Goal: Book appointment/travel/reservation

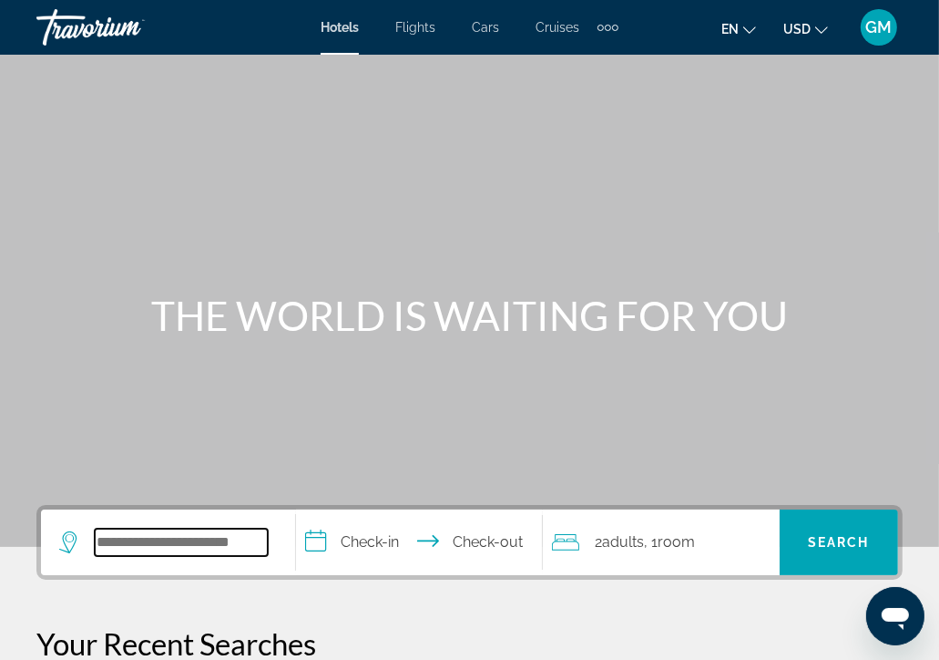
click at [118, 539] on input "Search widget" at bounding box center [181, 541] width 173 height 27
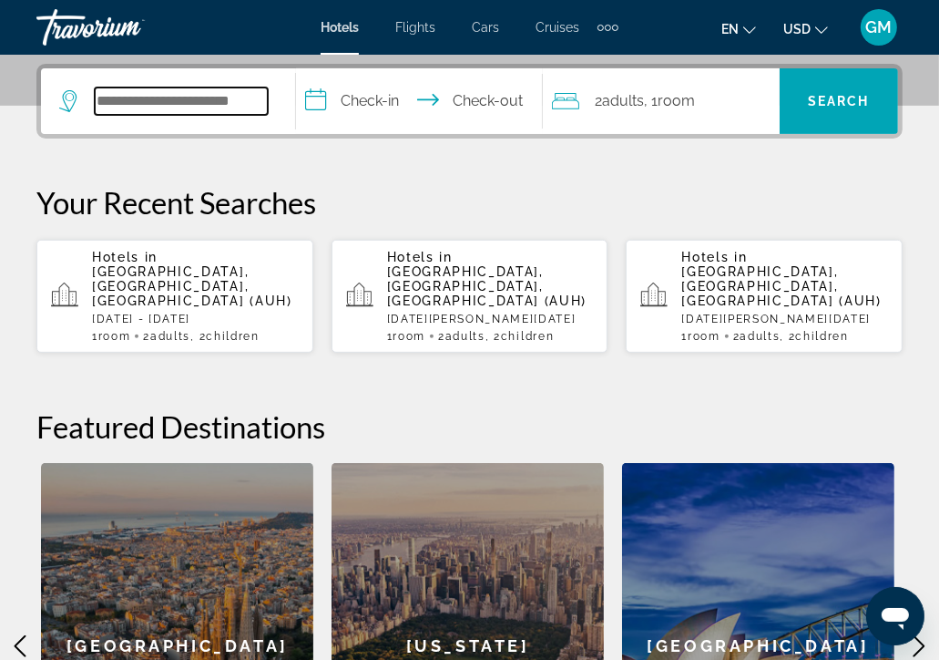
scroll to position [445, 0]
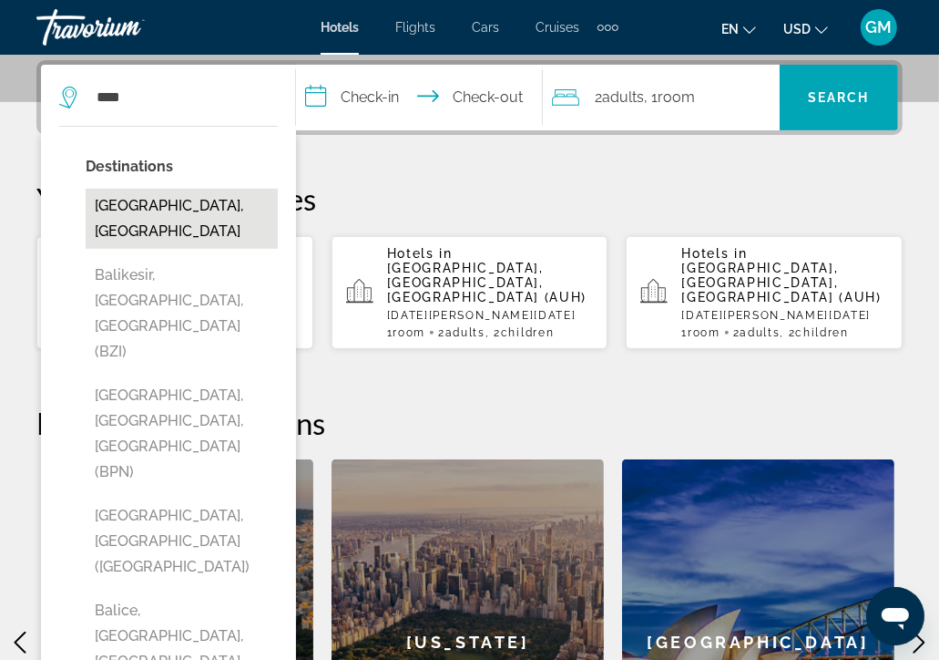
click at [180, 210] on button "[GEOGRAPHIC_DATA], [GEOGRAPHIC_DATA]" at bounding box center [182, 219] width 192 height 60
type input "**********"
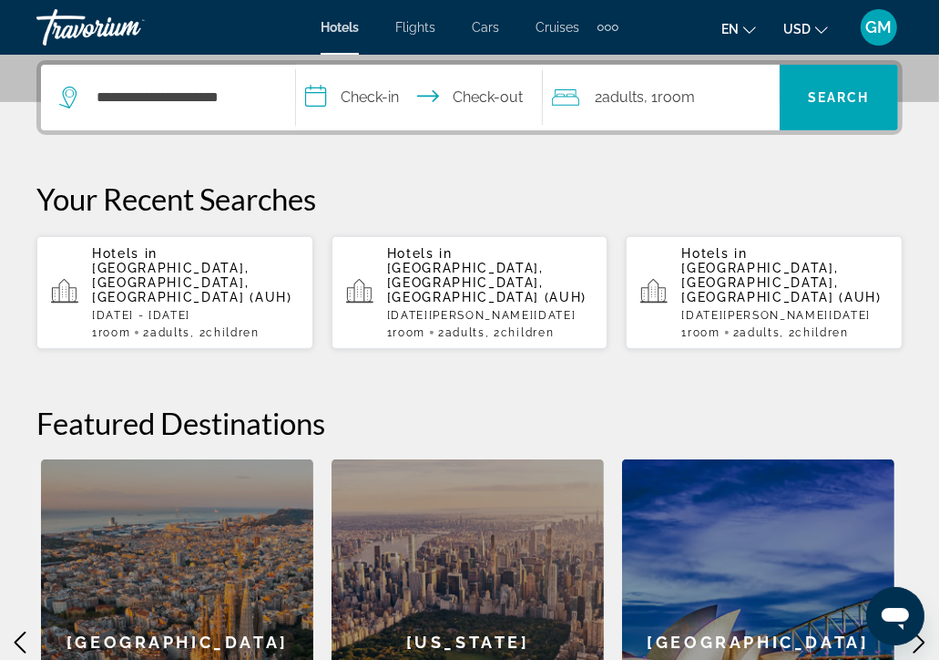
click at [311, 102] on input "**********" at bounding box center [422, 100] width 253 height 71
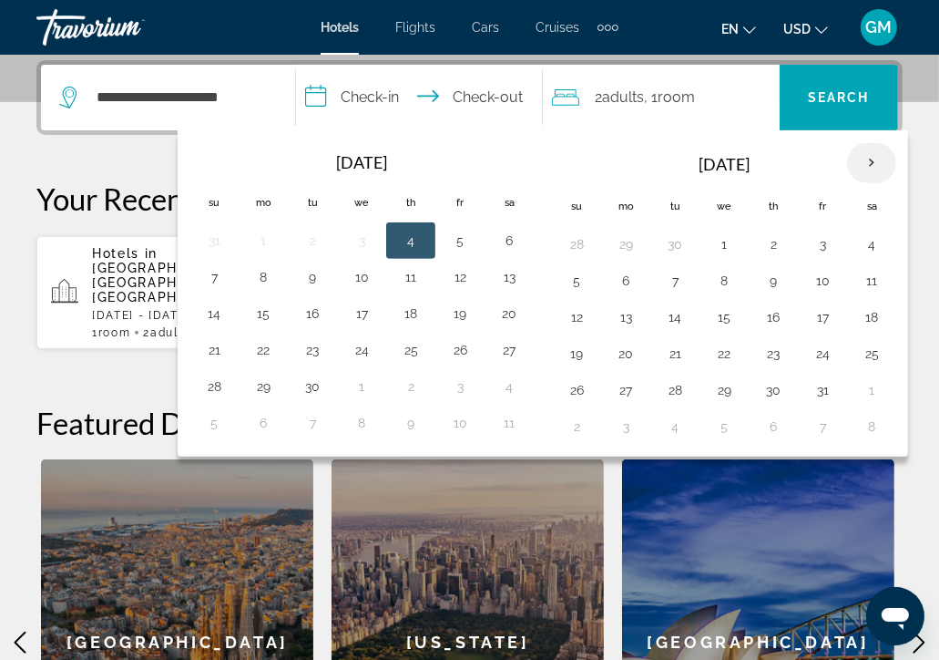
click at [871, 167] on th "Next month" at bounding box center [871, 163] width 49 height 40
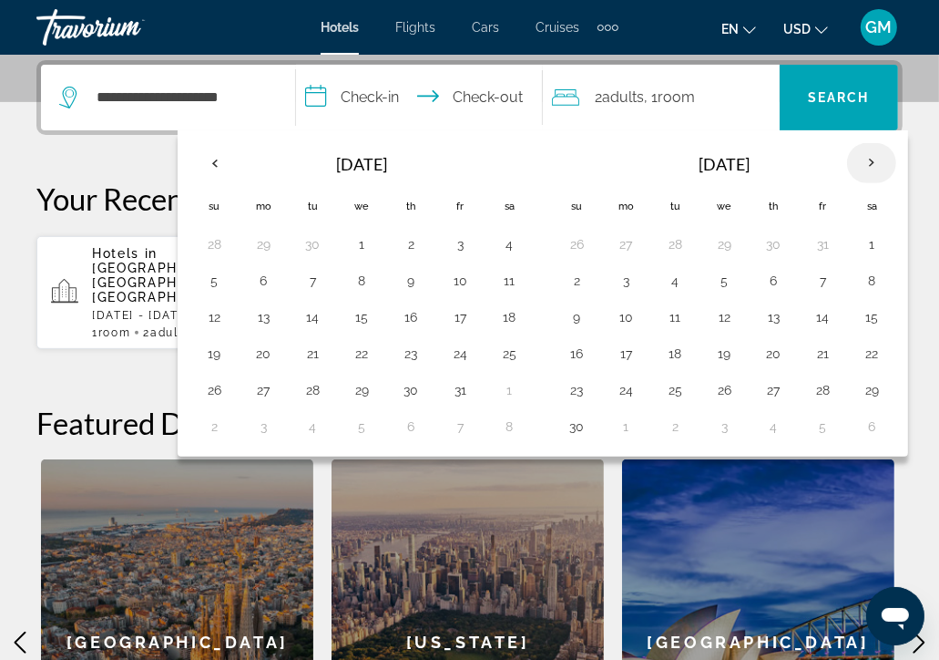
click at [869, 162] on th "Next month" at bounding box center [871, 163] width 49 height 40
click at [867, 163] on th "Next month" at bounding box center [871, 163] width 49 height 40
click at [815, 282] on button "9" at bounding box center [822, 281] width 29 height 26
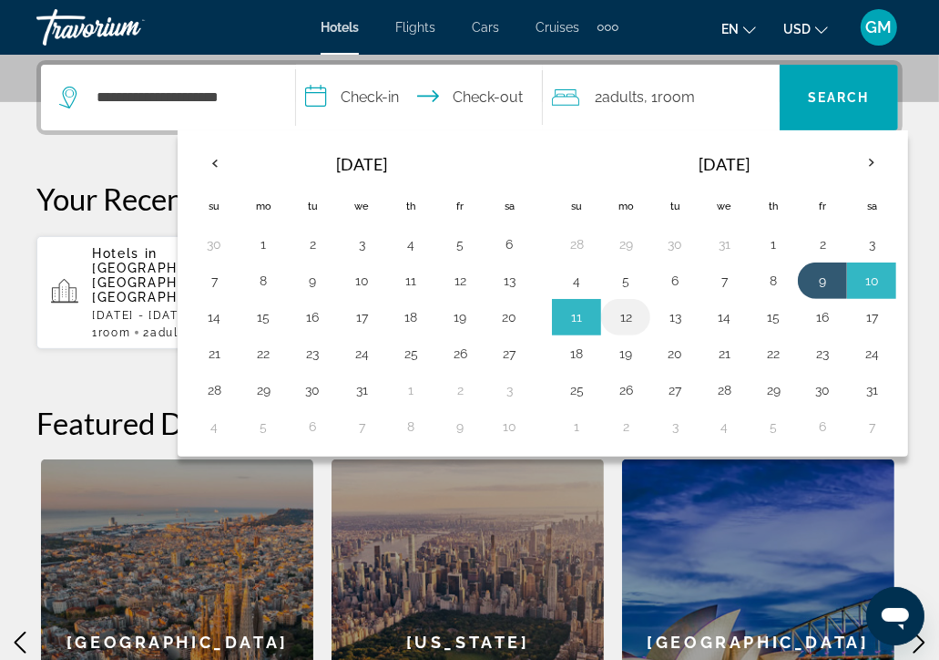
click at [626, 316] on button "12" at bounding box center [625, 317] width 29 height 26
type input "**********"
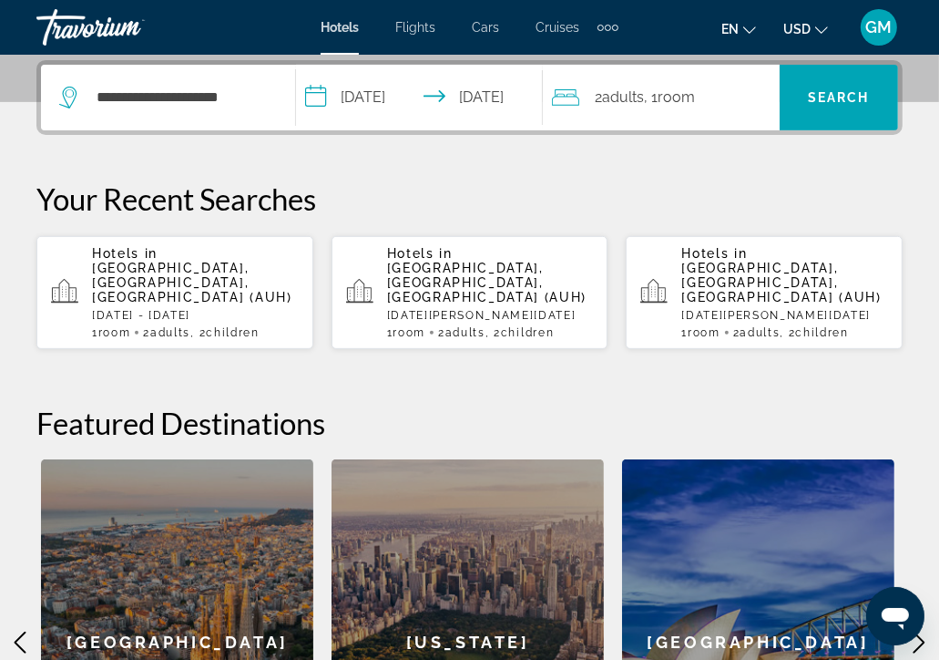
click at [707, 100] on div "2 Adult Adults , 1 Room rooms" at bounding box center [666, 98] width 228 height 26
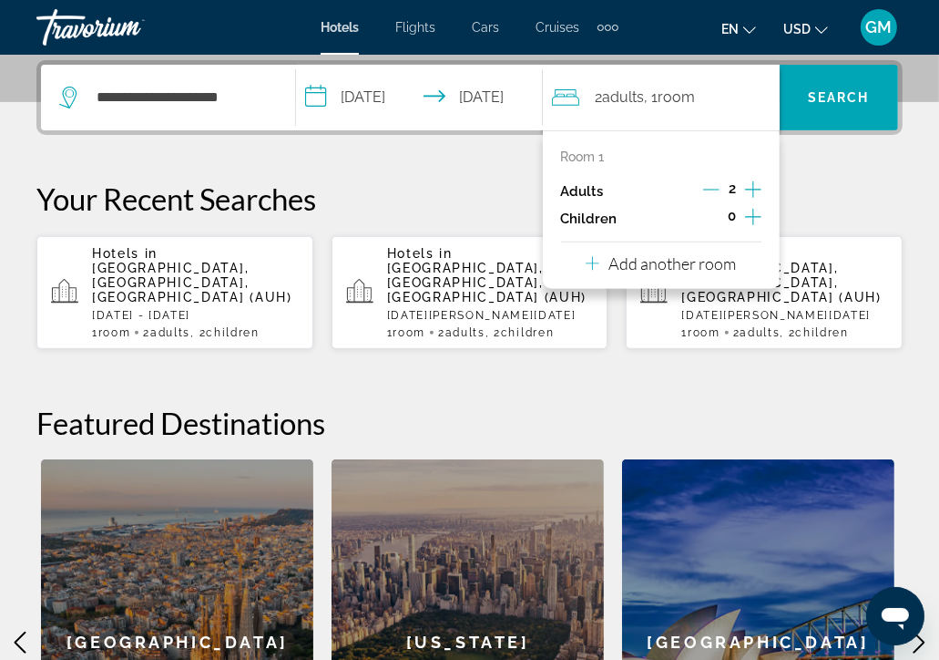
click at [753, 215] on icon "Increment children" at bounding box center [753, 217] width 16 height 16
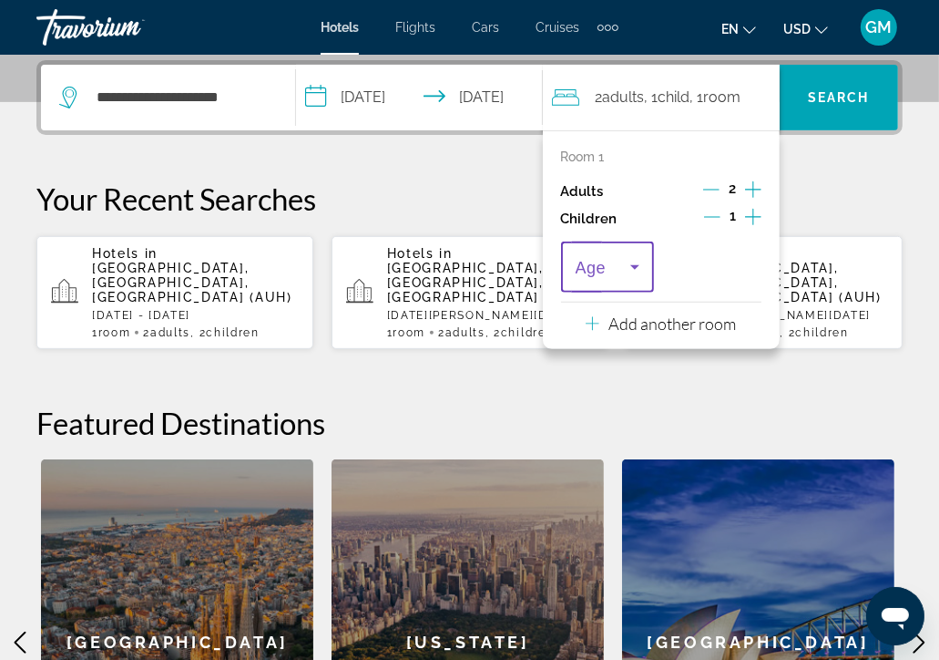
click at [635, 265] on icon "Travelers: 2 adults, 1 child" at bounding box center [634, 267] width 9 height 5
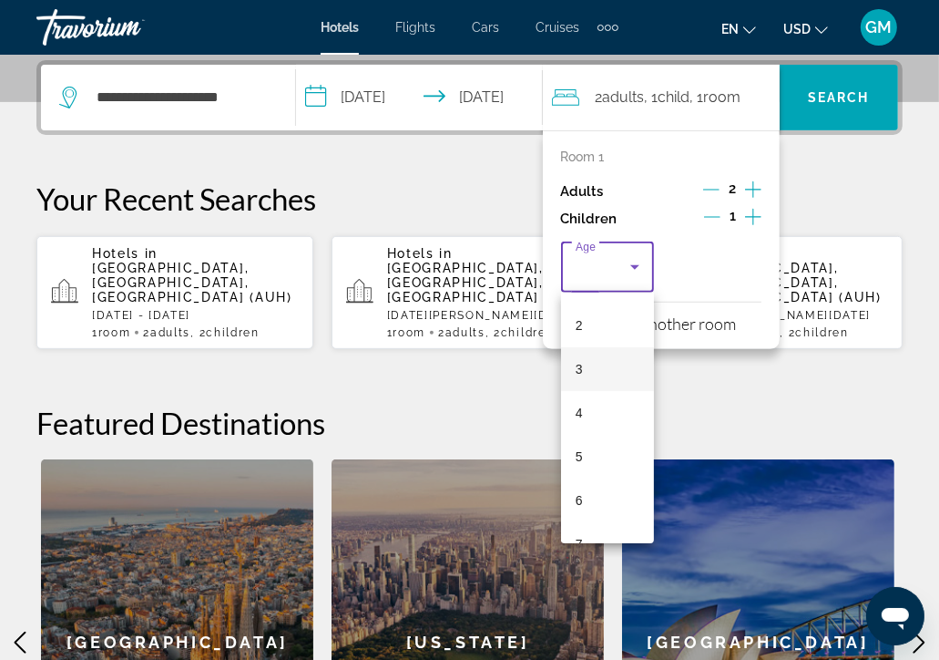
scroll to position [182, 0]
click at [585, 441] on mat-option "7" at bounding box center [608, 446] width 94 height 44
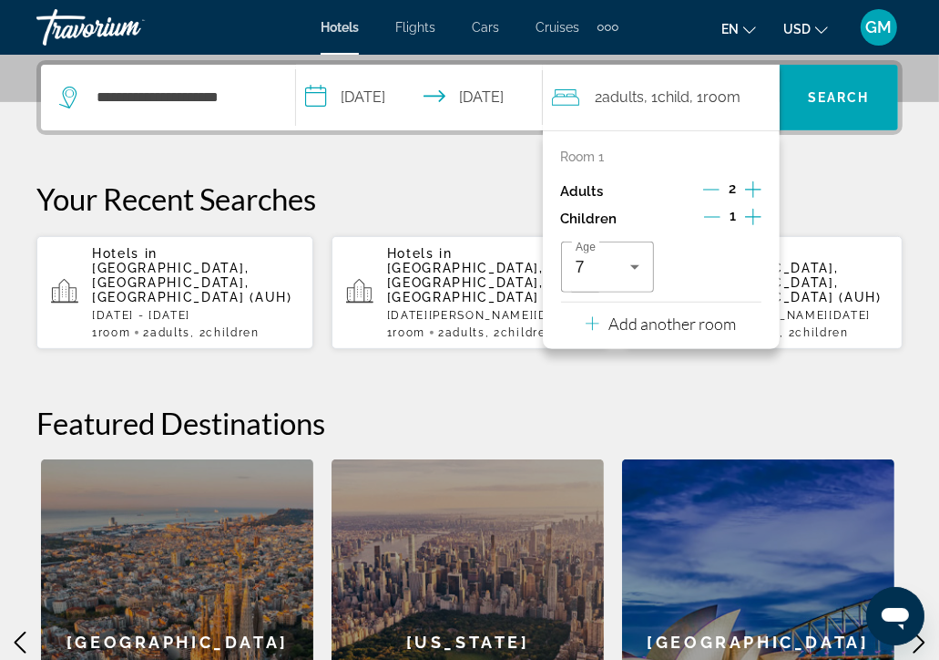
click at [752, 215] on icon "Increment children" at bounding box center [753, 217] width 16 height 22
click at [741, 264] on icon "Travelers: 2 adults, 2 children" at bounding box center [743, 267] width 22 height 22
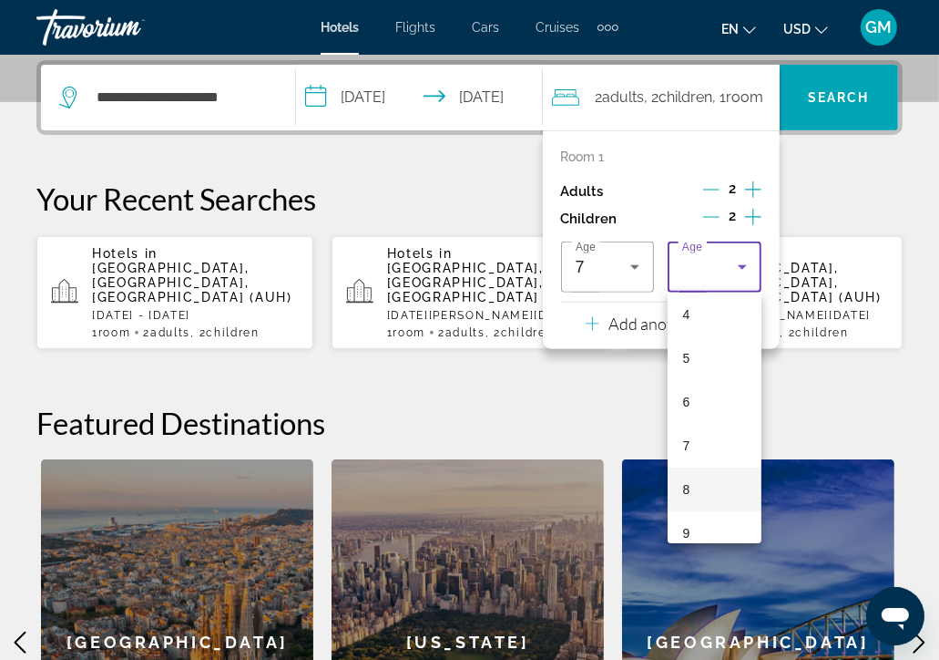
click at [685, 487] on span "8" at bounding box center [685, 489] width 7 height 22
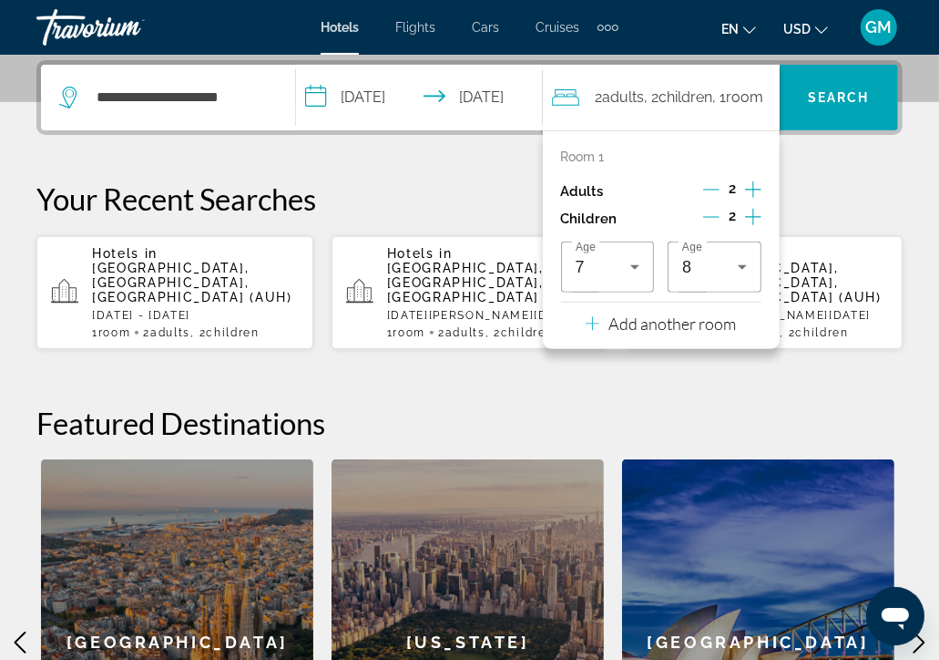
click at [789, 367] on div "**********" at bounding box center [469, 442] width 939 height 765
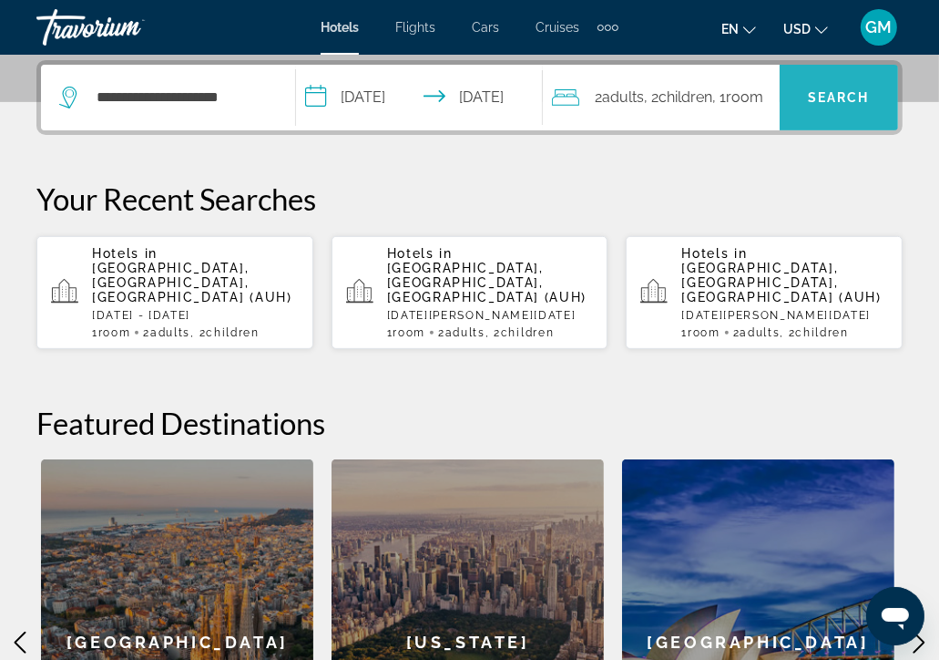
click at [844, 101] on span "Search" at bounding box center [839, 97] width 62 height 15
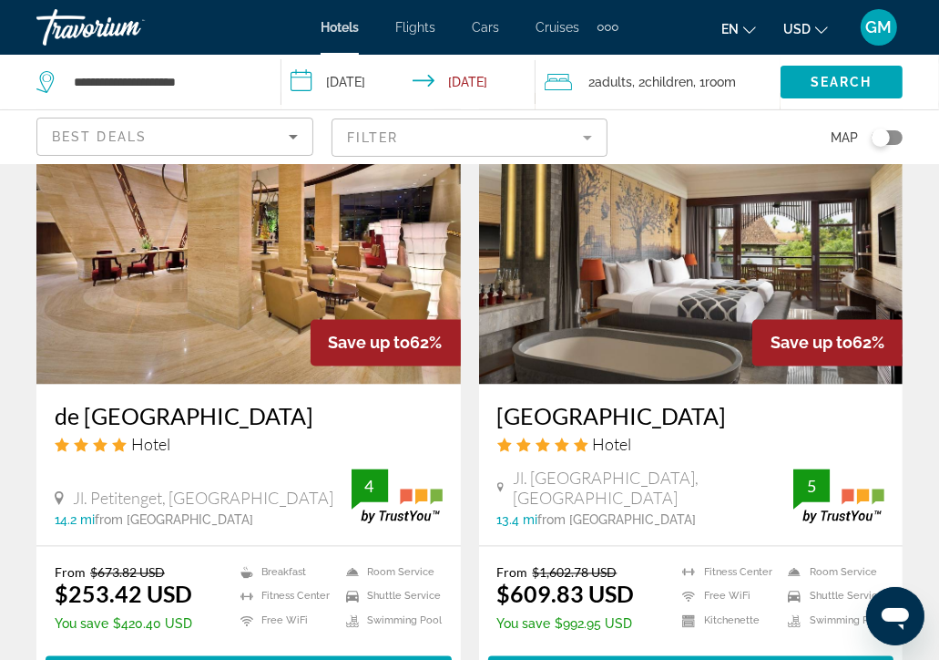
scroll to position [2095, 0]
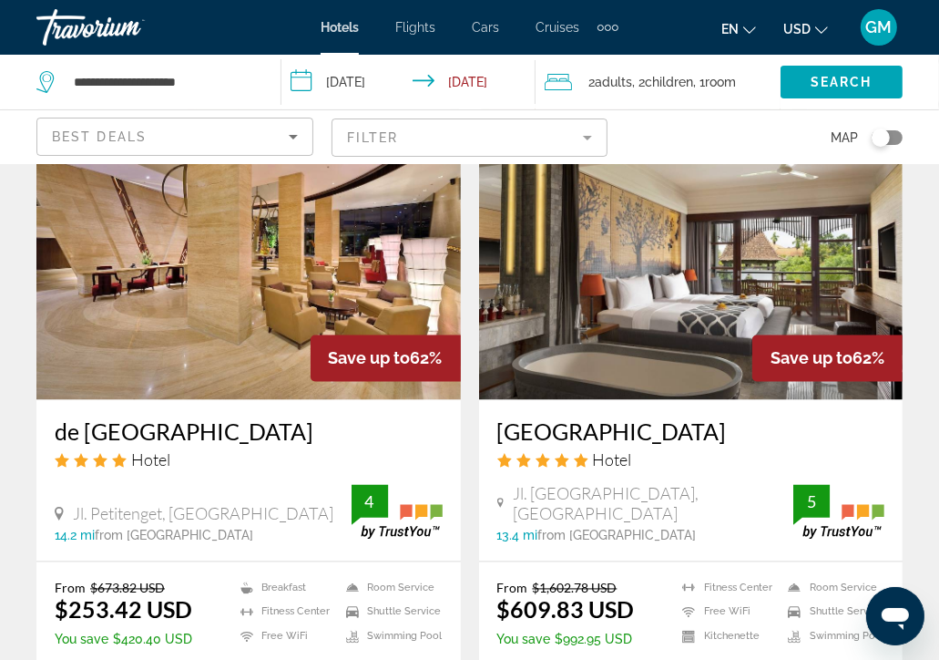
drag, startPoint x: 492, startPoint y: 457, endPoint x: 711, endPoint y: 453, distance: 219.6
click at [711, 453] on div "Alaya Resort Ubud Hotel Jl. Hanoman, Ubud 13.4 mi from Bali Island city center …" at bounding box center [691, 480] width 425 height 161
copy h3 "[GEOGRAPHIC_DATA]"
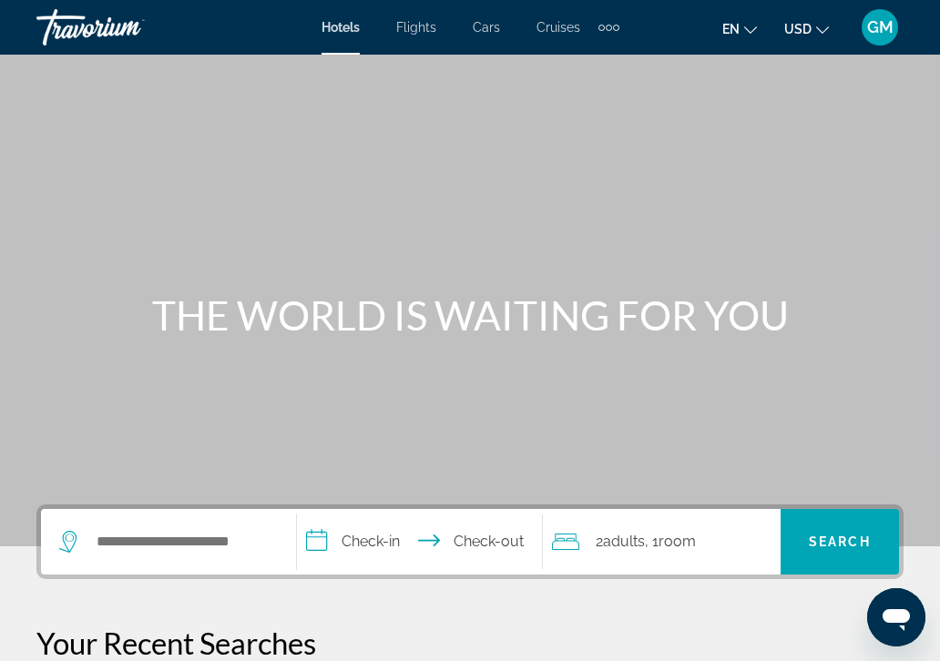
click at [87, 536] on div "Search widget" at bounding box center [164, 541] width 210 height 27
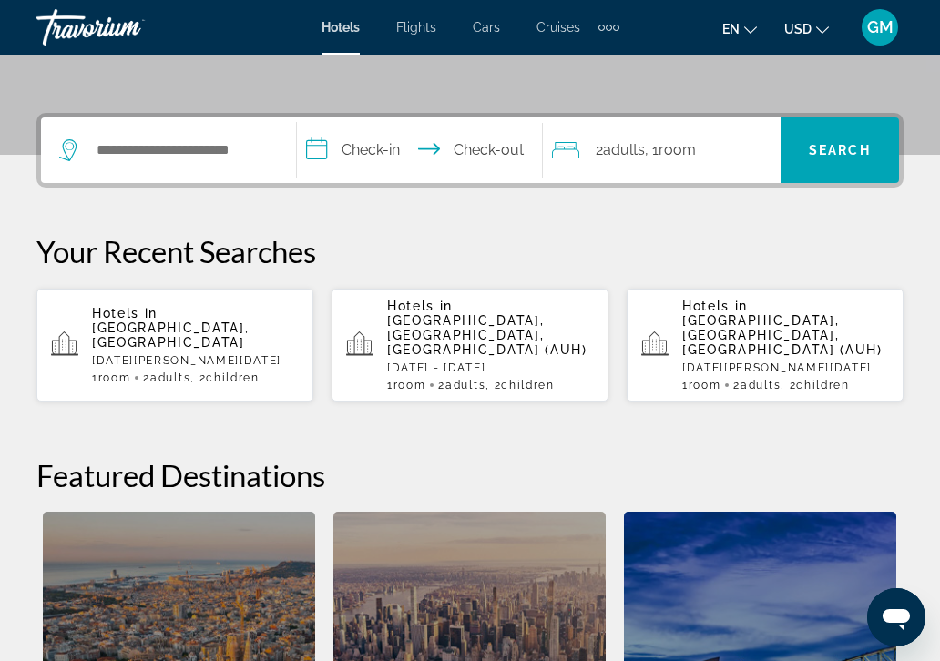
scroll to position [445, 0]
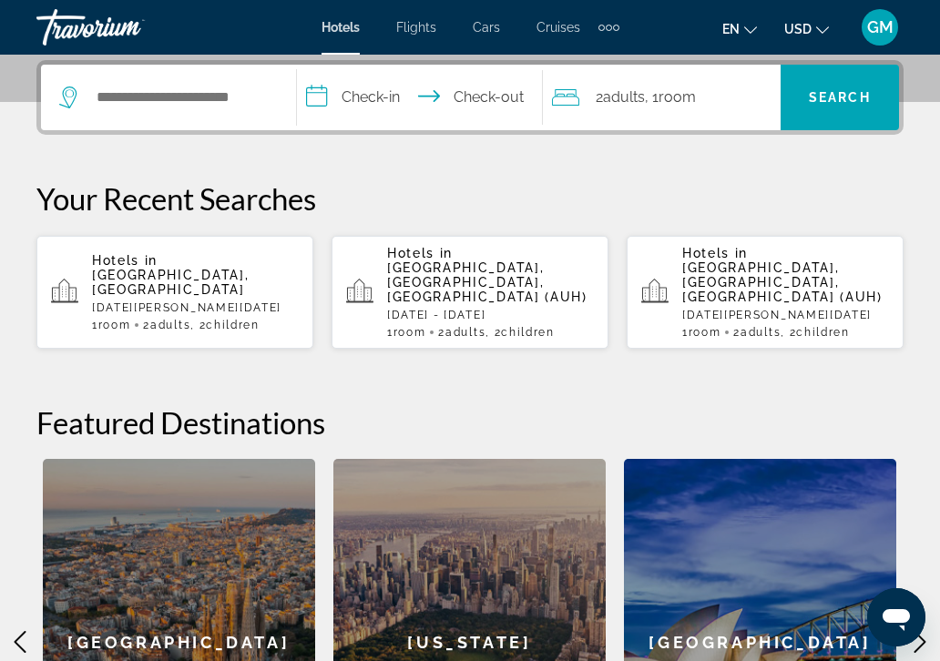
click at [184, 280] on p "Hotels in [GEOGRAPHIC_DATA], [GEOGRAPHIC_DATA]" at bounding box center [195, 275] width 207 height 44
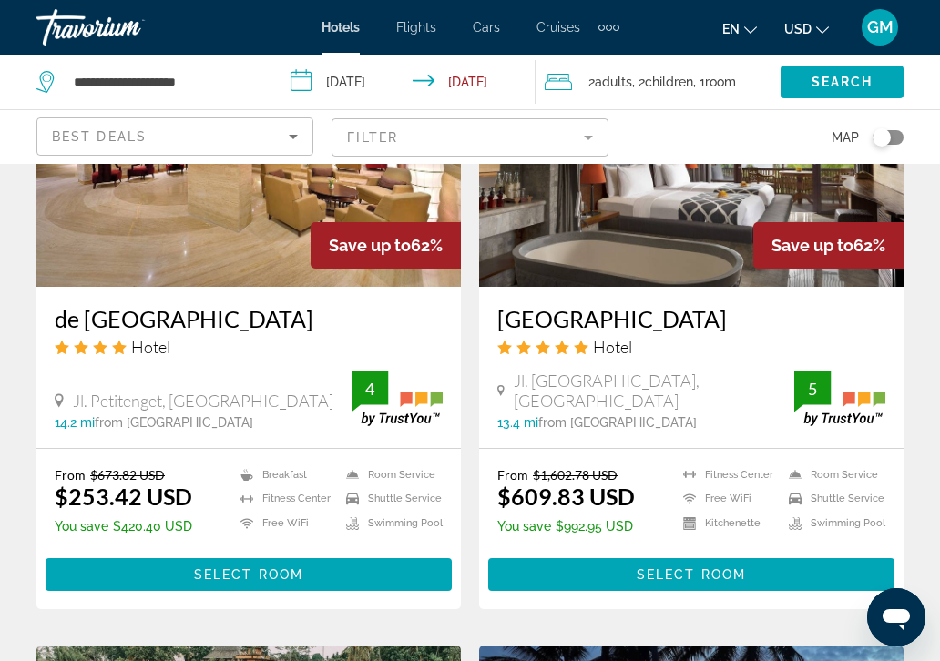
scroll to position [2369, 0]
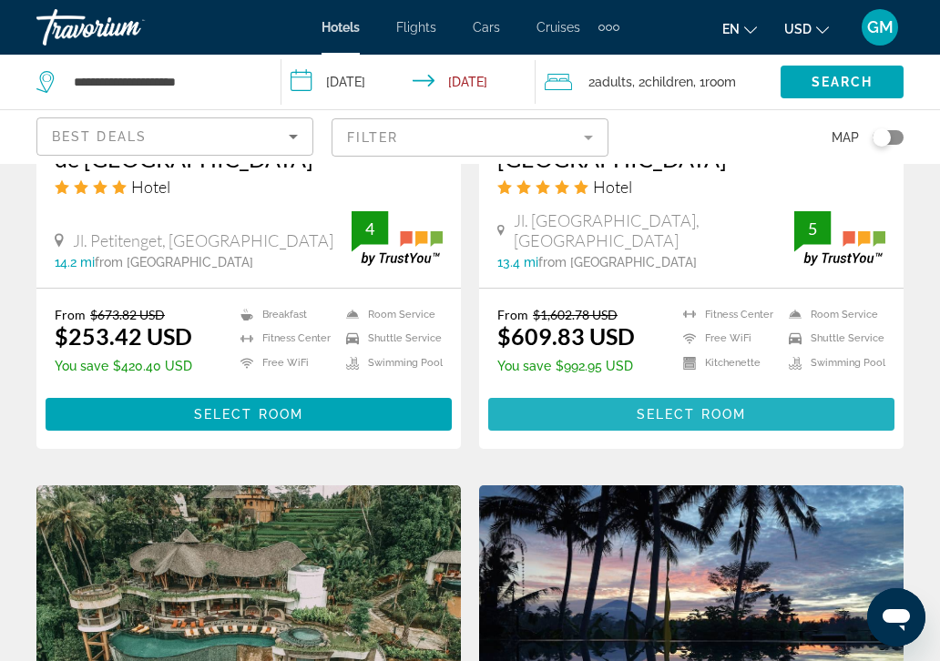
click at [697, 422] on span "Select Room" at bounding box center [691, 414] width 109 height 15
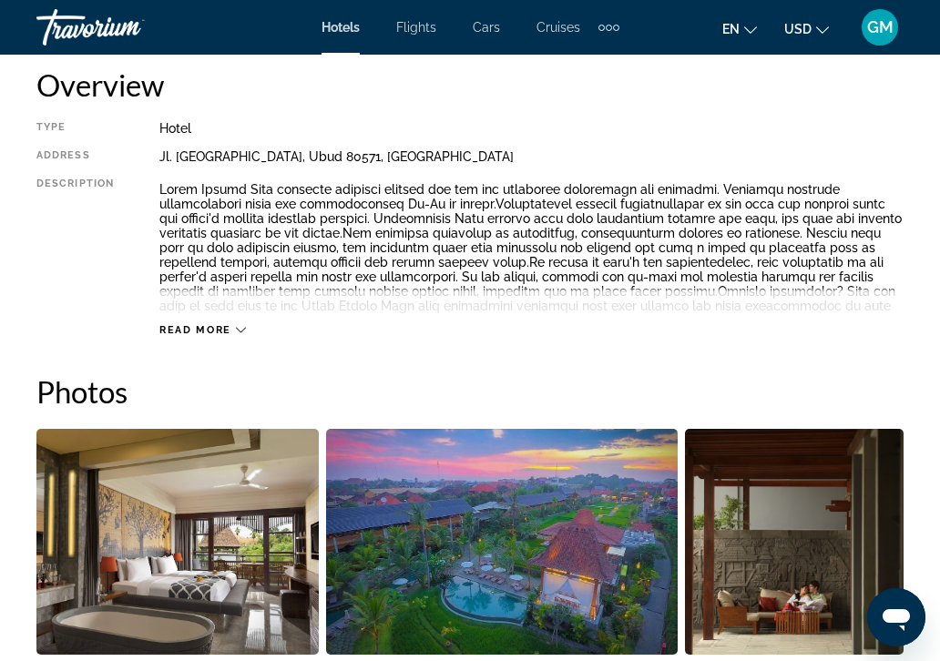
scroll to position [1093, 0]
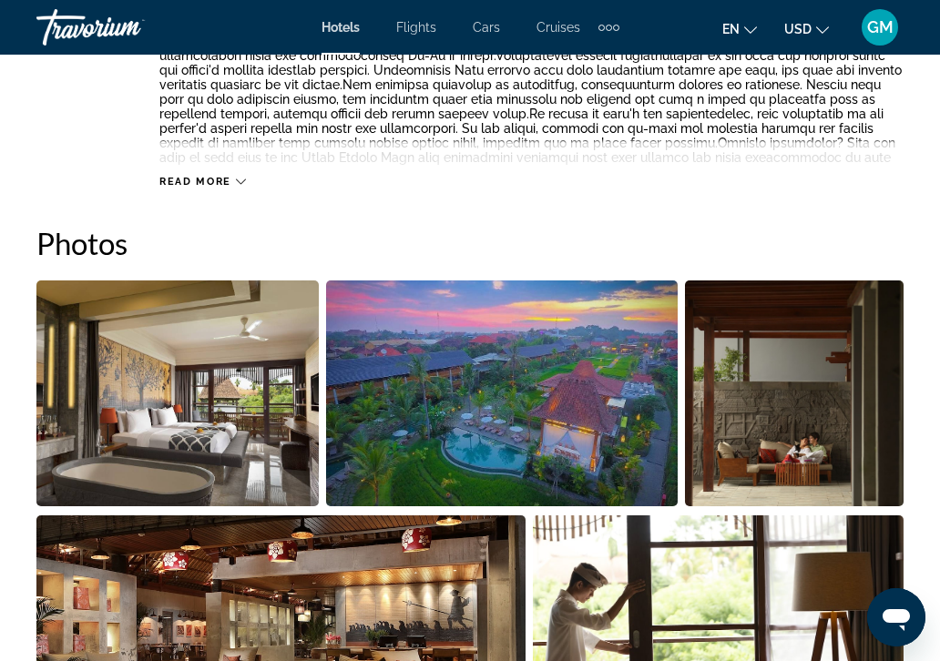
click at [227, 419] on img "Open full-screen image slider" at bounding box center [177, 394] width 282 height 226
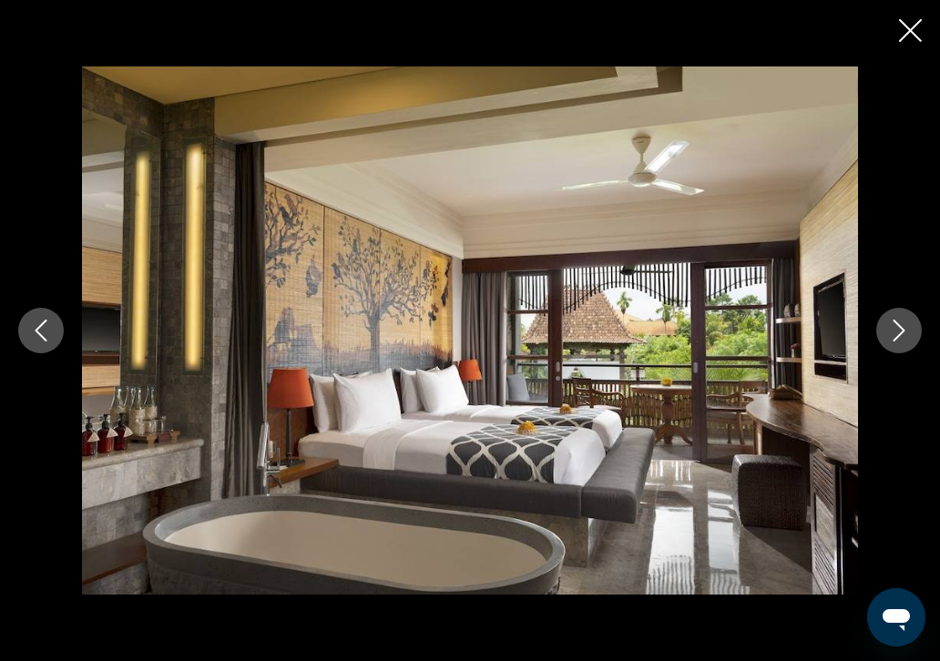
click at [899, 331] on icon "Next image" at bounding box center [899, 331] width 22 height 22
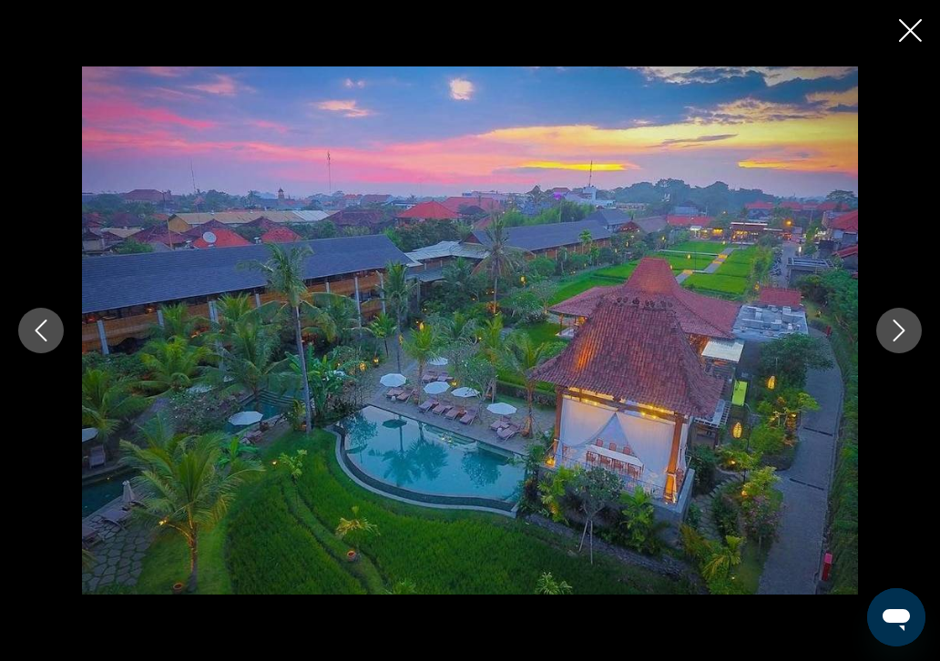
click at [899, 331] on icon "Next image" at bounding box center [899, 331] width 22 height 22
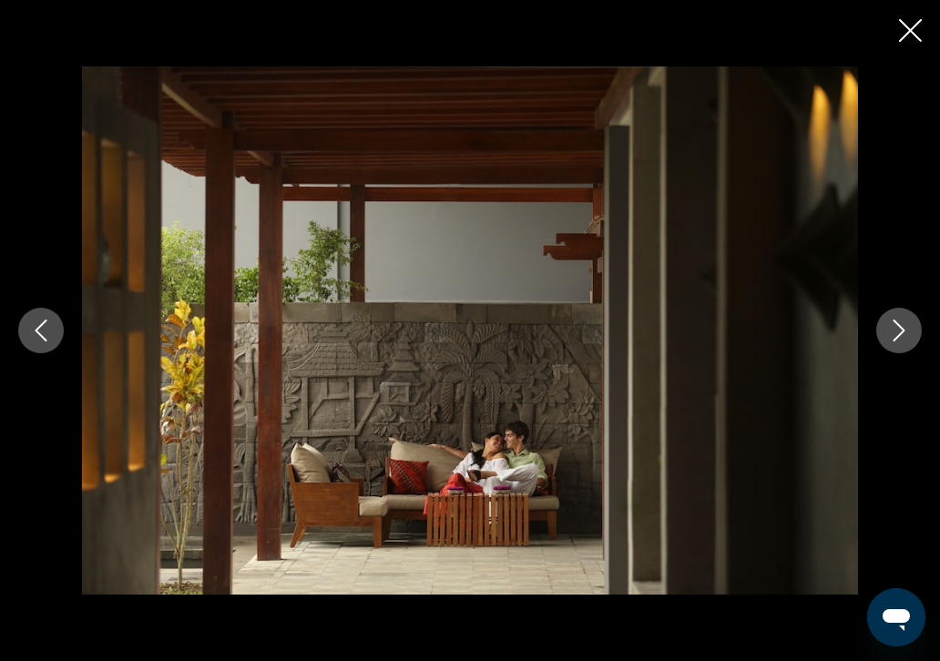
click at [899, 331] on icon "Next image" at bounding box center [899, 331] width 22 height 22
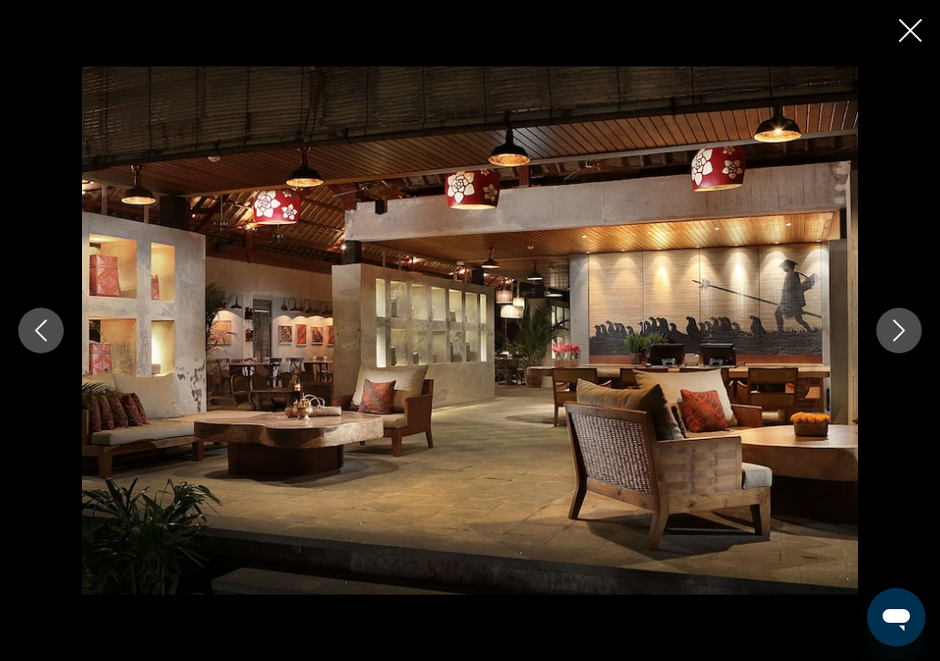
click at [899, 331] on icon "Next image" at bounding box center [899, 331] width 22 height 22
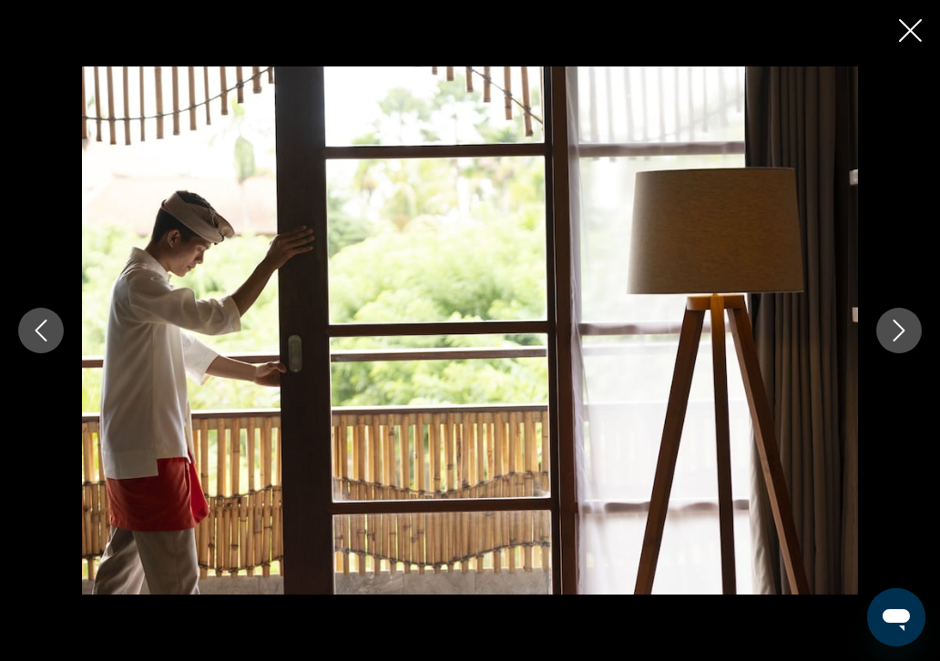
click at [899, 331] on icon "Next image" at bounding box center [899, 331] width 22 height 22
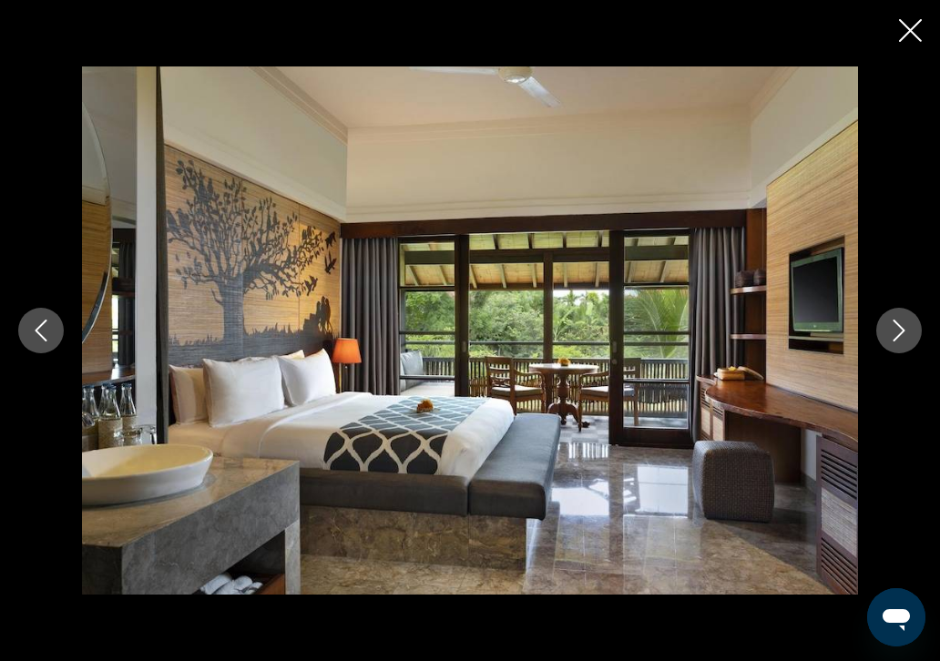
click at [899, 331] on icon "Next image" at bounding box center [899, 331] width 22 height 22
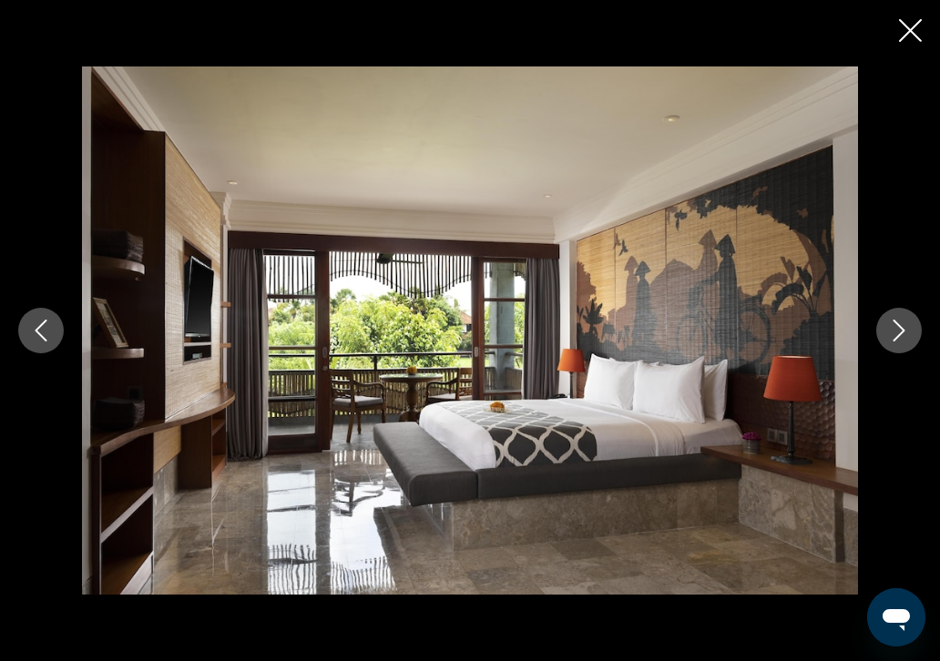
click at [899, 331] on icon "Next image" at bounding box center [899, 331] width 22 height 22
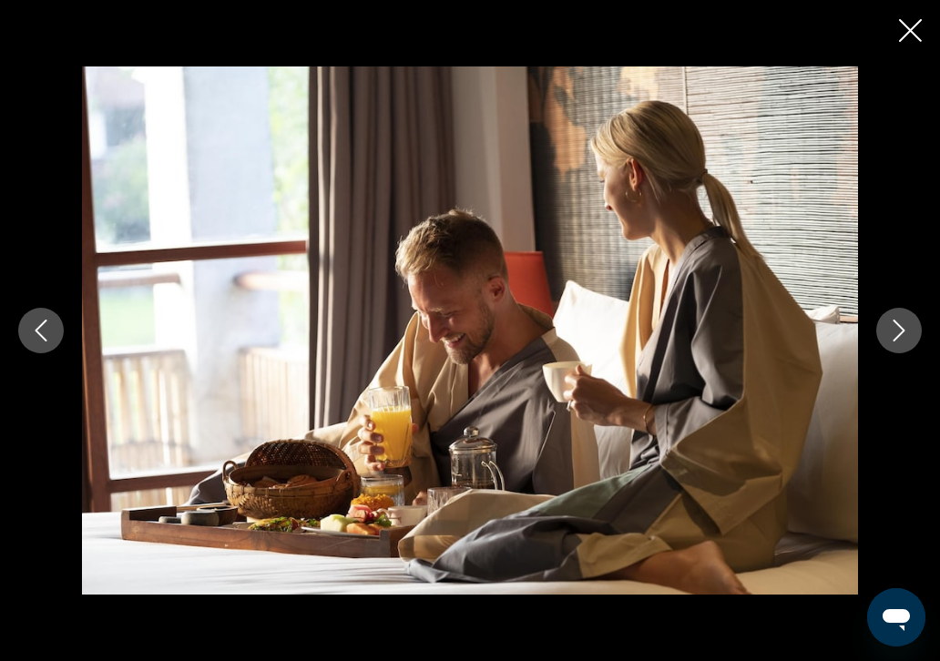
click at [899, 331] on icon "Next image" at bounding box center [899, 331] width 22 height 22
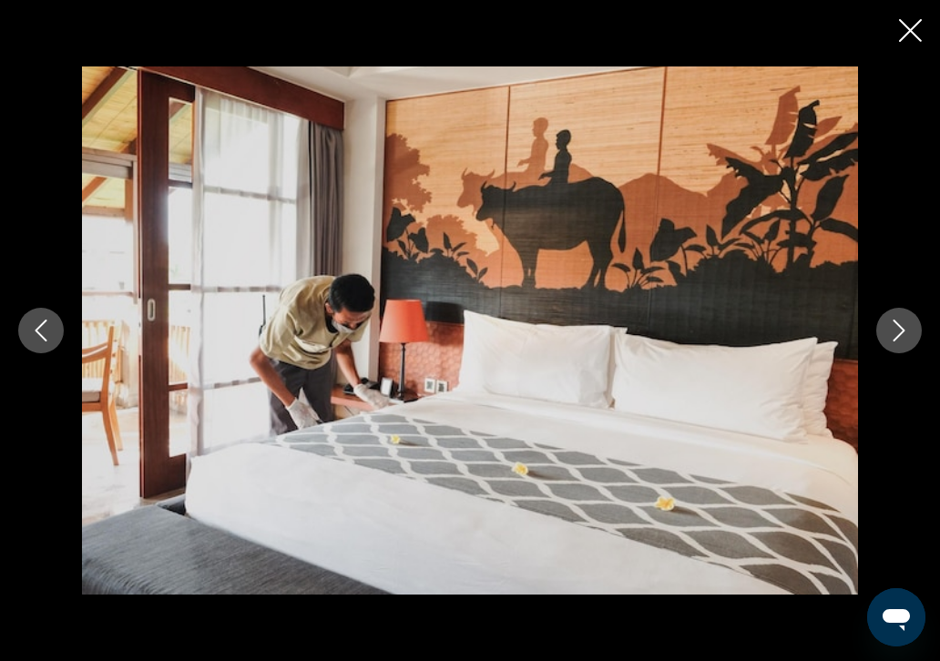
click at [899, 331] on icon "Next image" at bounding box center [899, 331] width 22 height 22
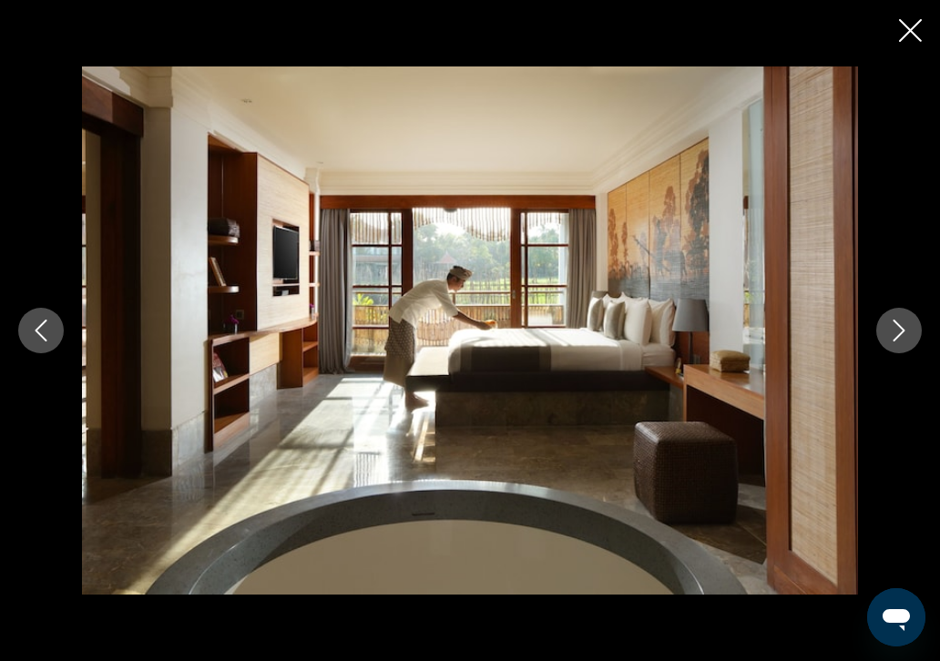
click at [899, 331] on icon "Next image" at bounding box center [899, 331] width 22 height 22
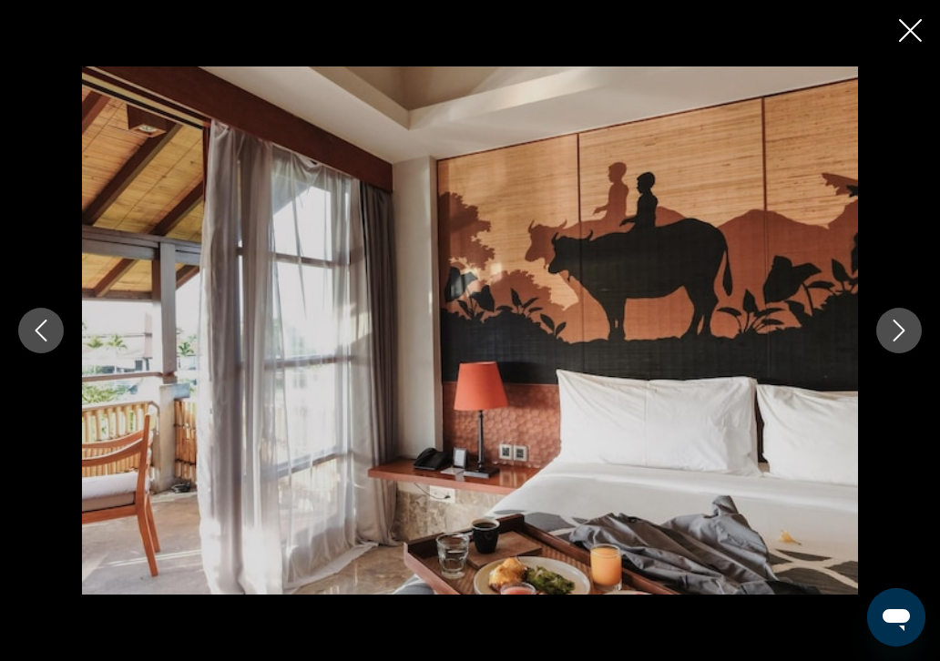
click at [899, 331] on icon "Next image" at bounding box center [899, 331] width 22 height 22
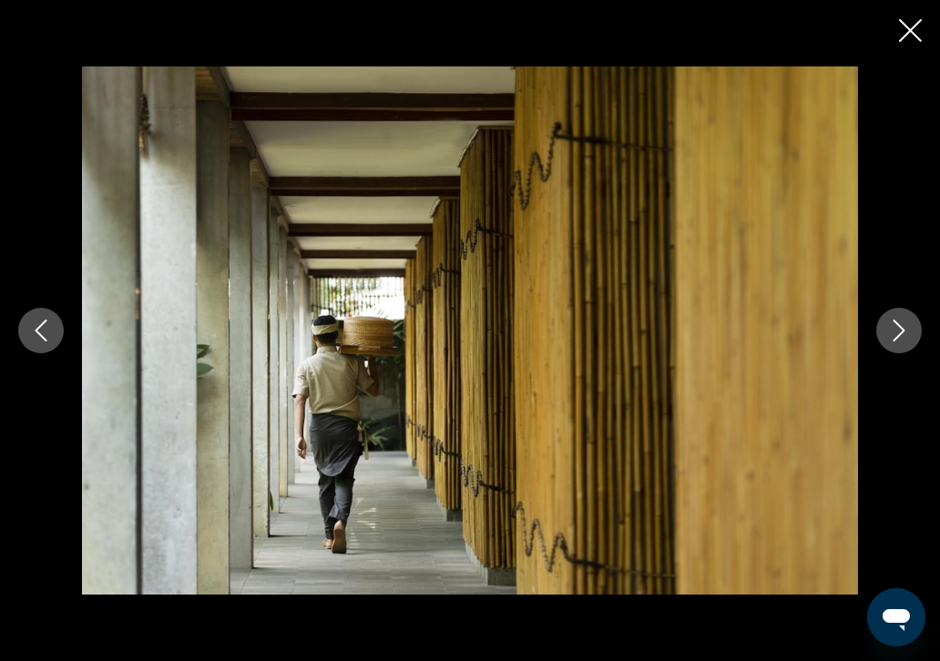
click at [899, 331] on icon "Next image" at bounding box center [899, 331] width 22 height 22
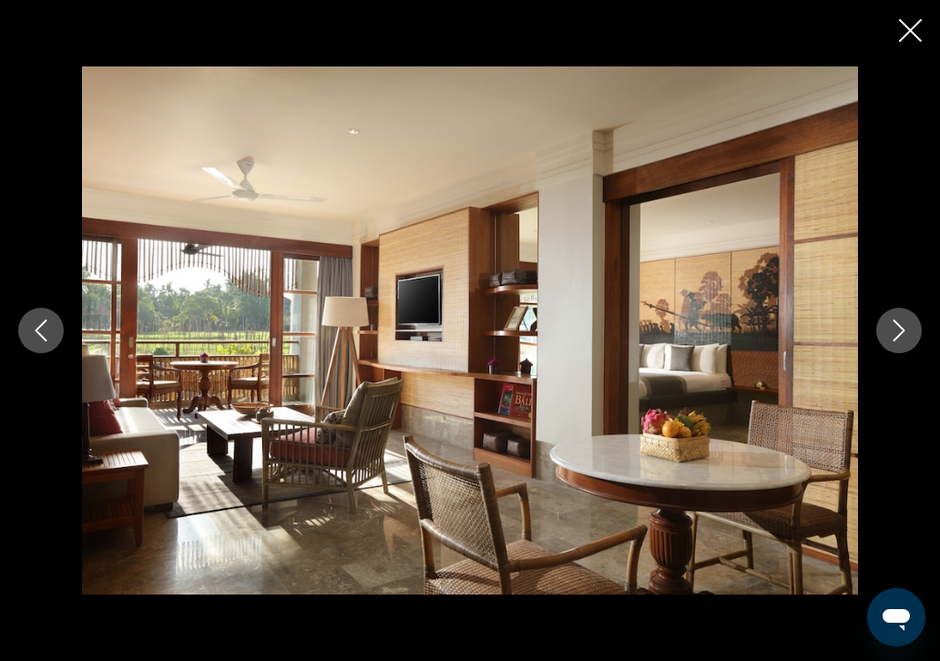
click at [899, 331] on icon "Next image" at bounding box center [899, 331] width 22 height 22
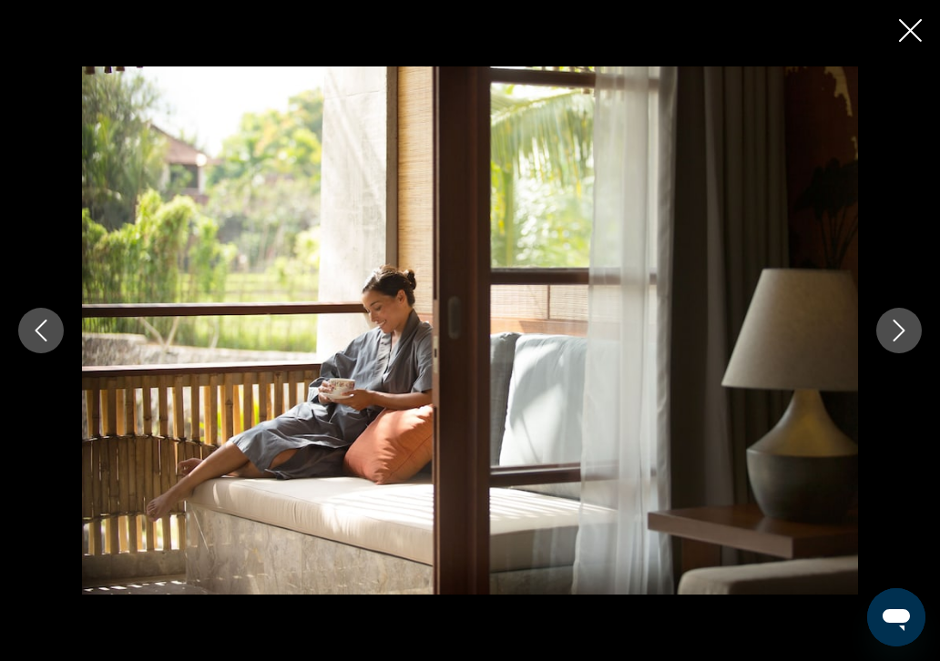
click at [899, 331] on icon "Next image" at bounding box center [899, 331] width 22 height 22
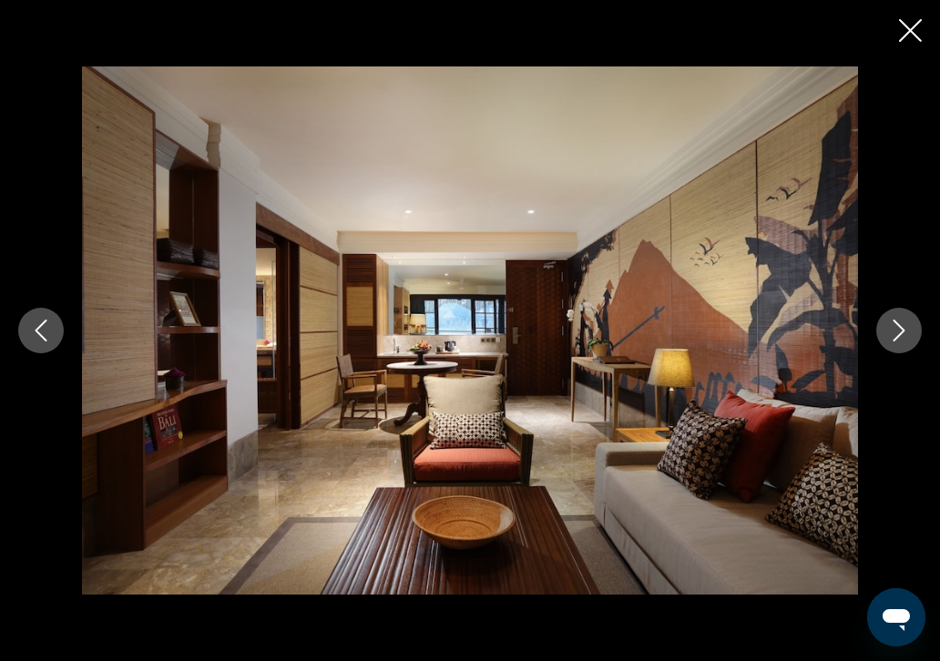
click at [899, 331] on icon "Next image" at bounding box center [899, 331] width 22 height 22
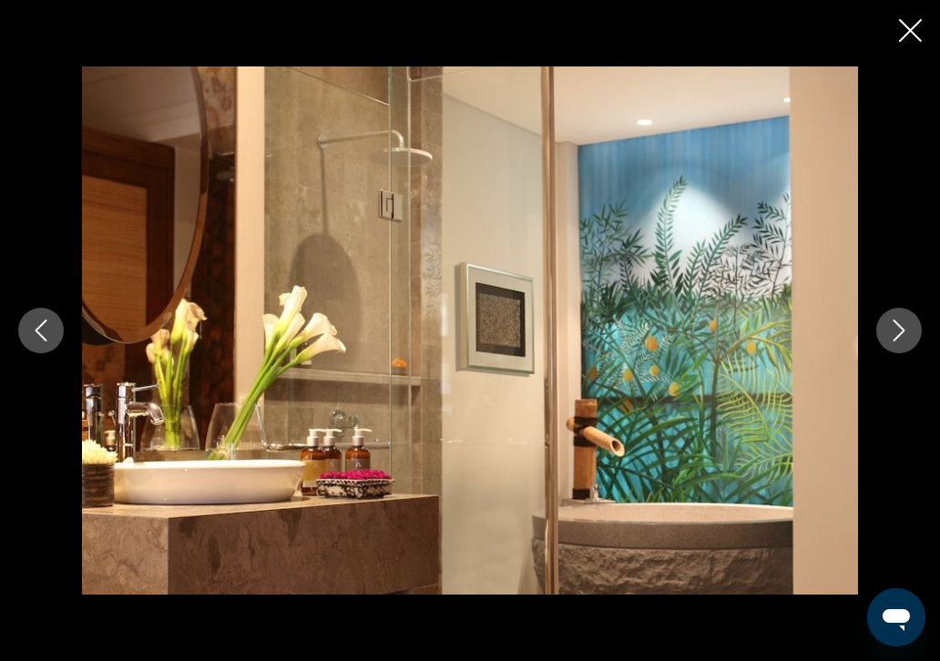
click at [899, 331] on icon "Next image" at bounding box center [899, 331] width 22 height 22
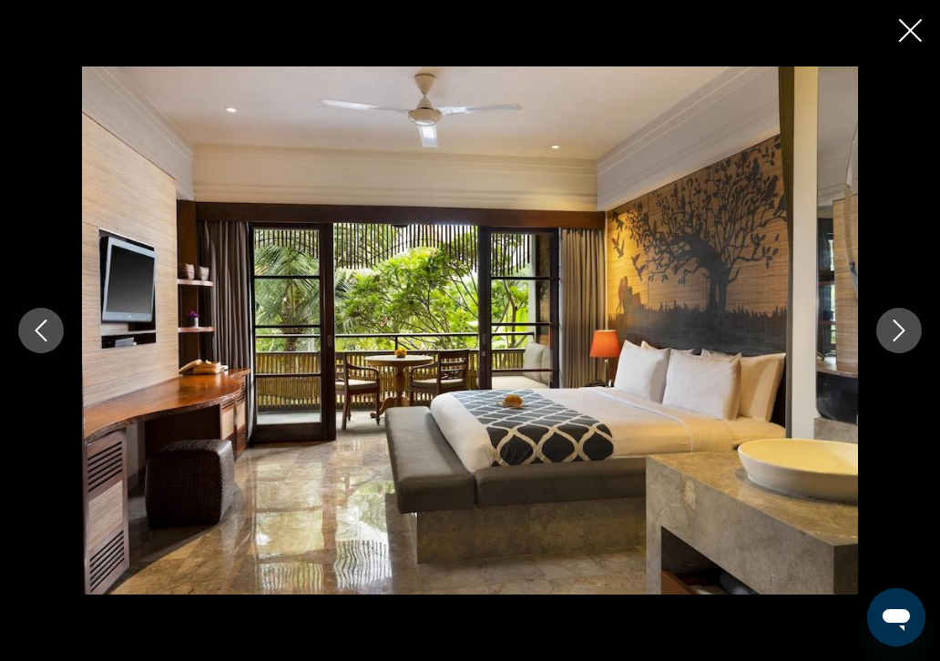
click at [899, 331] on icon "Next image" at bounding box center [899, 331] width 22 height 22
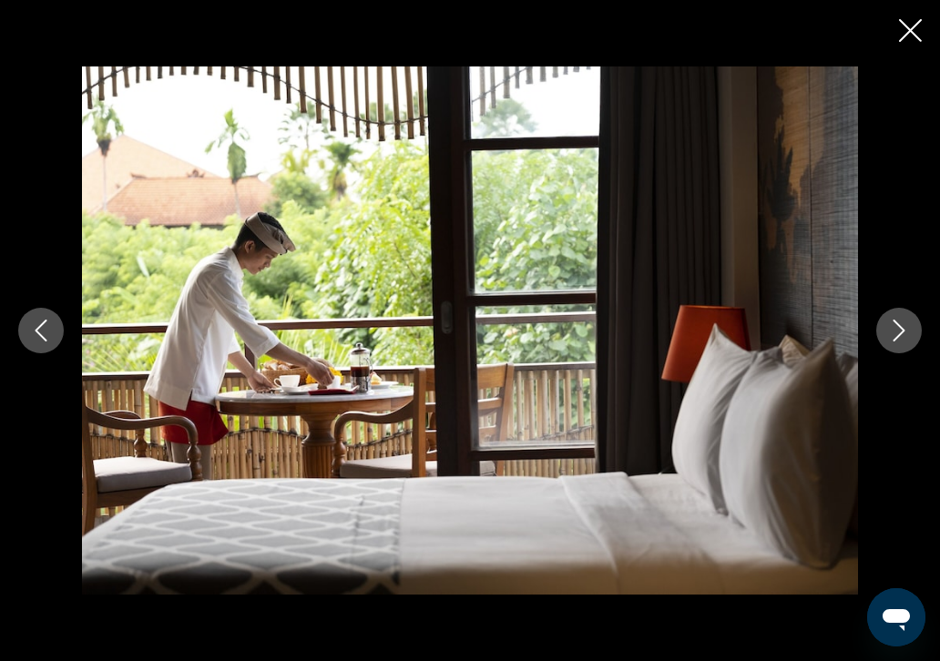
click at [899, 331] on icon "Next image" at bounding box center [899, 331] width 22 height 22
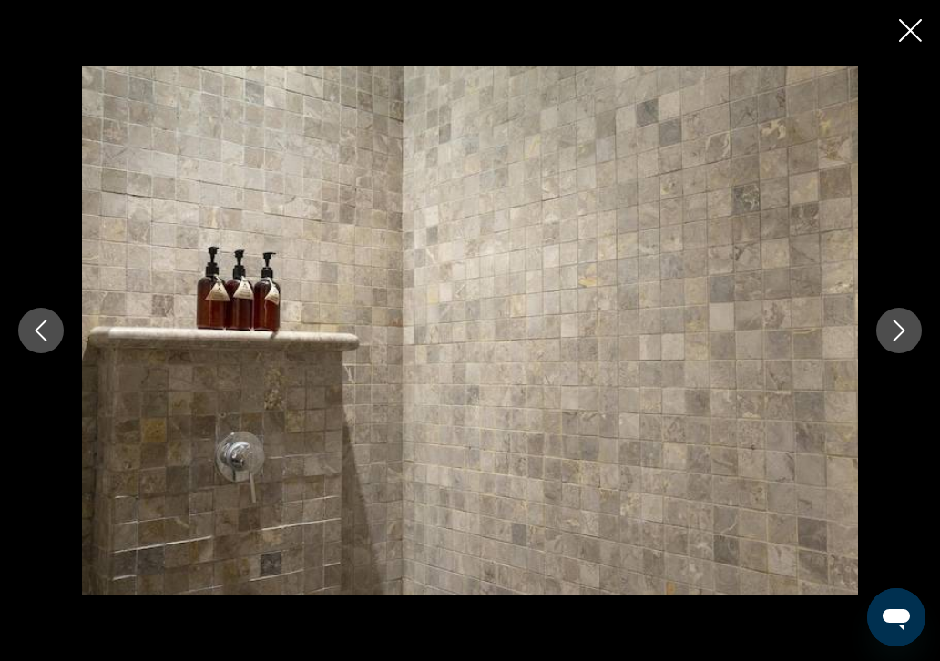
click at [899, 331] on icon "Next image" at bounding box center [899, 331] width 22 height 22
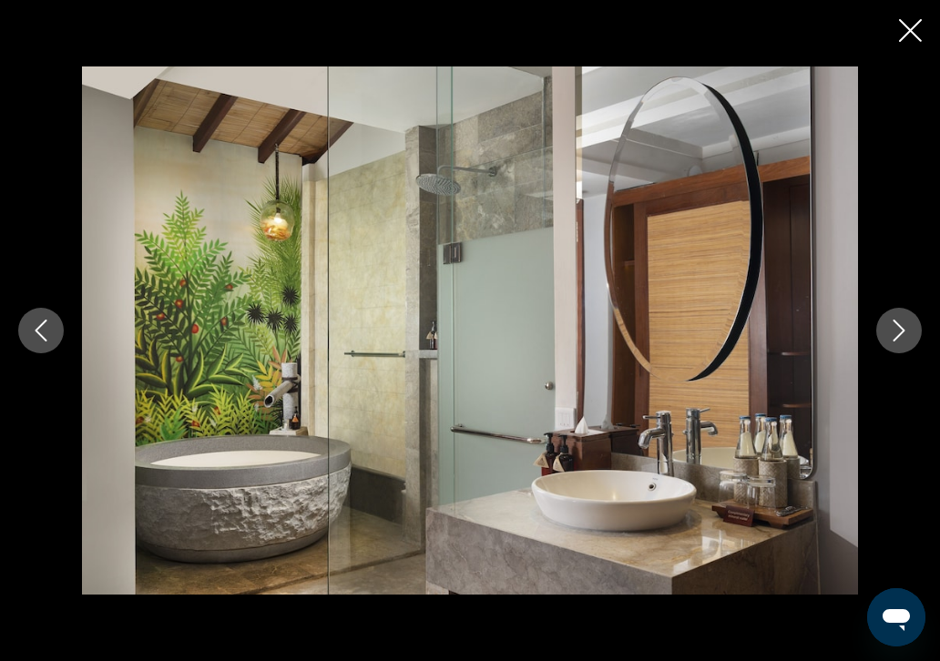
click at [35, 329] on icon "Previous image" at bounding box center [41, 331] width 22 height 22
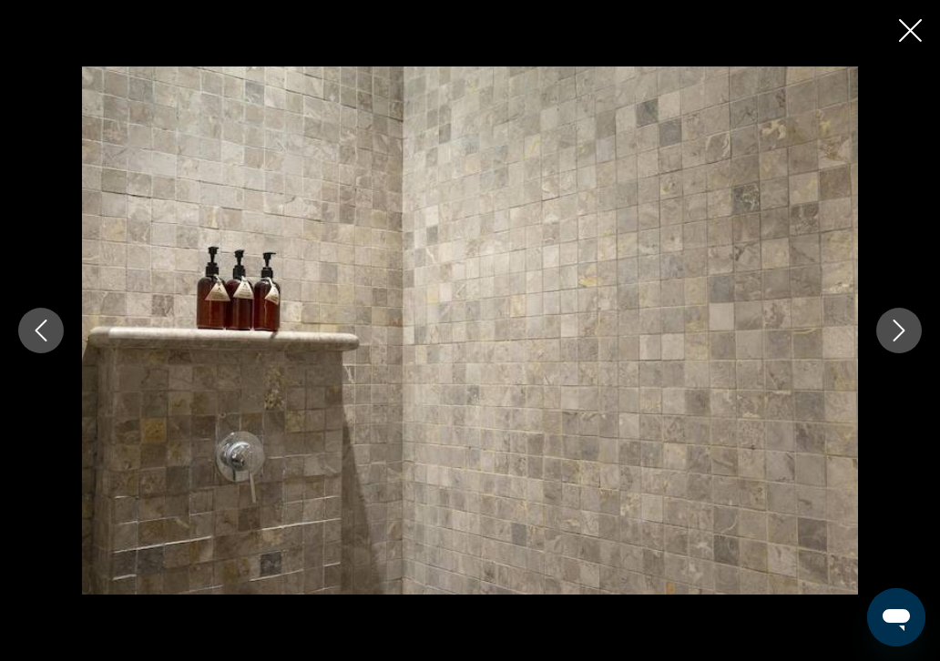
click at [903, 326] on icon "Next image" at bounding box center [899, 331] width 22 height 22
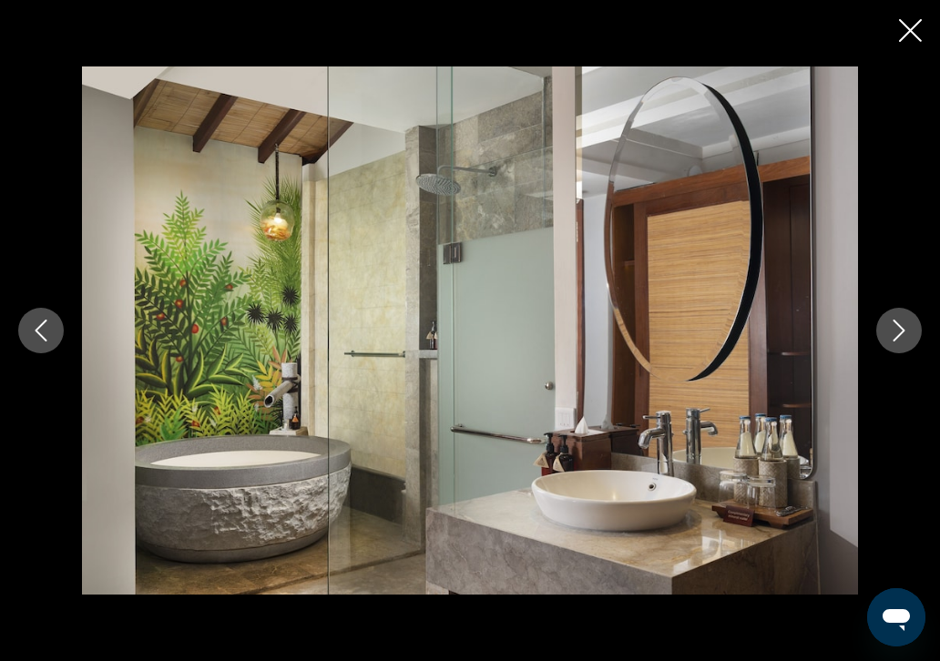
click at [903, 326] on icon "Next image" at bounding box center [899, 331] width 22 height 22
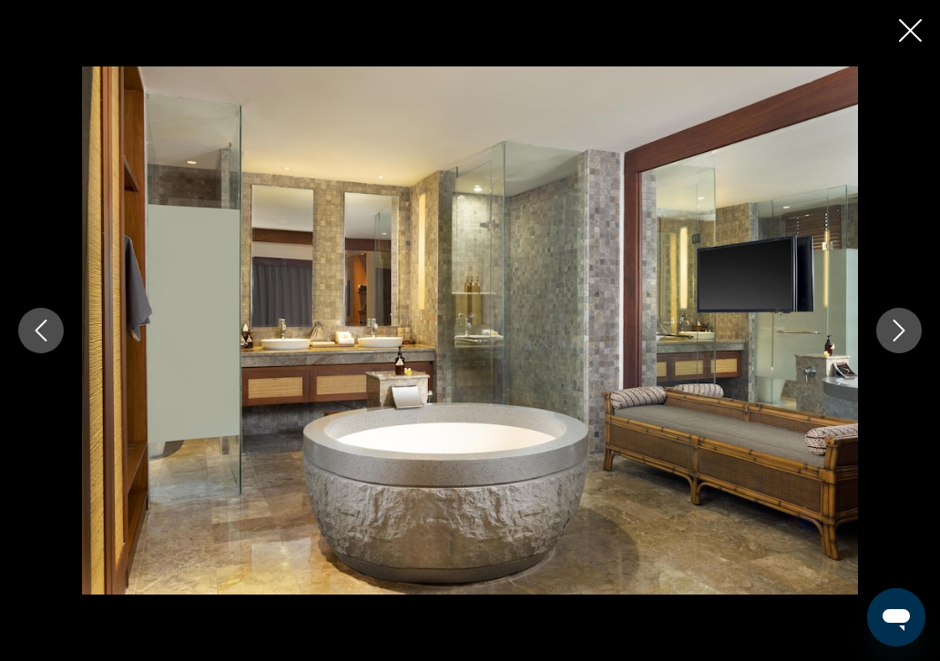
click at [903, 326] on icon "Next image" at bounding box center [899, 331] width 22 height 22
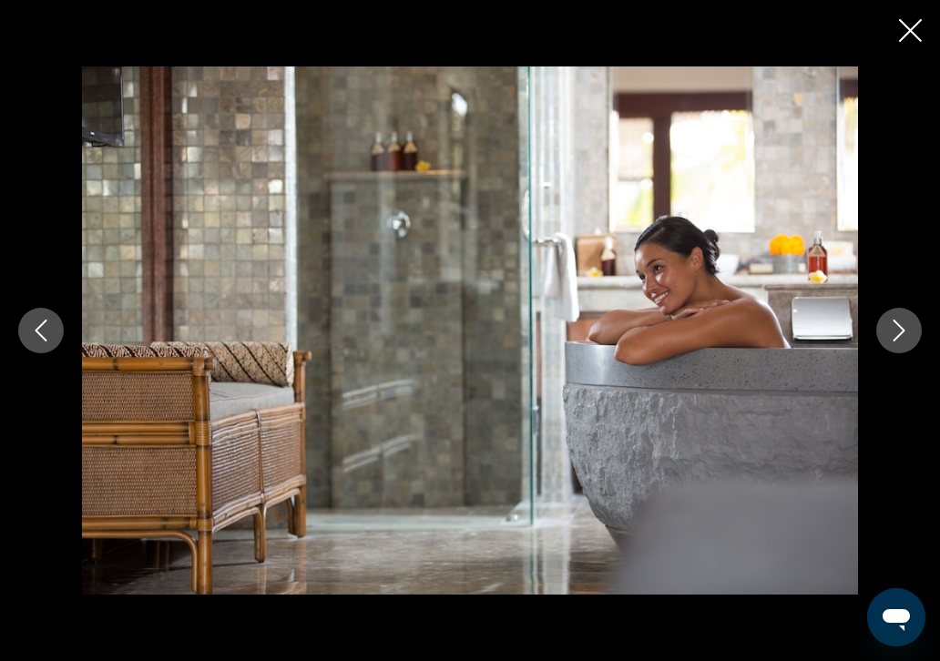
click at [903, 326] on icon "Next image" at bounding box center [899, 331] width 22 height 22
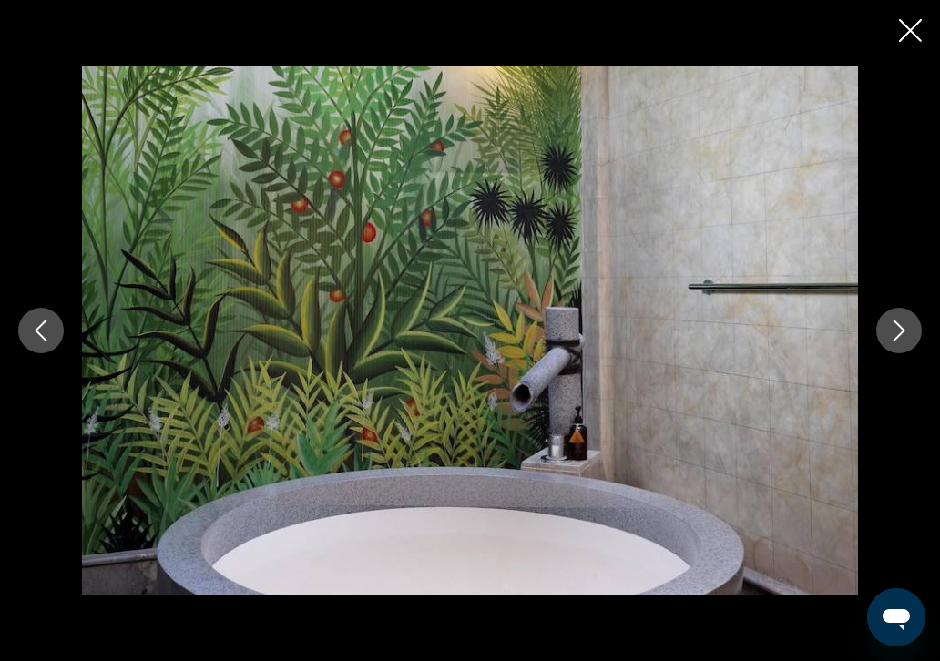
click at [903, 326] on icon "Next image" at bounding box center [899, 331] width 22 height 22
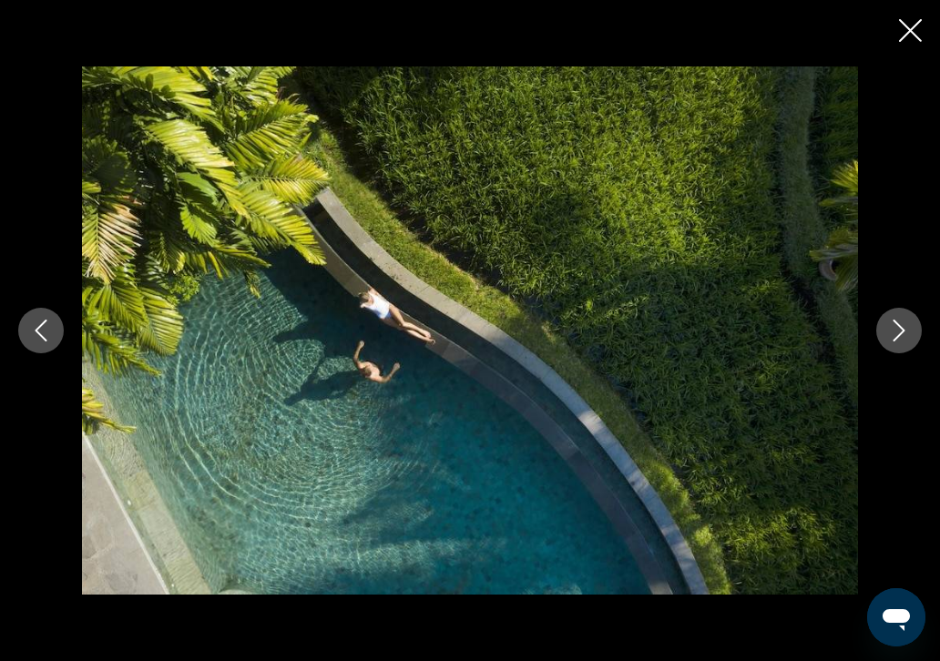
click at [903, 326] on icon "Next image" at bounding box center [899, 331] width 22 height 22
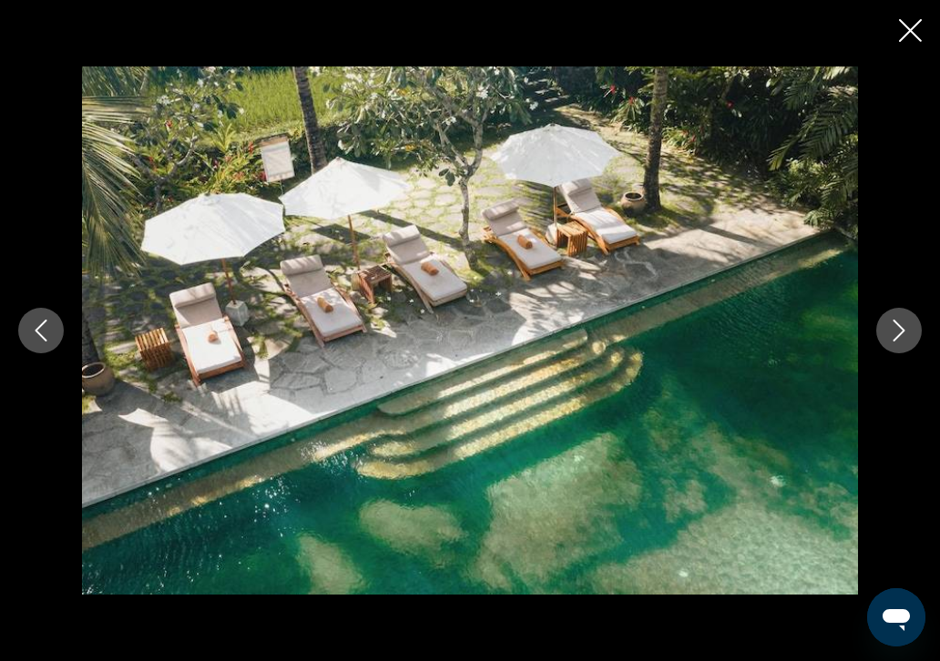
click at [903, 326] on icon "Next image" at bounding box center [899, 331] width 22 height 22
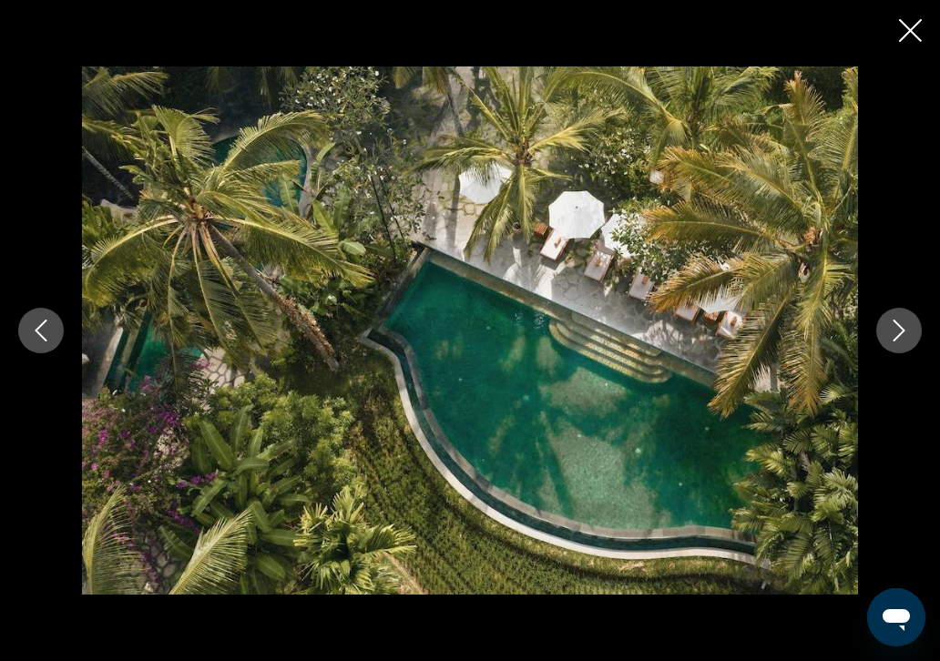
click at [903, 326] on icon "Next image" at bounding box center [899, 331] width 22 height 22
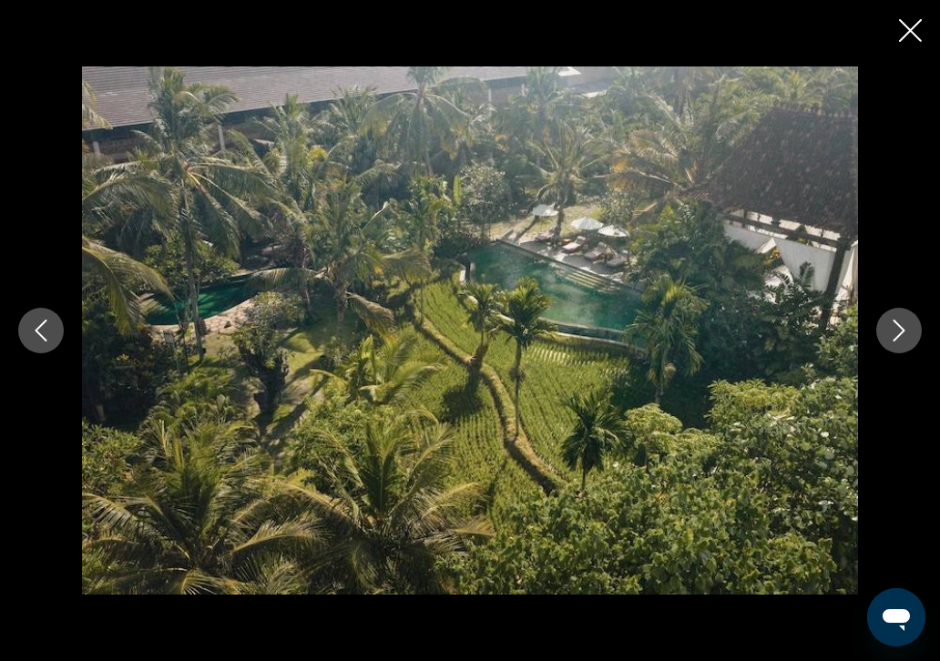
click at [903, 326] on icon "Next image" at bounding box center [899, 331] width 22 height 22
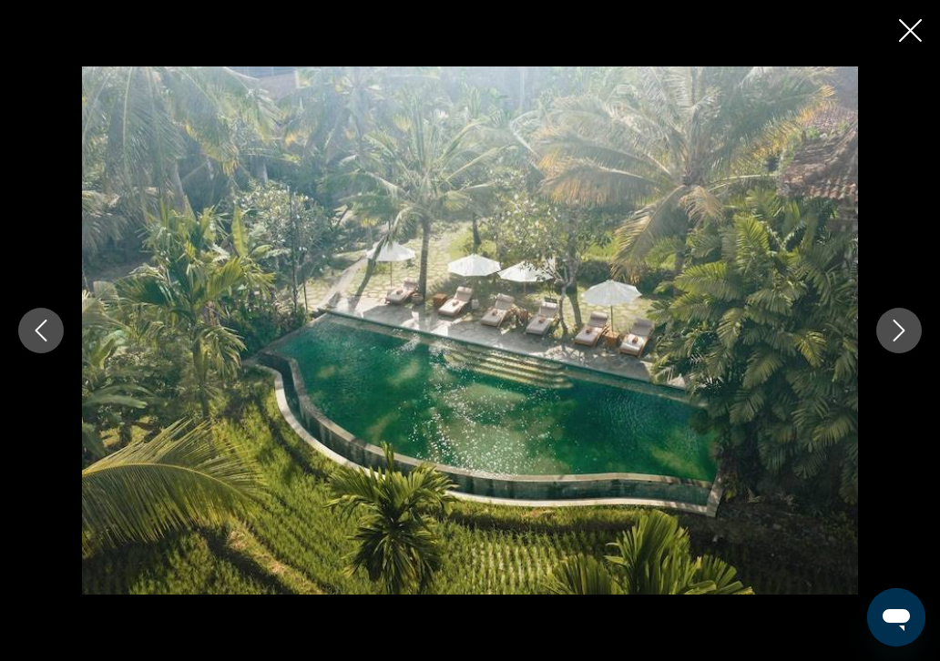
click at [903, 326] on icon "Next image" at bounding box center [899, 331] width 22 height 22
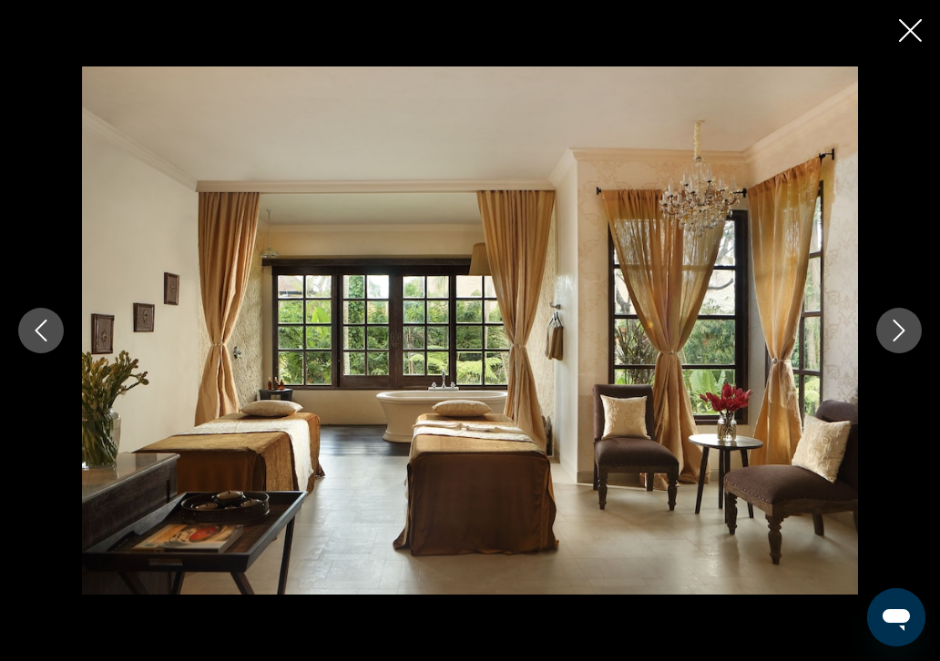
click at [903, 326] on icon "Next image" at bounding box center [899, 331] width 22 height 22
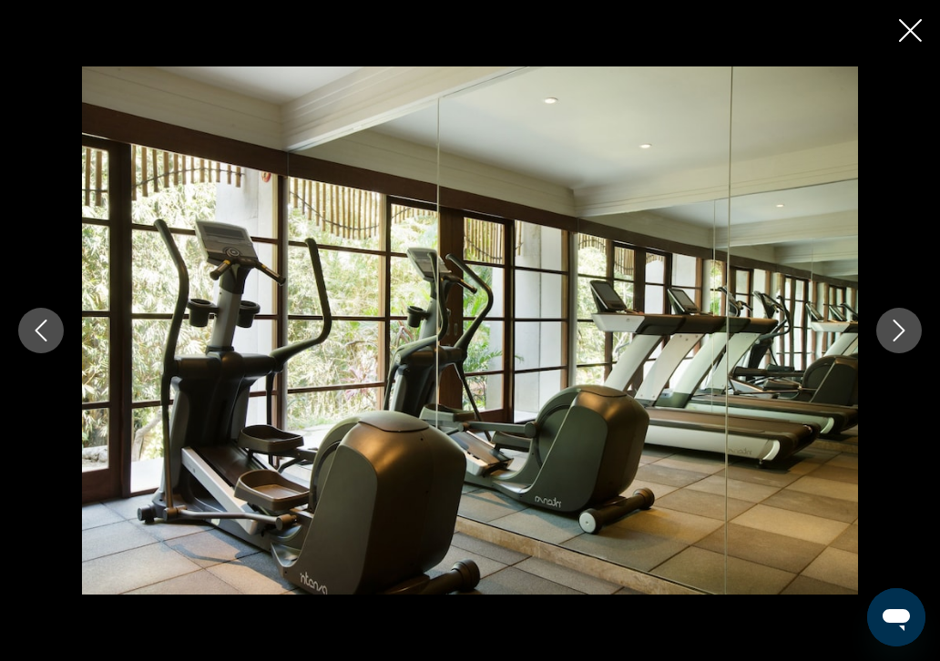
click at [903, 326] on icon "Next image" at bounding box center [899, 331] width 22 height 22
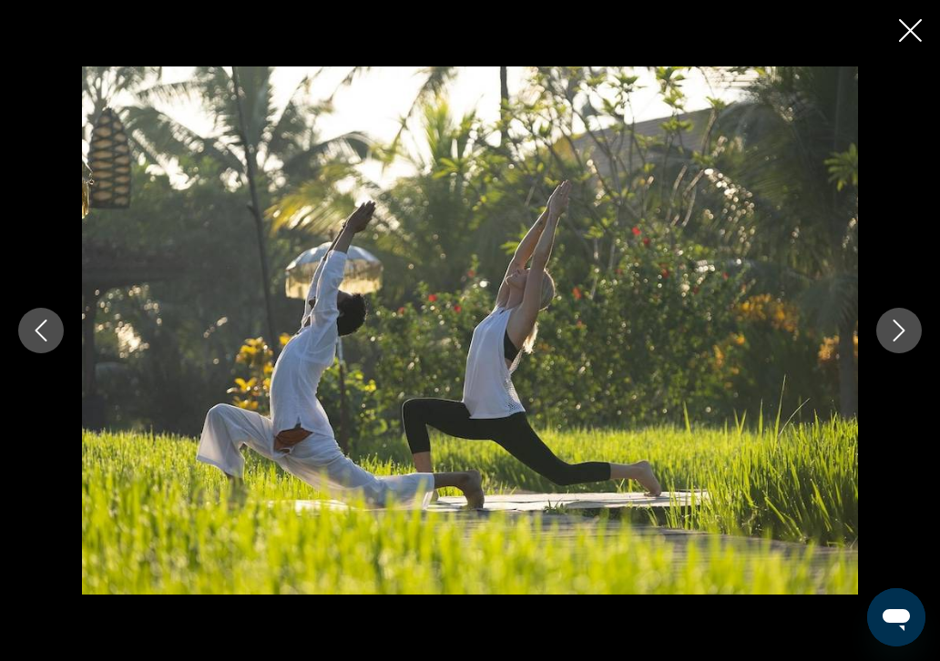
click at [903, 326] on icon "Next image" at bounding box center [899, 331] width 22 height 22
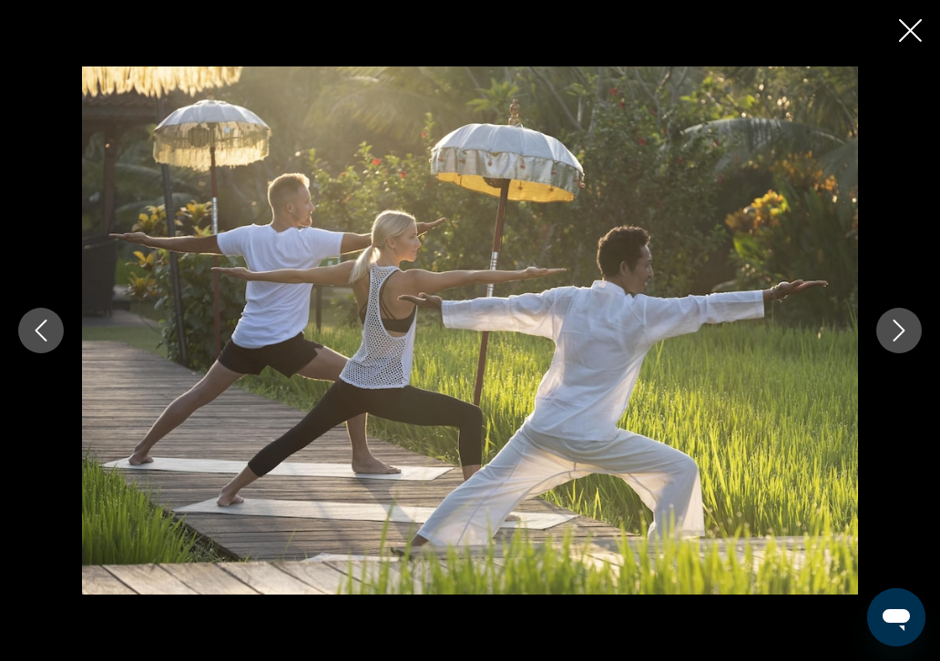
click at [903, 326] on icon "Next image" at bounding box center [899, 331] width 22 height 22
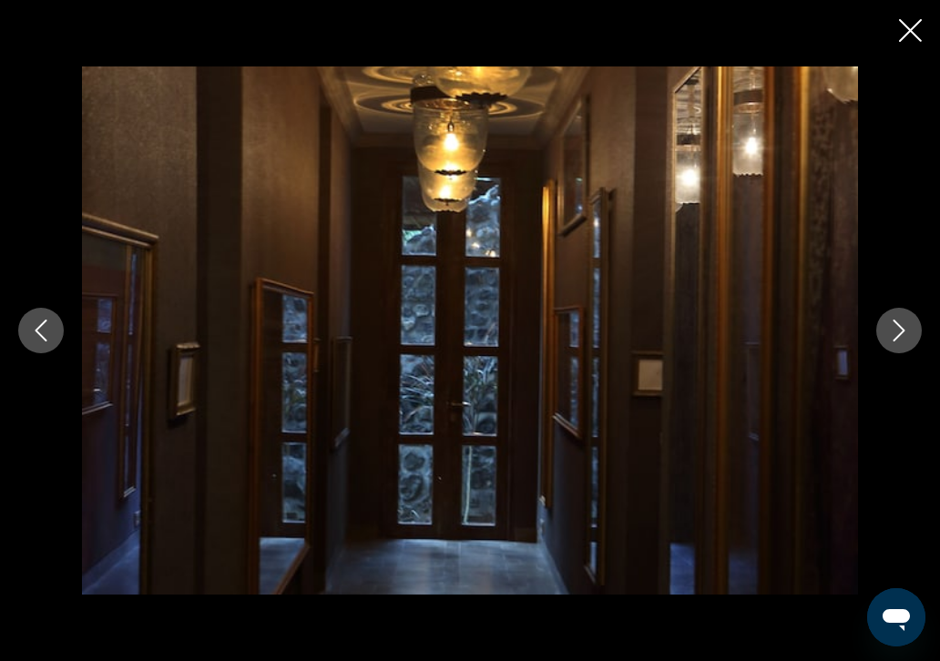
click at [903, 326] on icon "Next image" at bounding box center [899, 331] width 22 height 22
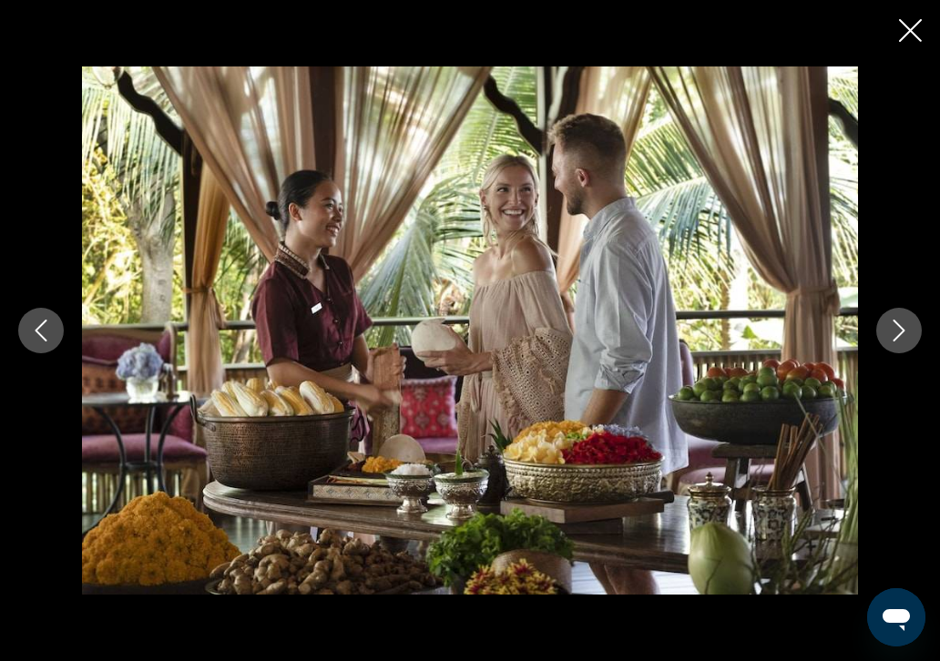
click at [903, 326] on icon "Next image" at bounding box center [899, 331] width 22 height 22
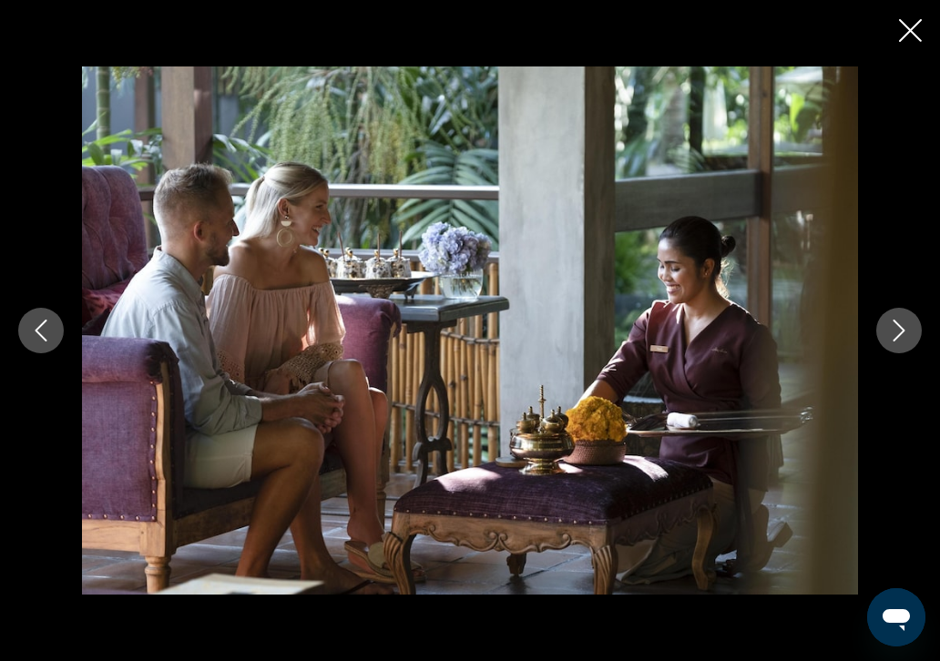
click at [903, 326] on icon "Next image" at bounding box center [899, 331] width 22 height 22
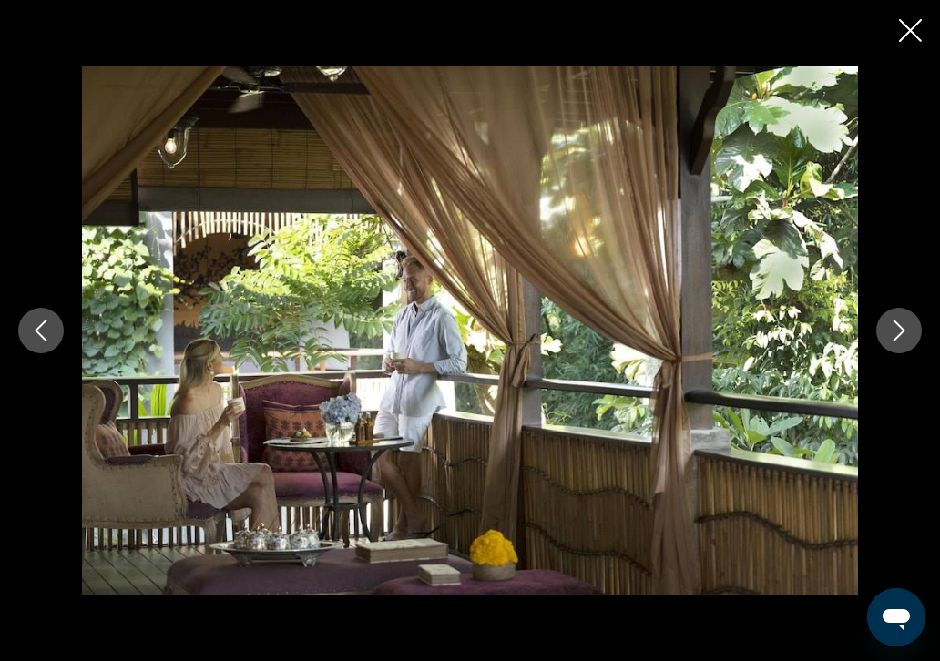
click at [903, 326] on icon "Next image" at bounding box center [899, 331] width 22 height 22
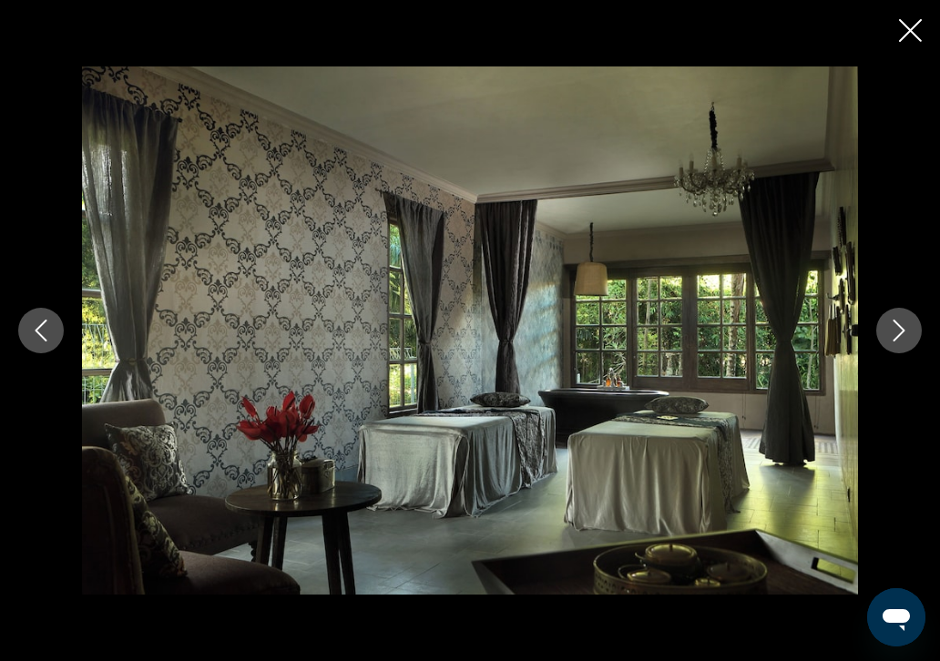
click at [903, 326] on icon "Next image" at bounding box center [899, 331] width 22 height 22
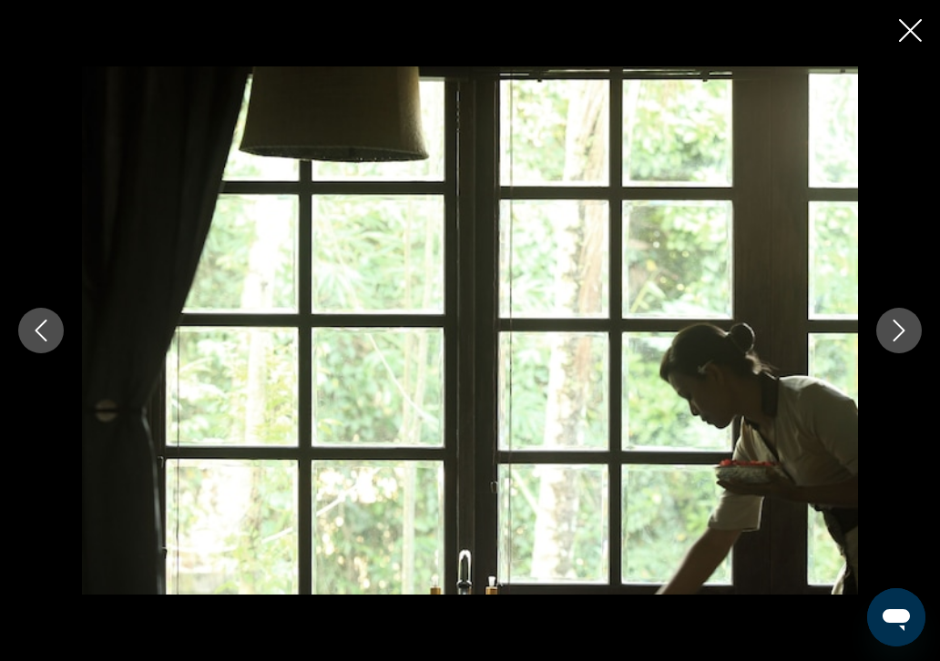
click at [903, 326] on icon "Next image" at bounding box center [899, 331] width 22 height 22
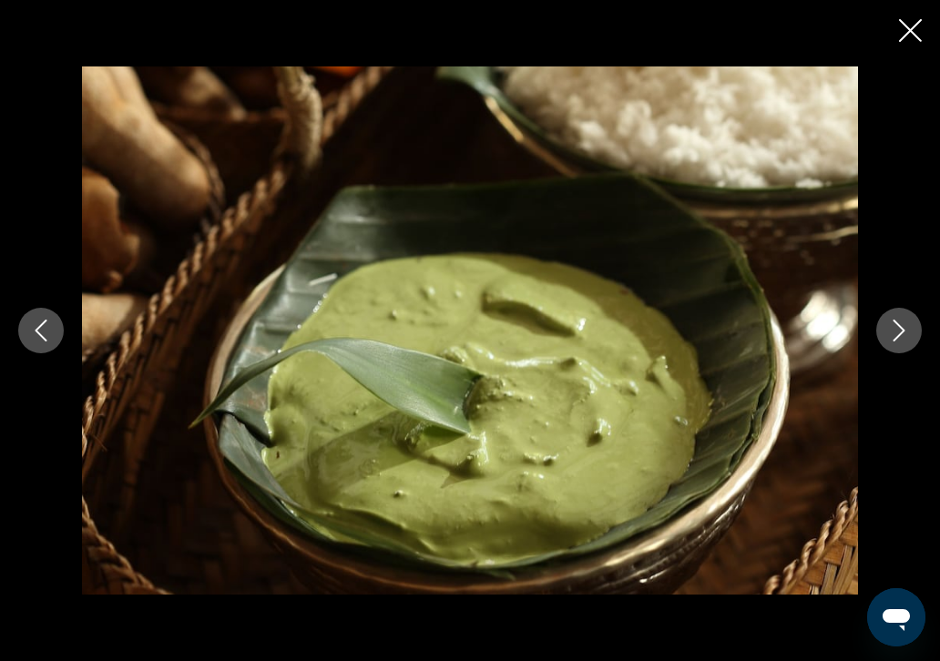
click at [903, 326] on icon "Next image" at bounding box center [899, 331] width 22 height 22
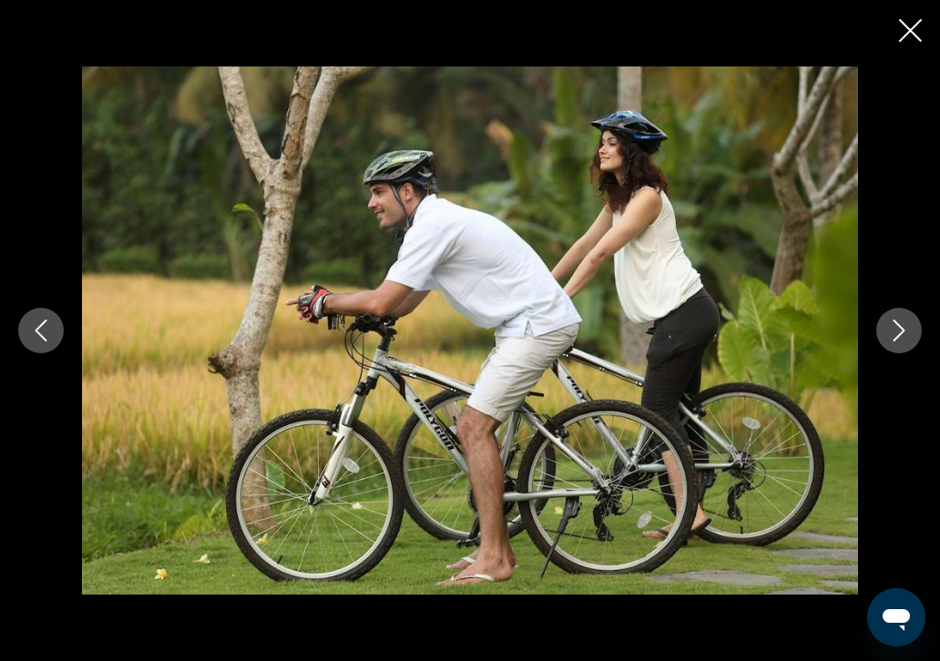
click at [903, 326] on icon "Next image" at bounding box center [899, 331] width 22 height 22
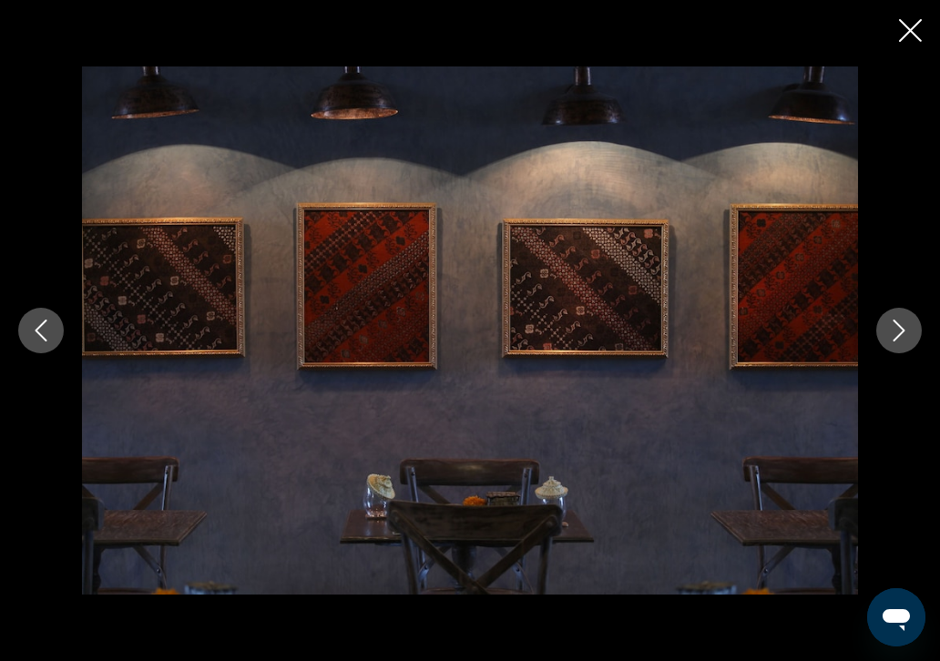
click at [903, 326] on icon "Next image" at bounding box center [899, 331] width 22 height 22
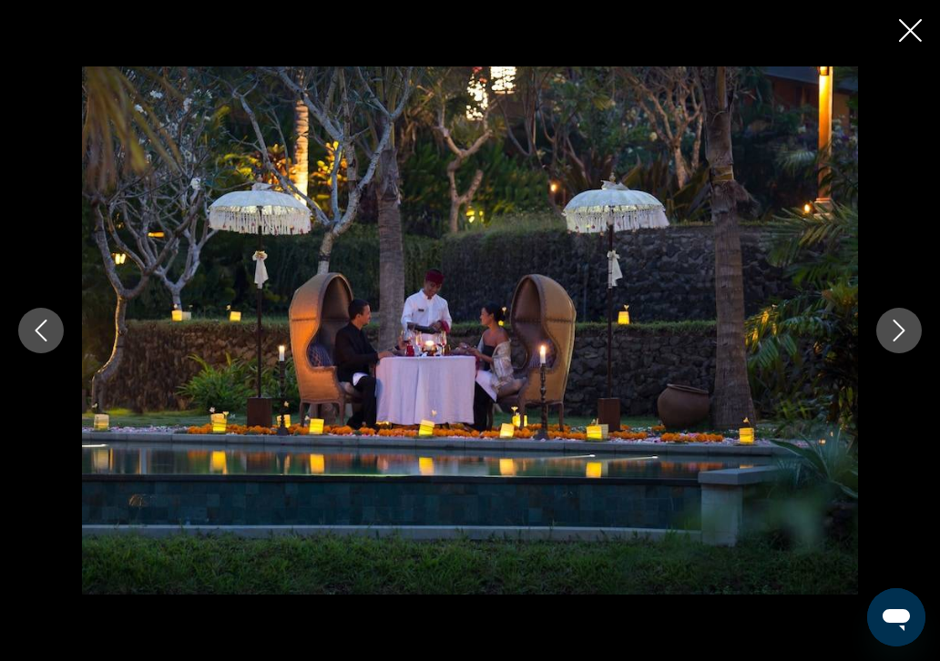
click at [903, 326] on icon "Next image" at bounding box center [899, 331] width 22 height 22
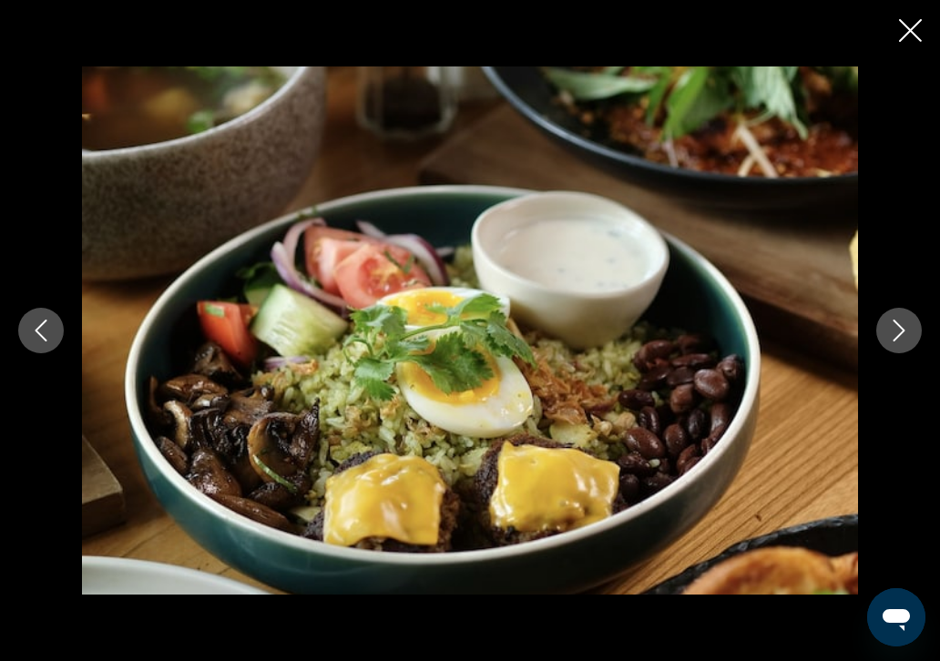
click at [903, 326] on icon "Next image" at bounding box center [899, 331] width 22 height 22
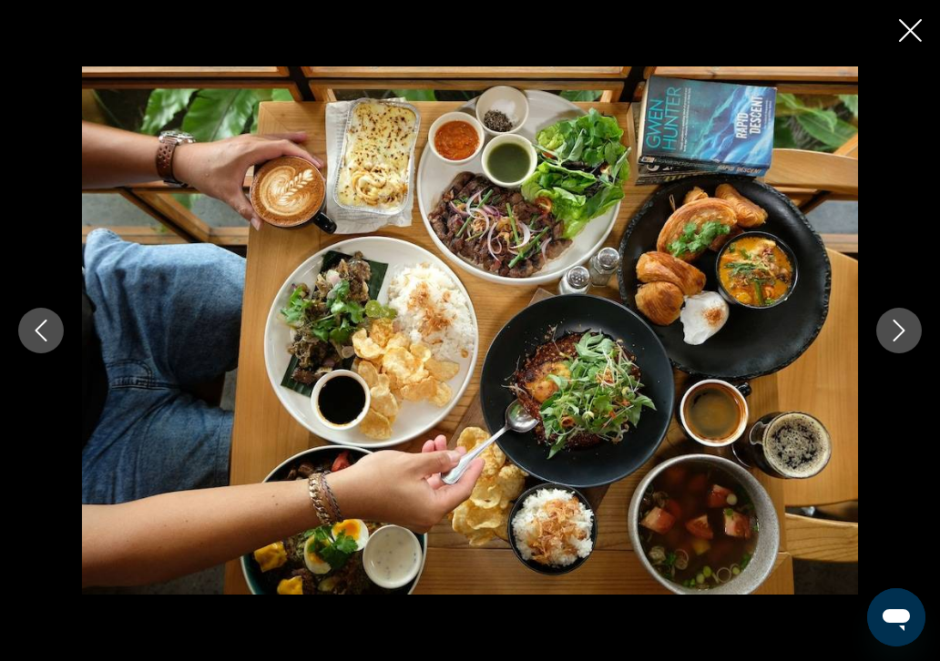
click at [903, 326] on icon "Next image" at bounding box center [899, 331] width 22 height 22
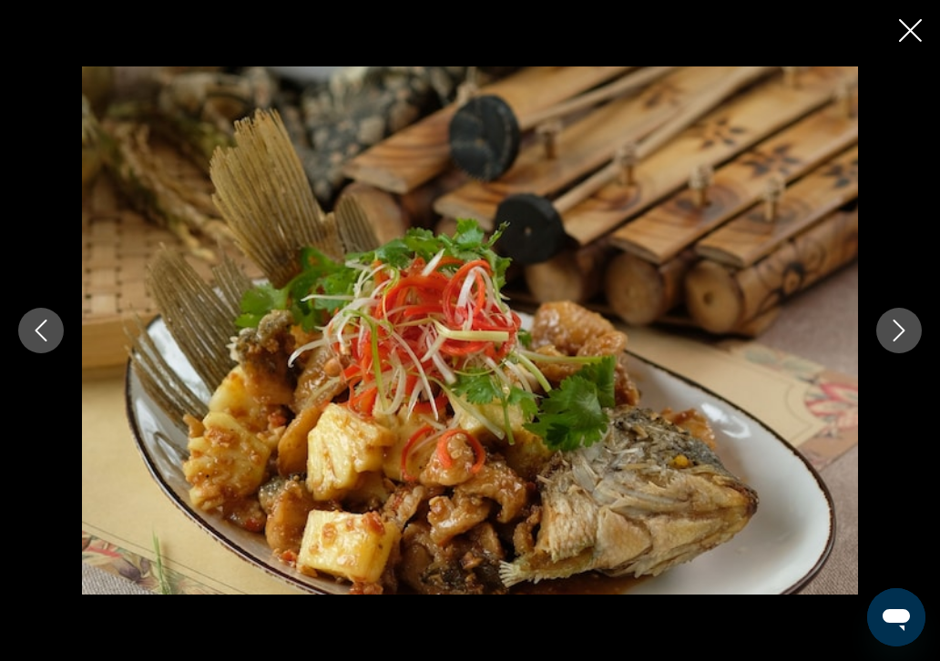
click at [903, 326] on icon "Next image" at bounding box center [899, 331] width 22 height 22
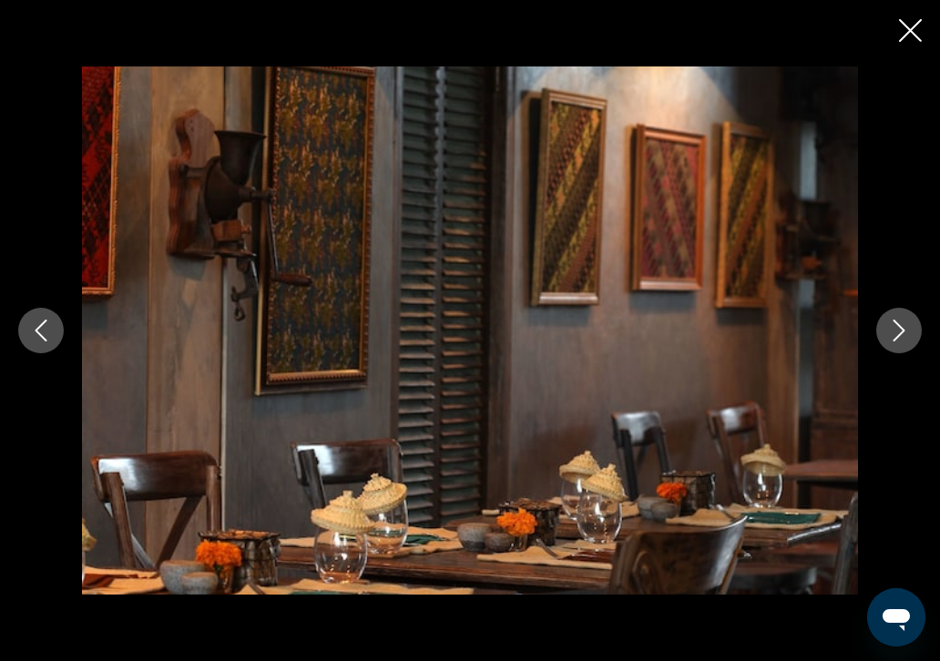
click at [903, 326] on icon "Next image" at bounding box center [899, 331] width 22 height 22
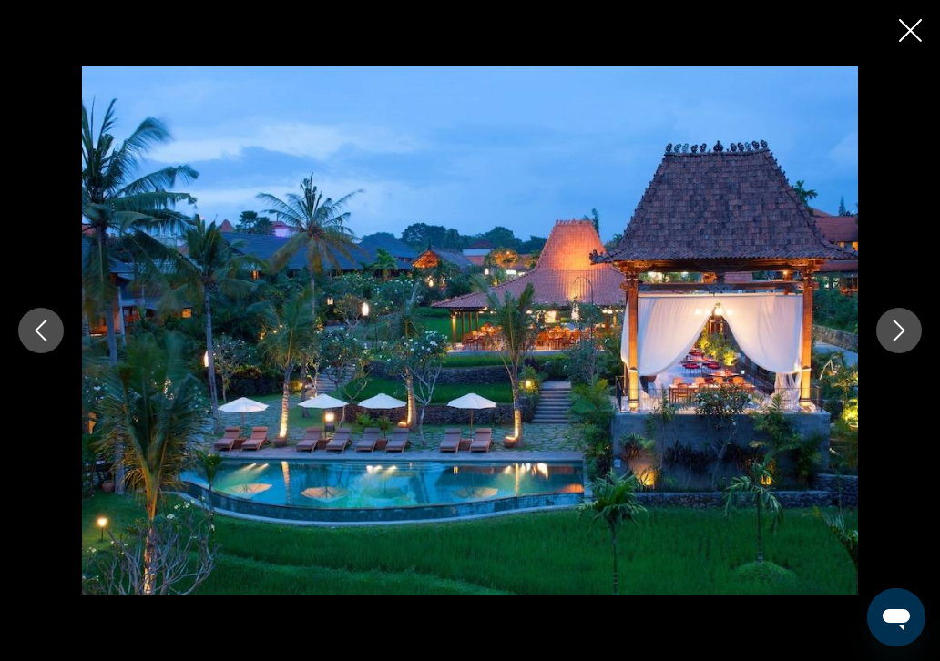
click at [903, 326] on icon "Next image" at bounding box center [899, 331] width 22 height 22
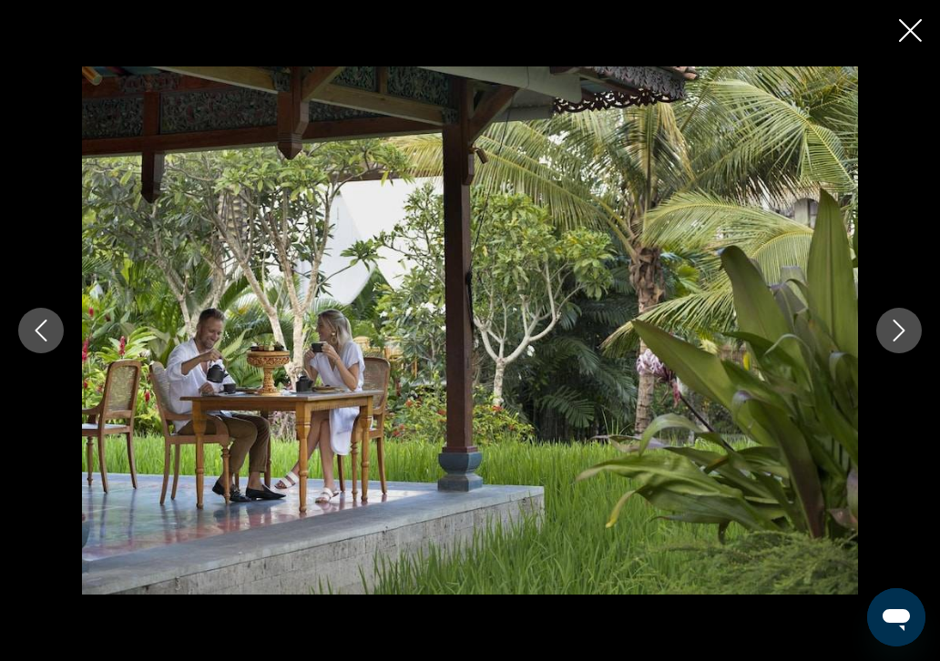
click at [903, 326] on icon "Next image" at bounding box center [899, 331] width 22 height 22
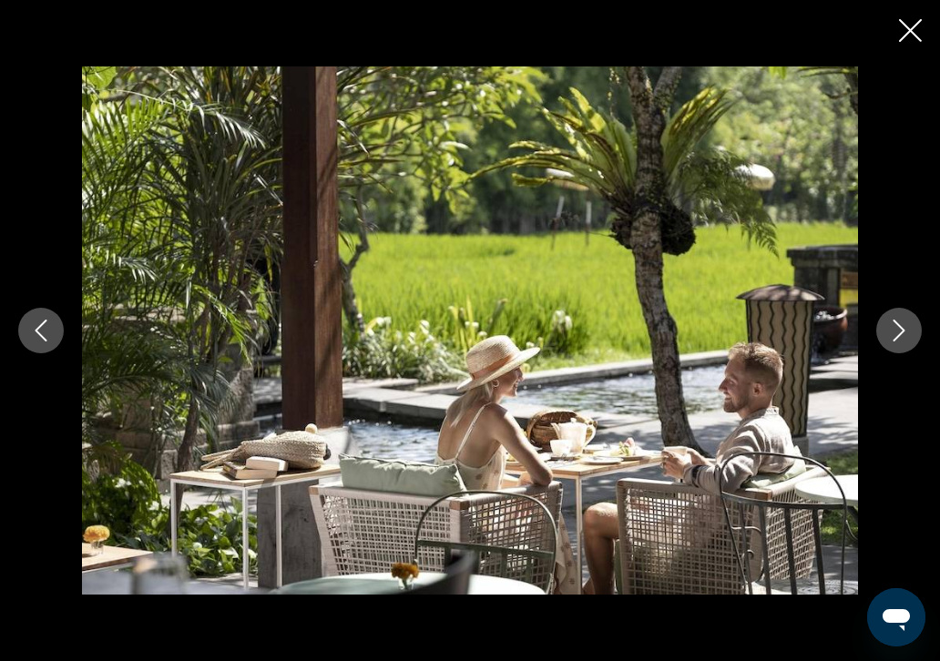
click at [903, 326] on icon "Next image" at bounding box center [899, 331] width 22 height 22
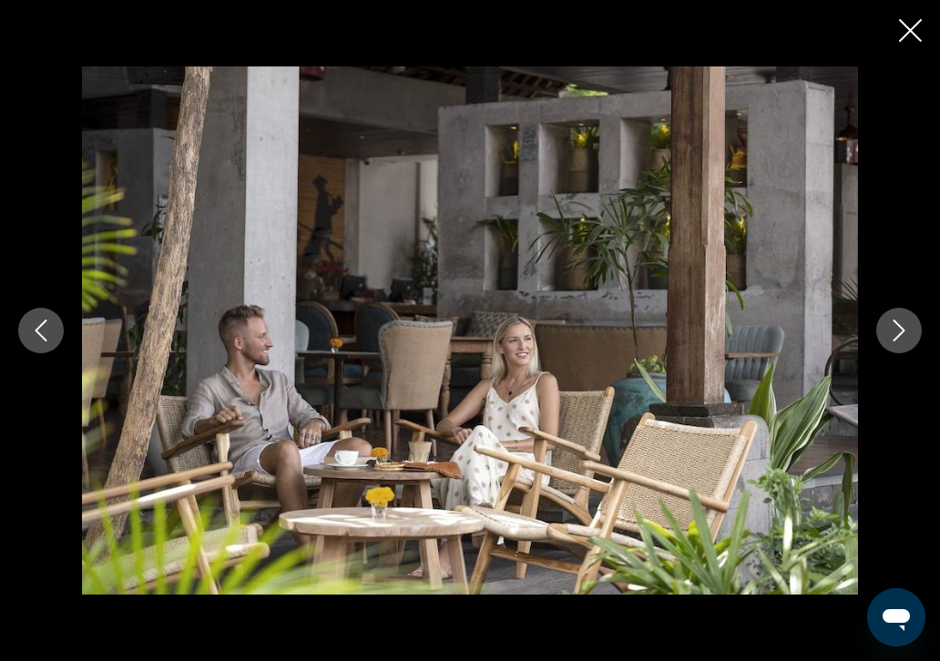
click at [903, 326] on icon "Next image" at bounding box center [899, 331] width 22 height 22
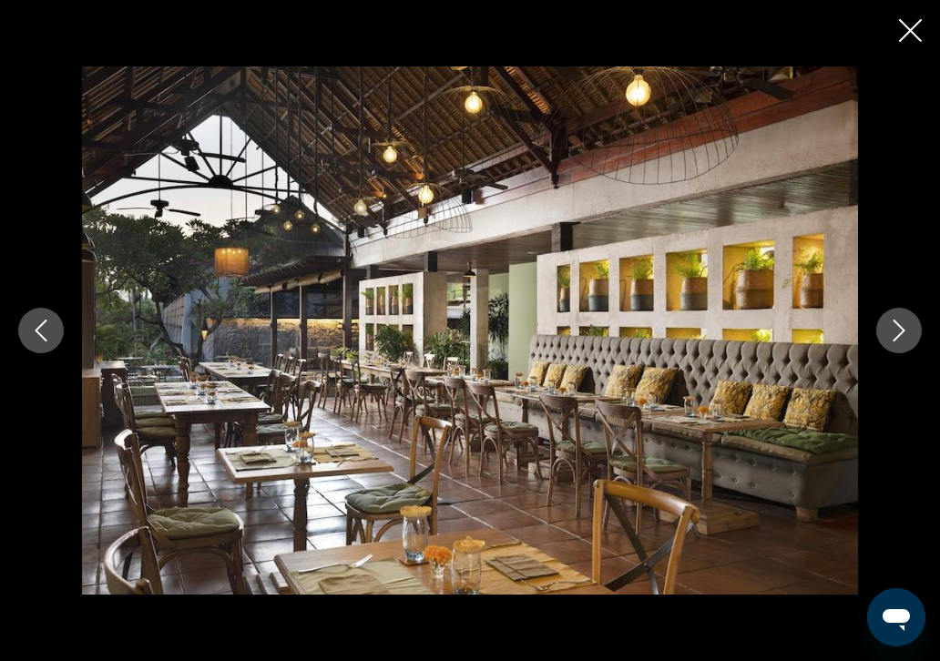
click at [903, 326] on icon "Next image" at bounding box center [899, 331] width 22 height 22
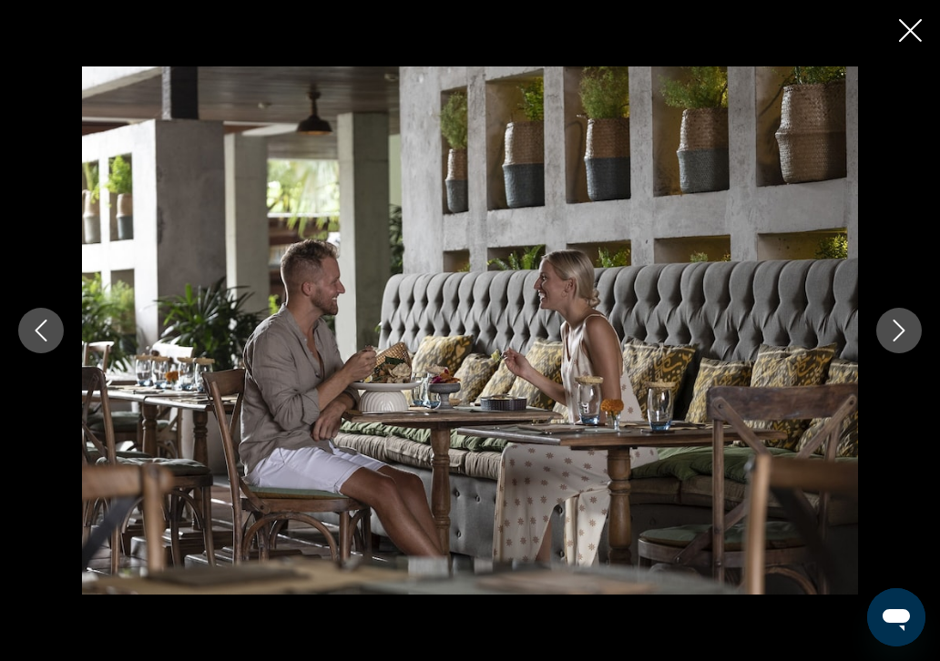
click at [896, 327] on icon "Next image" at bounding box center [899, 331] width 22 height 22
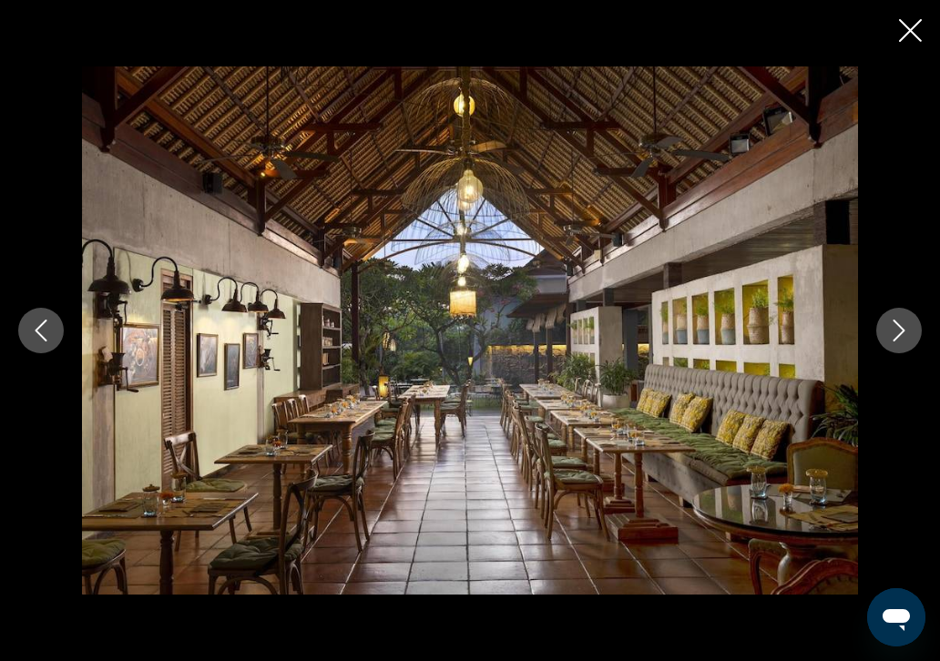
click at [896, 327] on icon "Next image" at bounding box center [899, 331] width 22 height 22
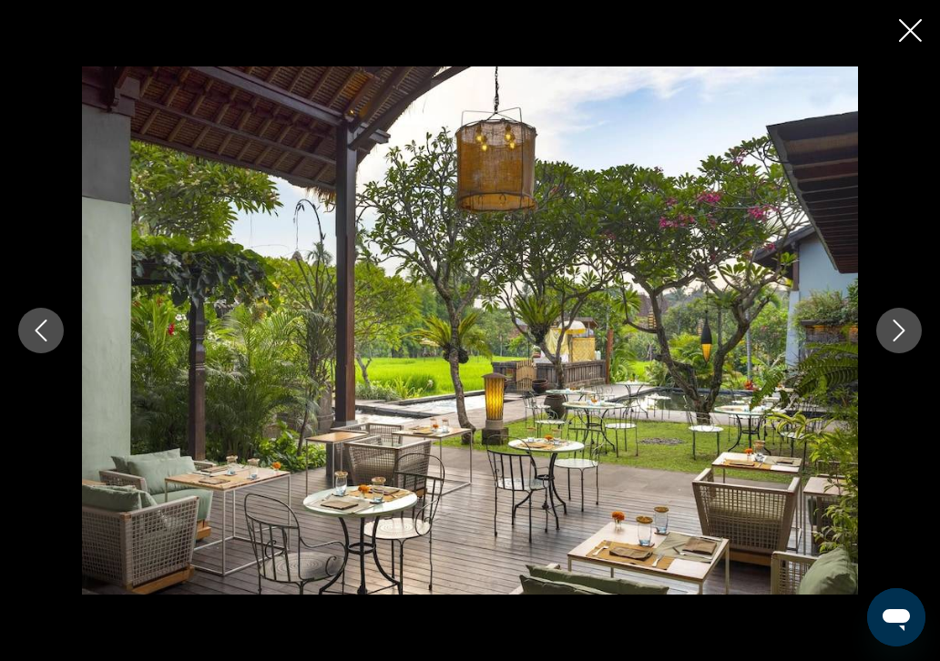
click at [896, 327] on icon "Next image" at bounding box center [899, 331] width 22 height 22
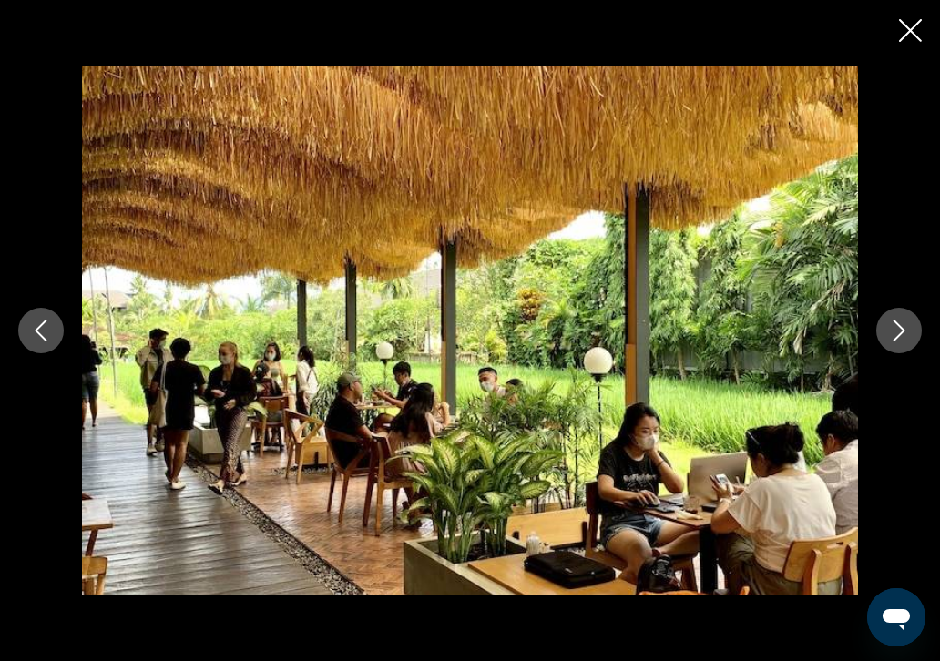
click at [896, 327] on icon "Next image" at bounding box center [899, 331] width 22 height 22
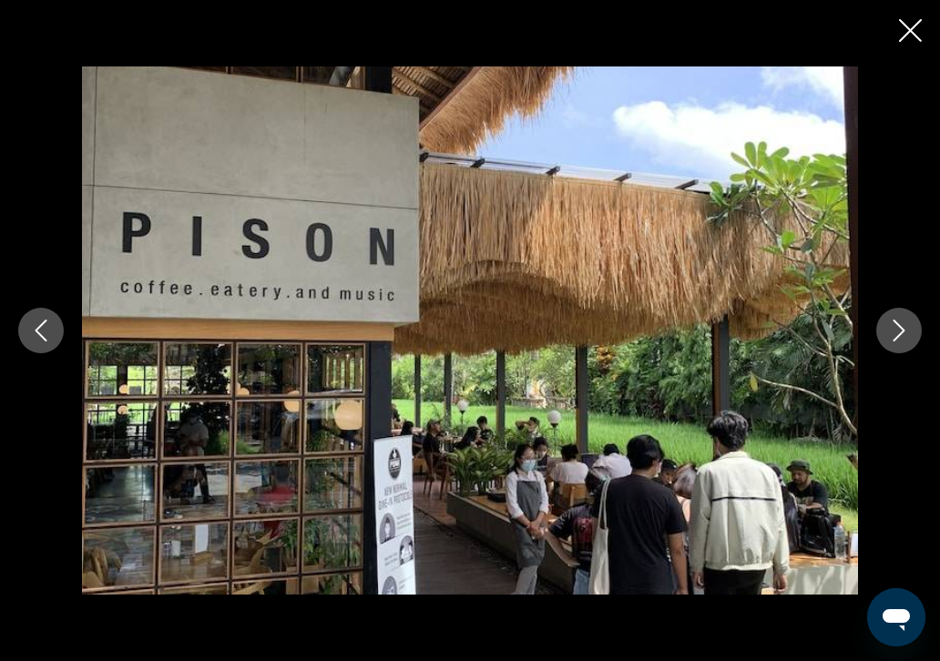
click at [896, 327] on icon "Next image" at bounding box center [899, 331] width 22 height 22
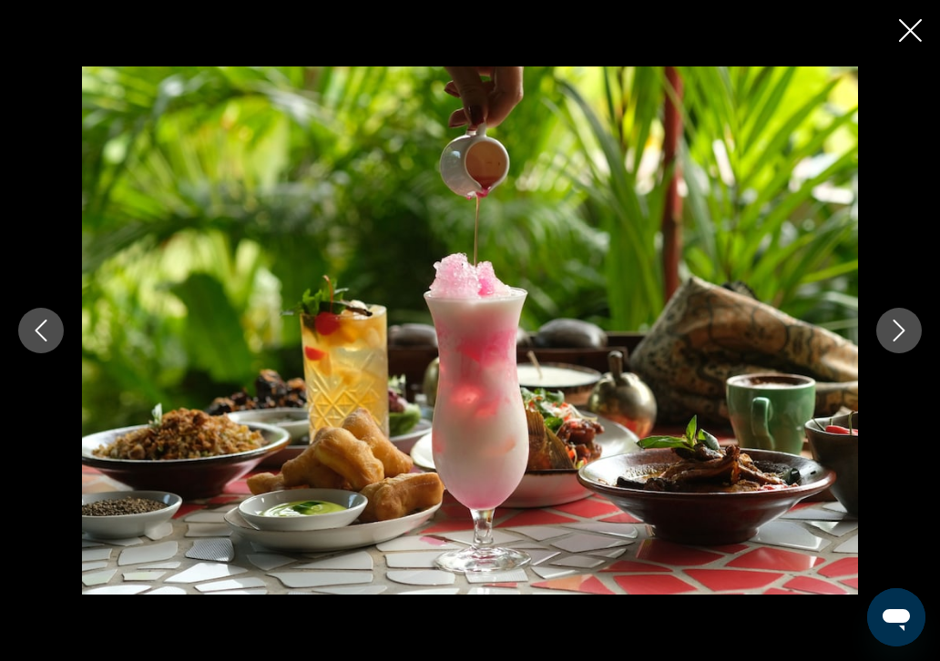
click at [896, 327] on icon "Next image" at bounding box center [899, 331] width 22 height 22
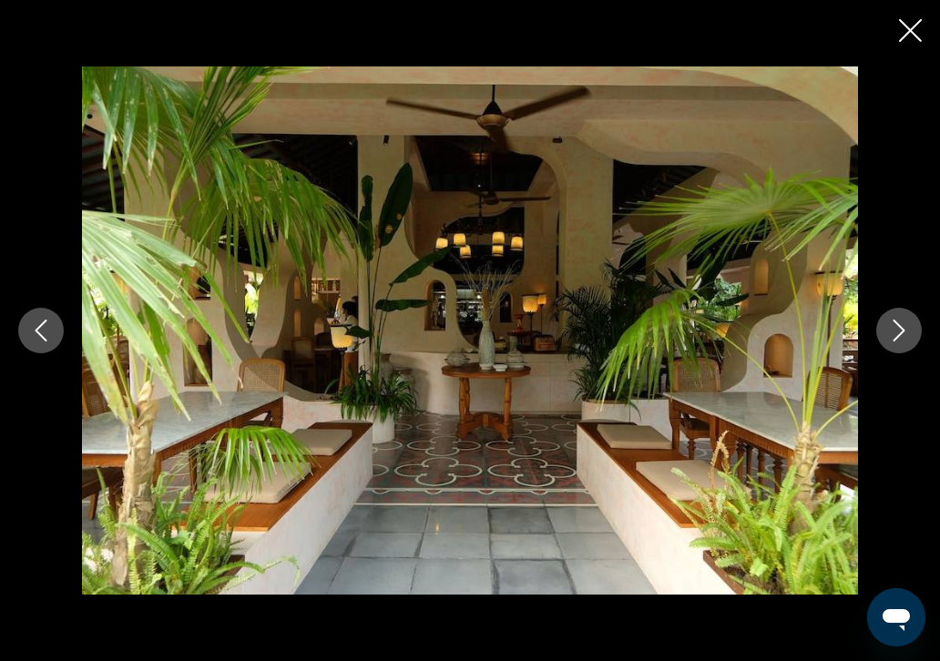
click at [896, 327] on icon "Next image" at bounding box center [899, 331] width 22 height 22
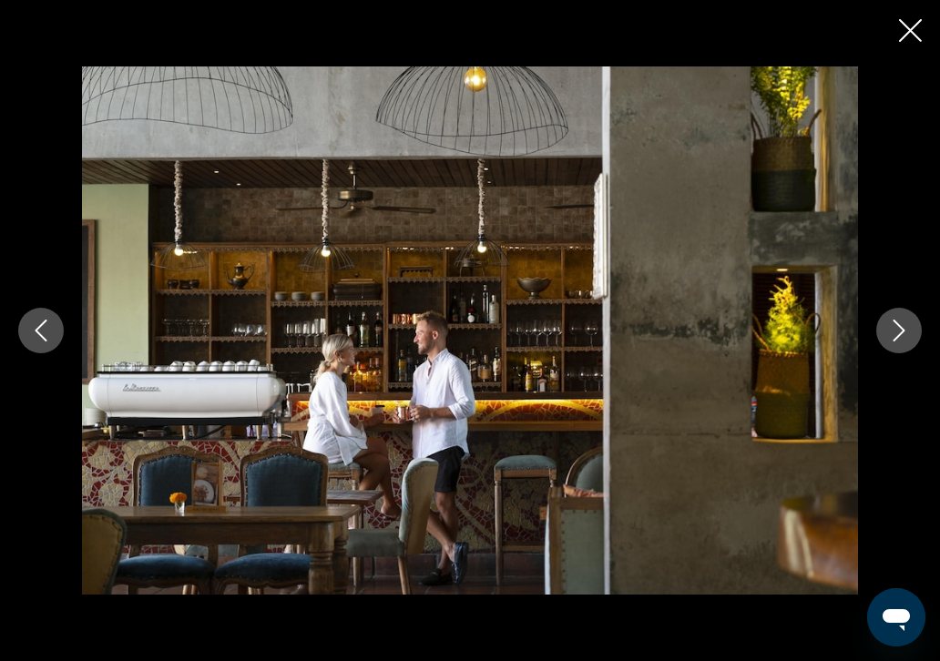
click at [896, 327] on icon "Next image" at bounding box center [899, 331] width 22 height 22
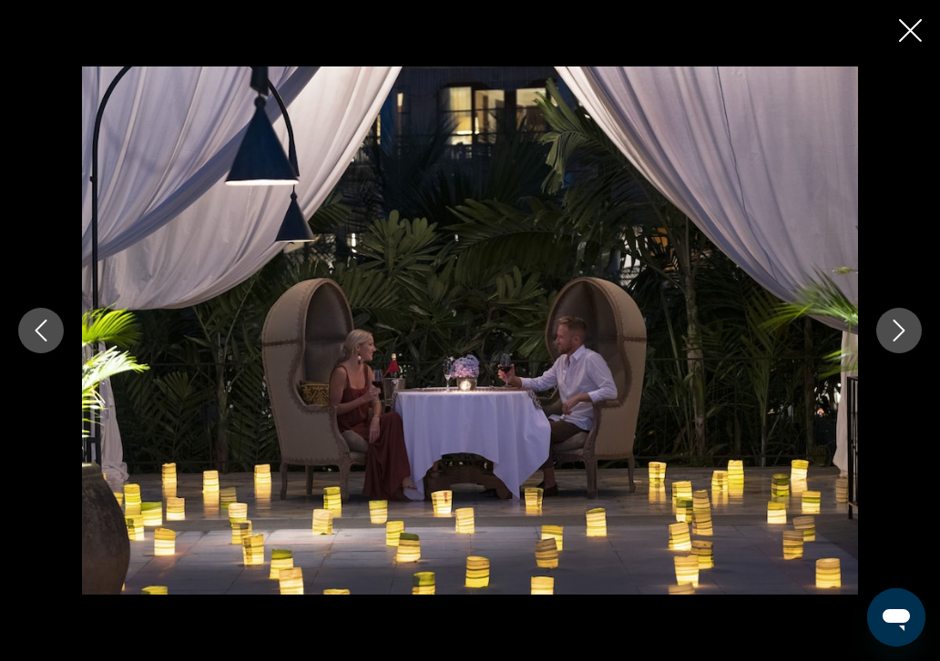
click at [896, 327] on icon "Next image" at bounding box center [899, 331] width 22 height 22
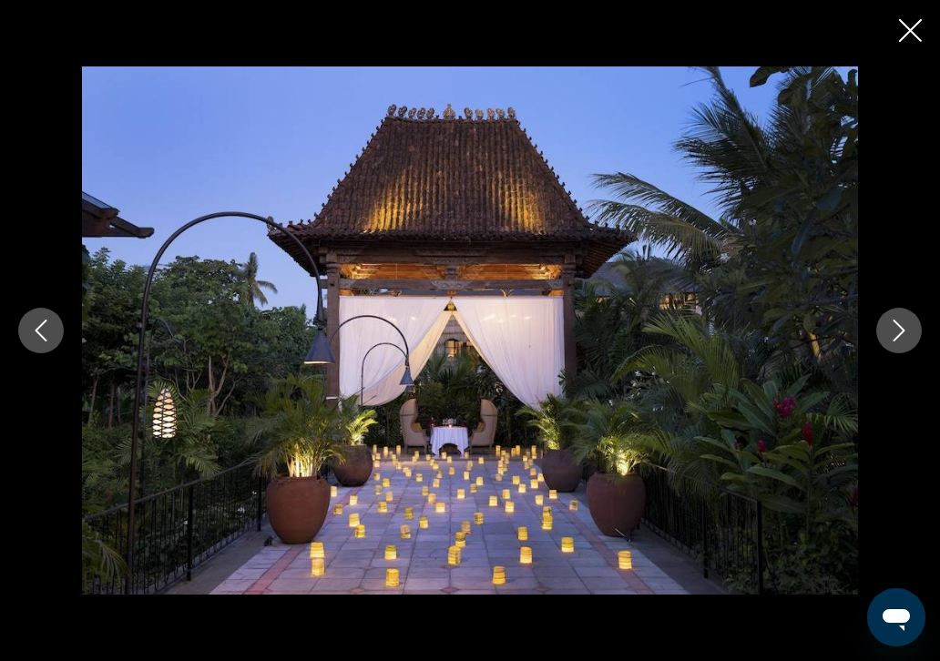
click at [896, 327] on icon "Next image" at bounding box center [899, 331] width 22 height 22
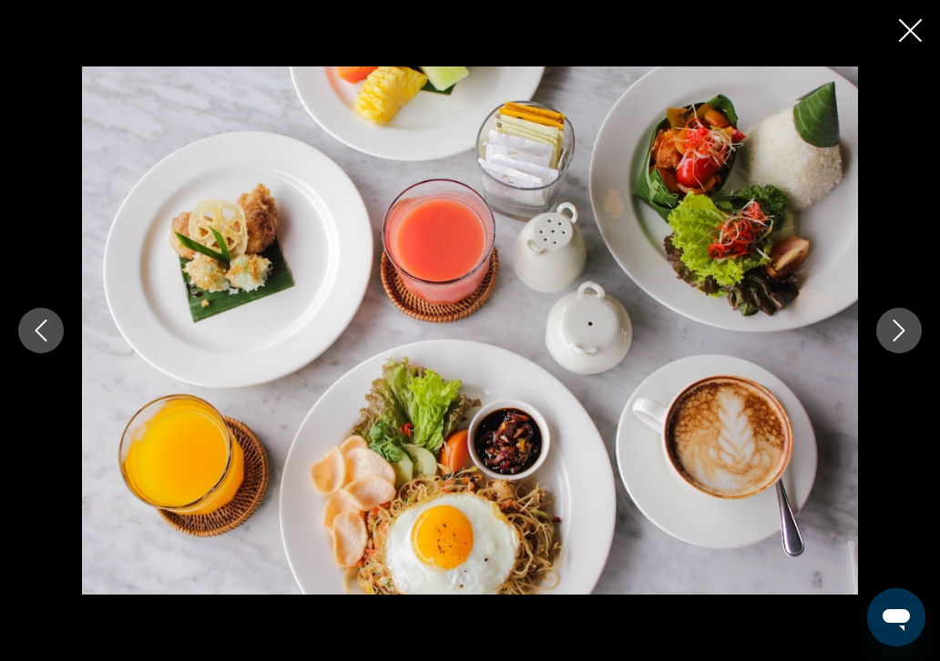
click at [896, 327] on icon "Next image" at bounding box center [899, 331] width 22 height 22
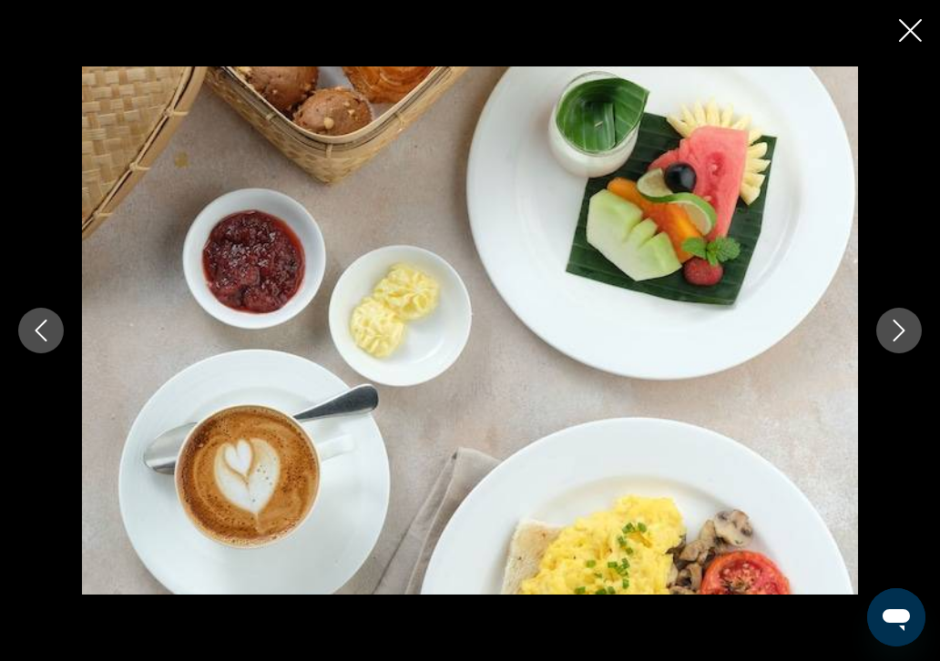
click at [896, 327] on icon "Next image" at bounding box center [899, 331] width 22 height 22
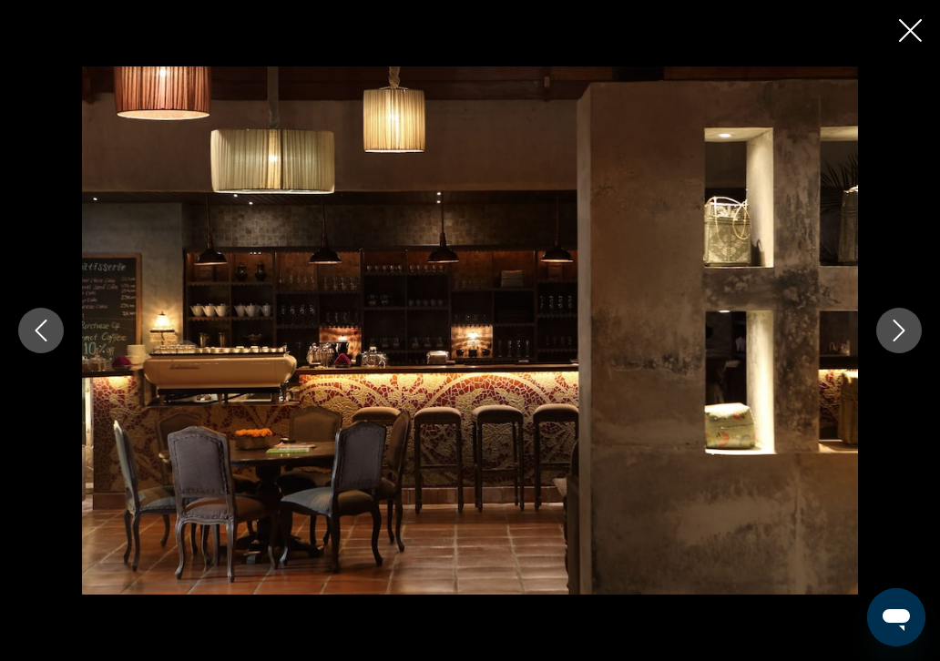
click at [896, 327] on icon "Next image" at bounding box center [899, 331] width 22 height 22
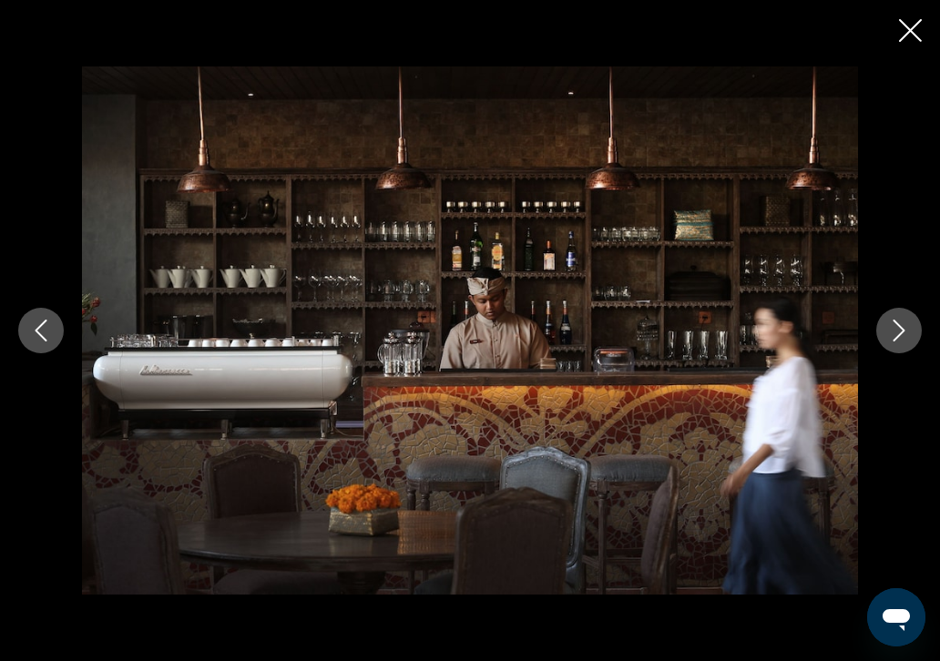
click at [896, 327] on icon "Next image" at bounding box center [899, 331] width 22 height 22
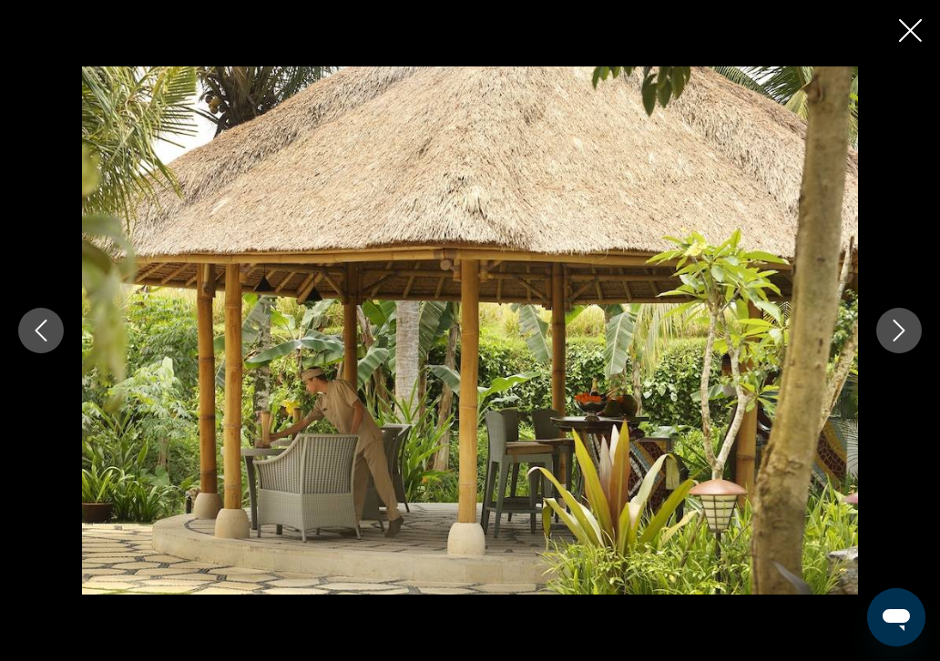
click at [901, 331] on icon "Next image" at bounding box center [899, 331] width 22 height 22
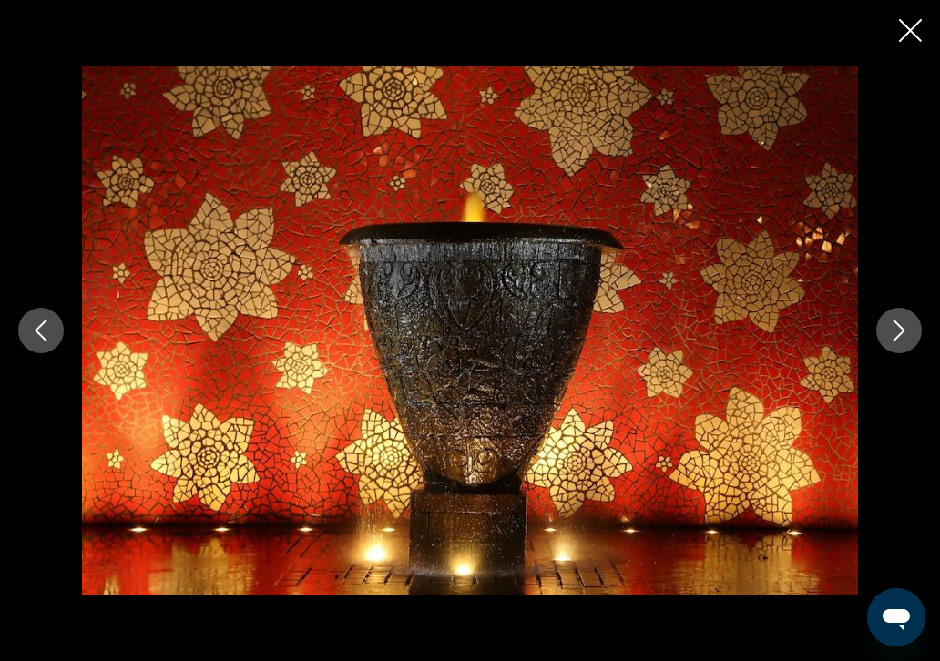
click at [901, 331] on icon "Next image" at bounding box center [899, 331] width 22 height 22
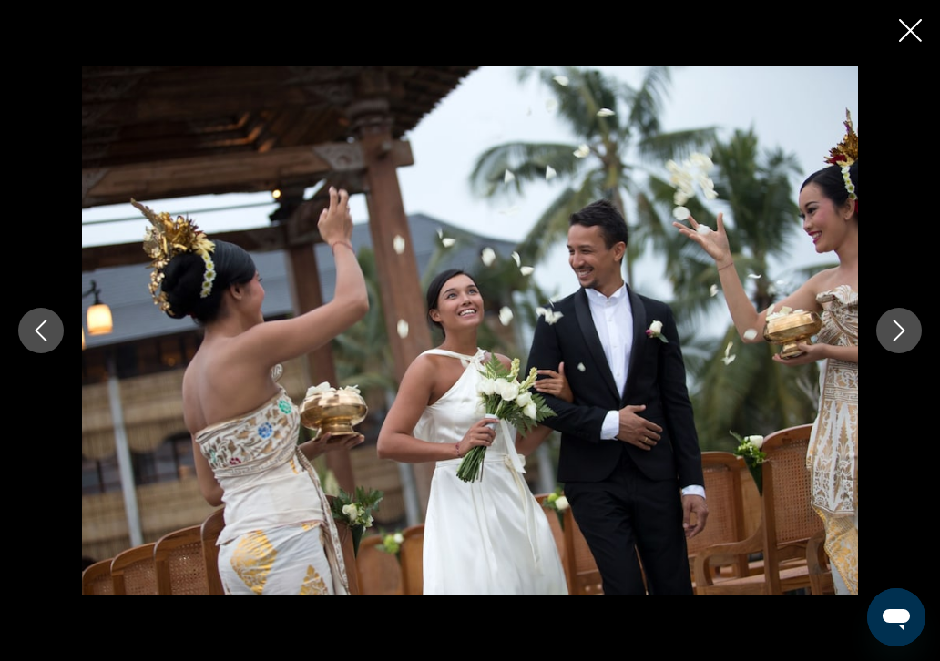
click at [901, 331] on icon "Next image" at bounding box center [899, 331] width 22 height 22
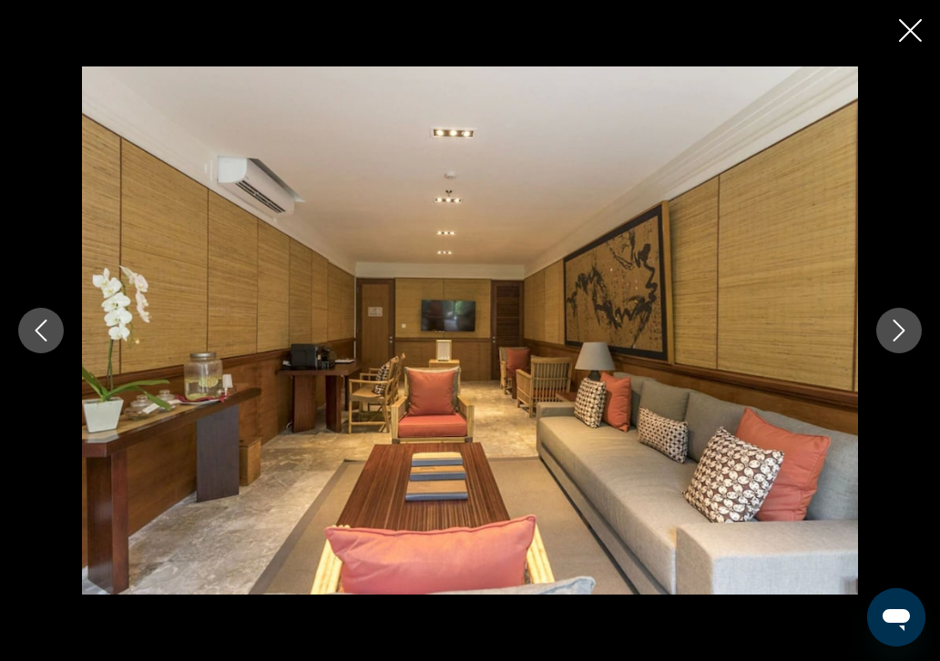
click at [898, 328] on icon "Next image" at bounding box center [899, 331] width 22 height 22
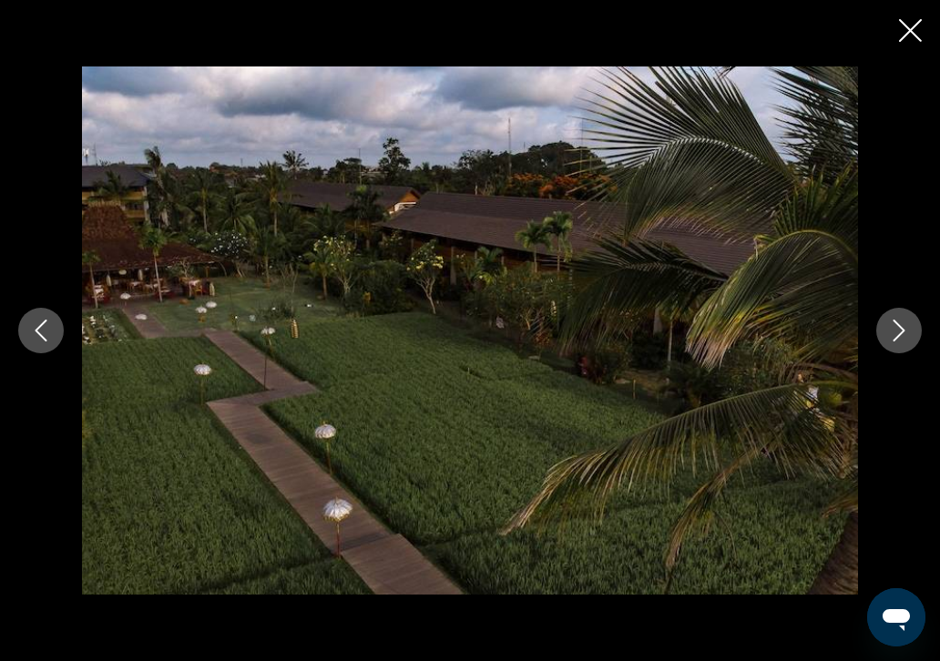
click at [893, 332] on icon "Next image" at bounding box center [899, 331] width 22 height 22
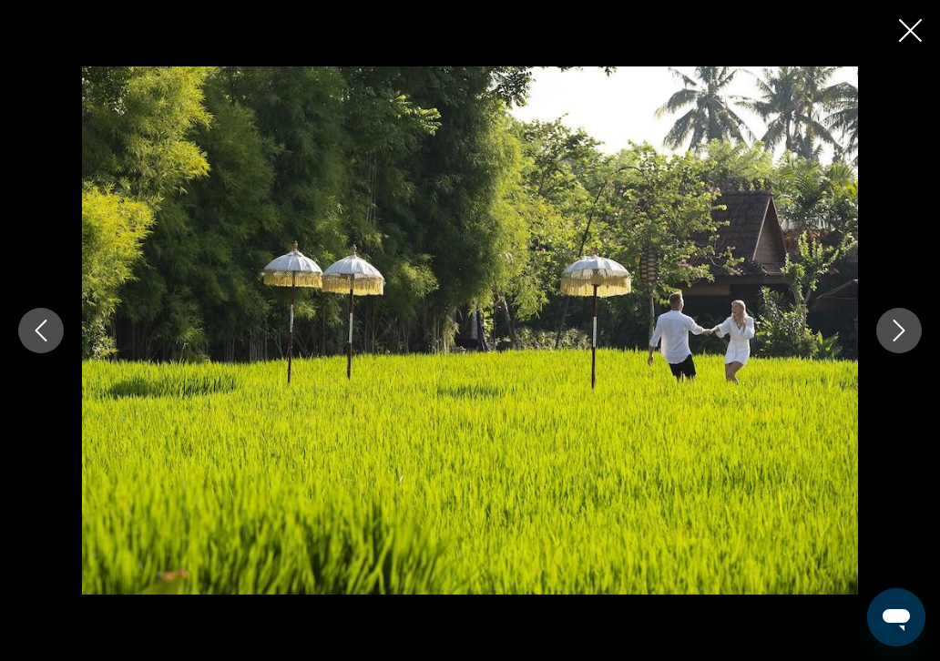
click at [893, 332] on icon "Next image" at bounding box center [899, 331] width 22 height 22
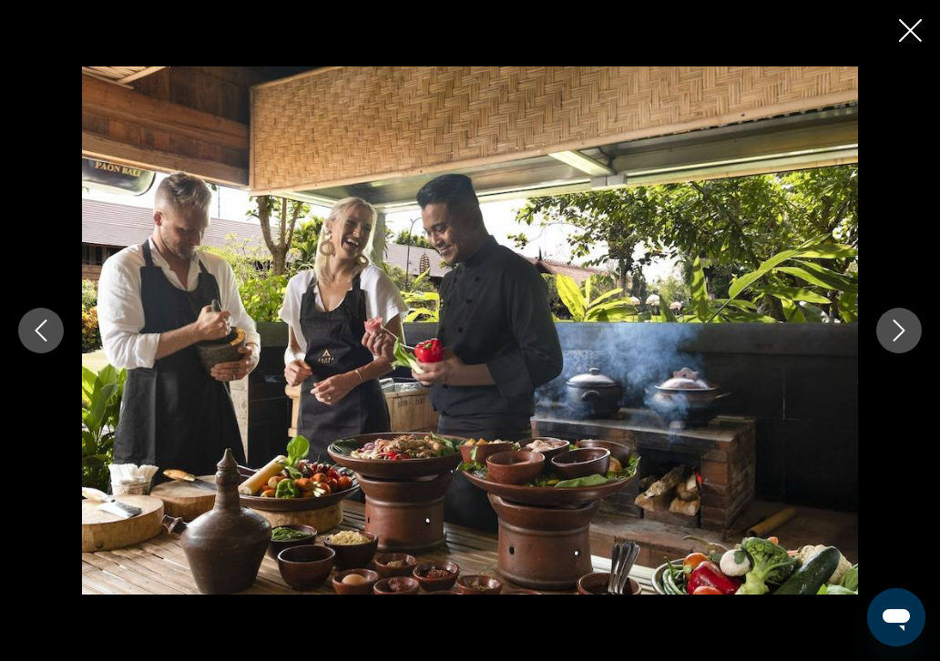
click at [893, 332] on icon "Next image" at bounding box center [899, 331] width 22 height 22
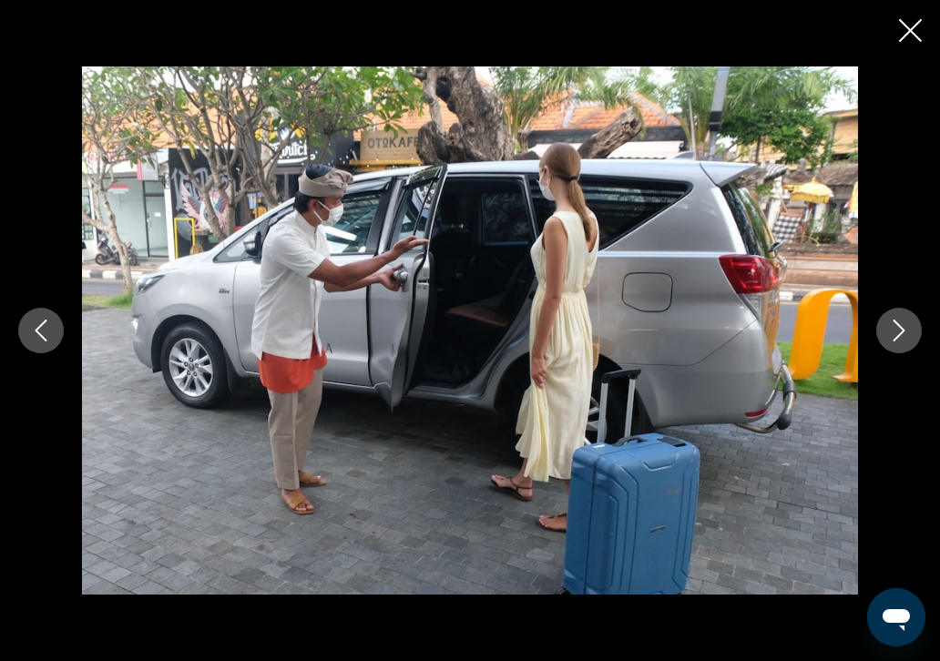
click at [893, 331] on icon "Next image" at bounding box center [899, 331] width 22 height 22
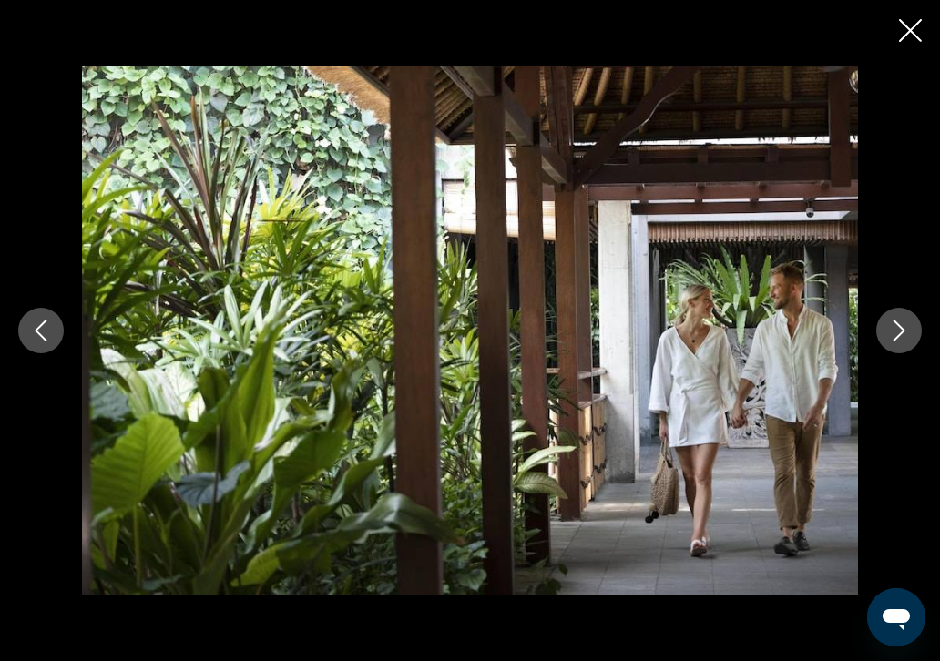
click at [901, 332] on icon "Next image" at bounding box center [900, 331] width 12 height 22
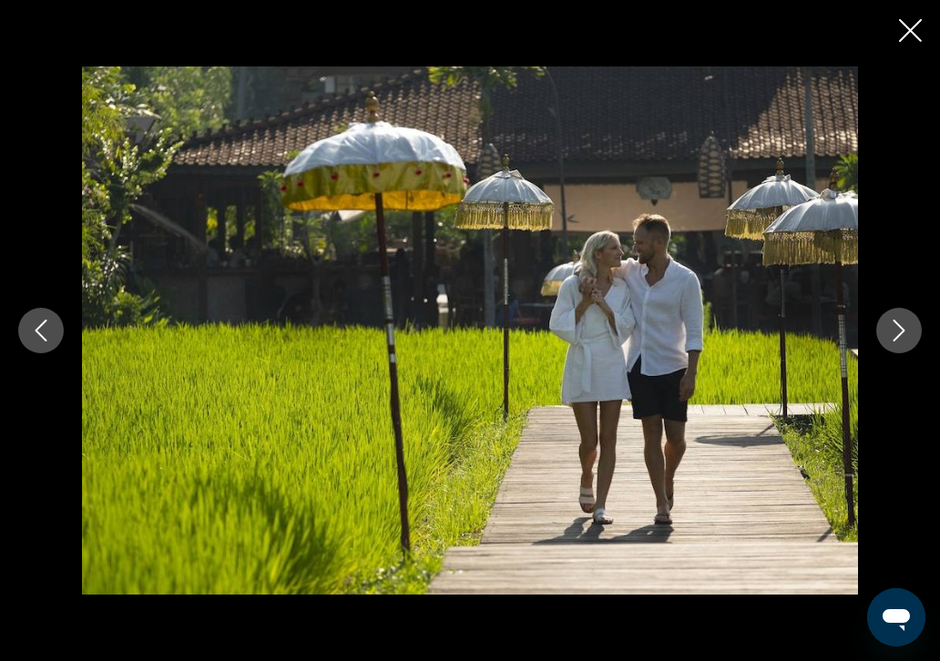
click at [901, 332] on icon "Next image" at bounding box center [900, 331] width 12 height 22
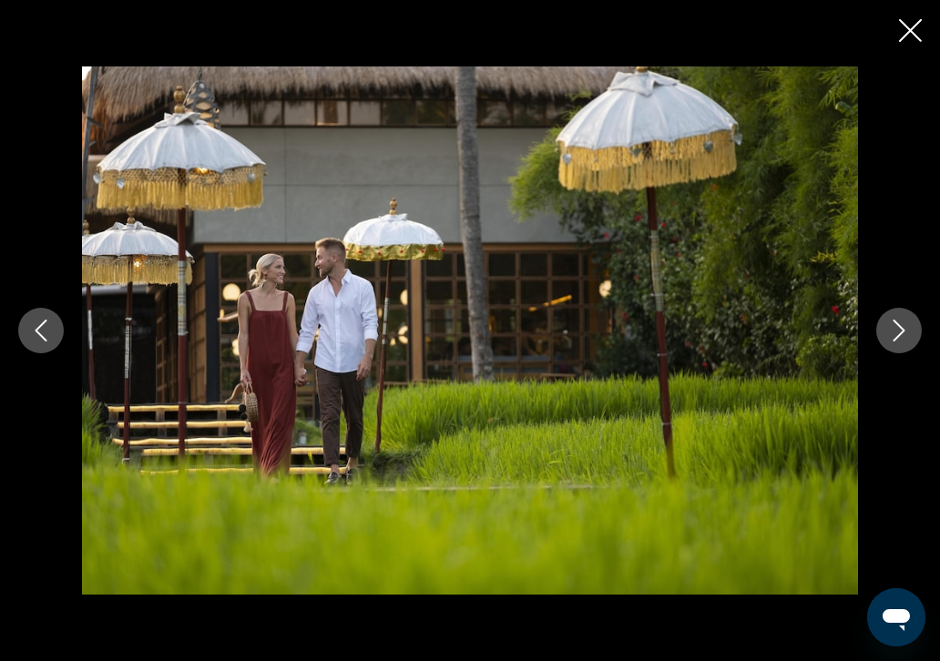
click at [901, 332] on icon "Next image" at bounding box center [900, 331] width 12 height 22
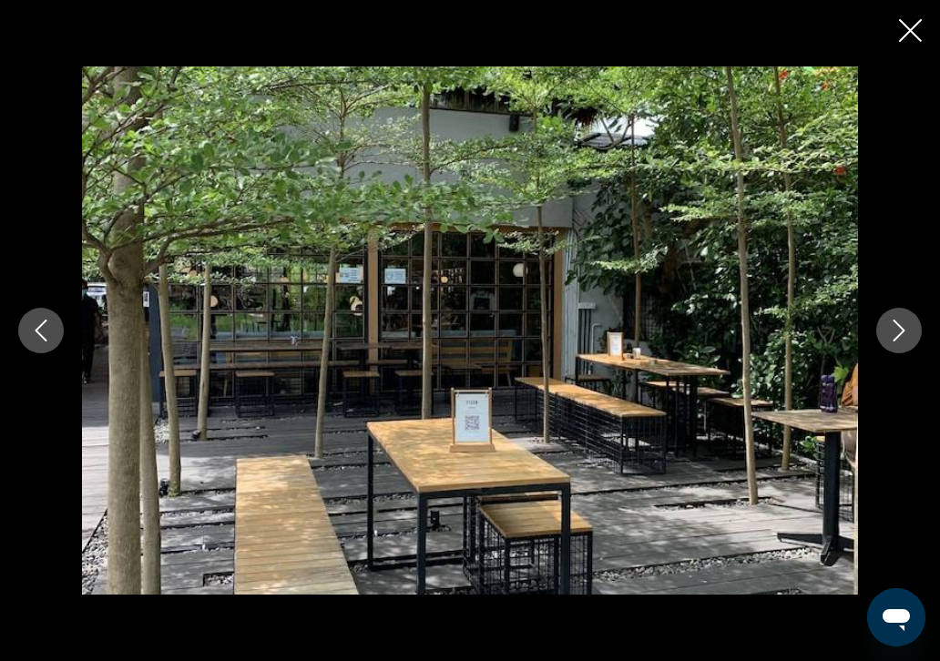
click at [901, 332] on icon "Next image" at bounding box center [900, 331] width 12 height 22
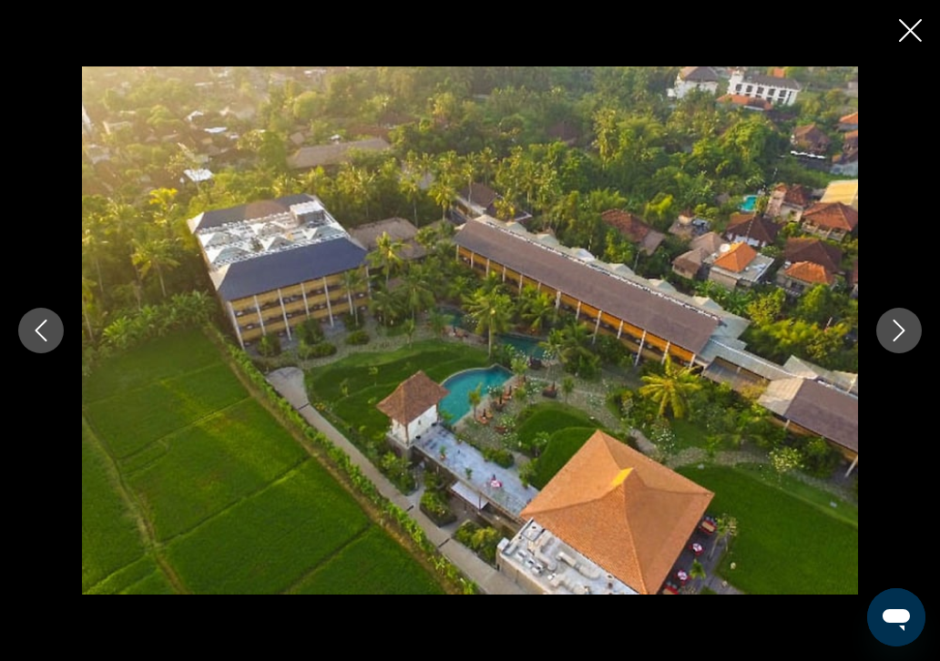
click at [901, 332] on icon "Next image" at bounding box center [900, 331] width 12 height 22
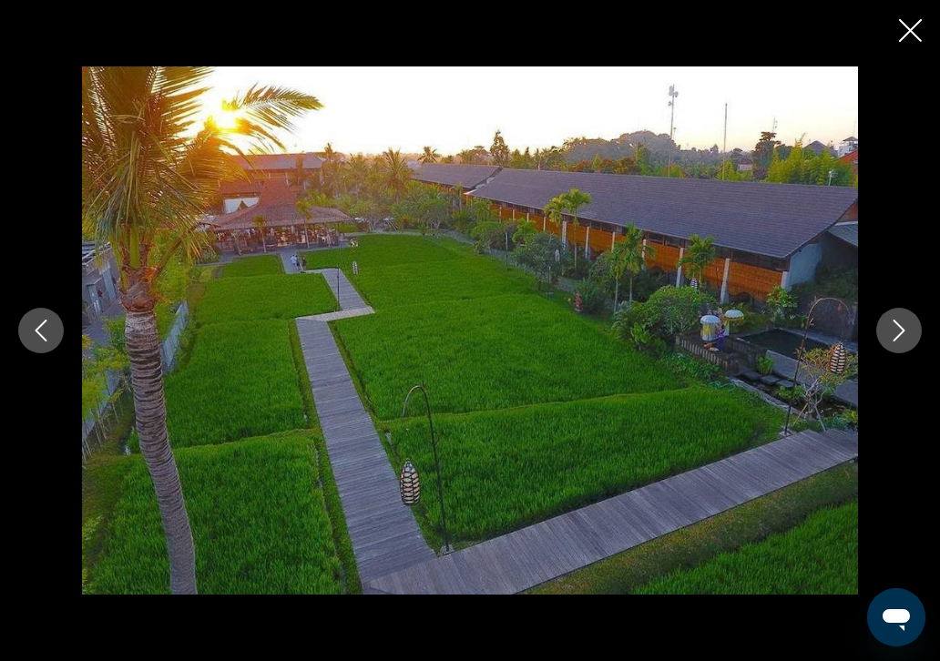
click at [901, 332] on icon "Next image" at bounding box center [900, 331] width 12 height 22
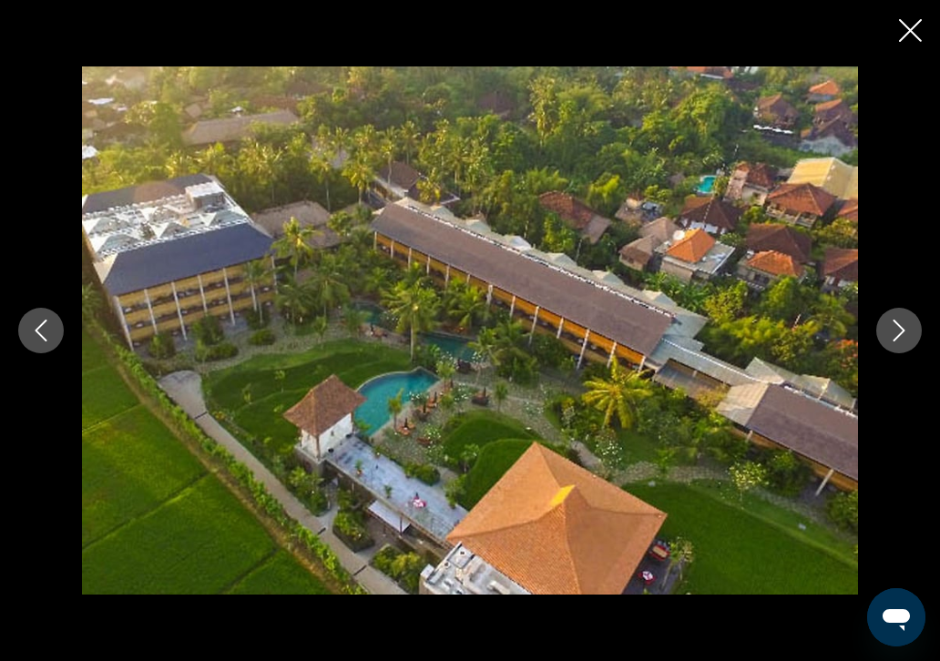
click at [901, 332] on icon "Next image" at bounding box center [900, 331] width 12 height 22
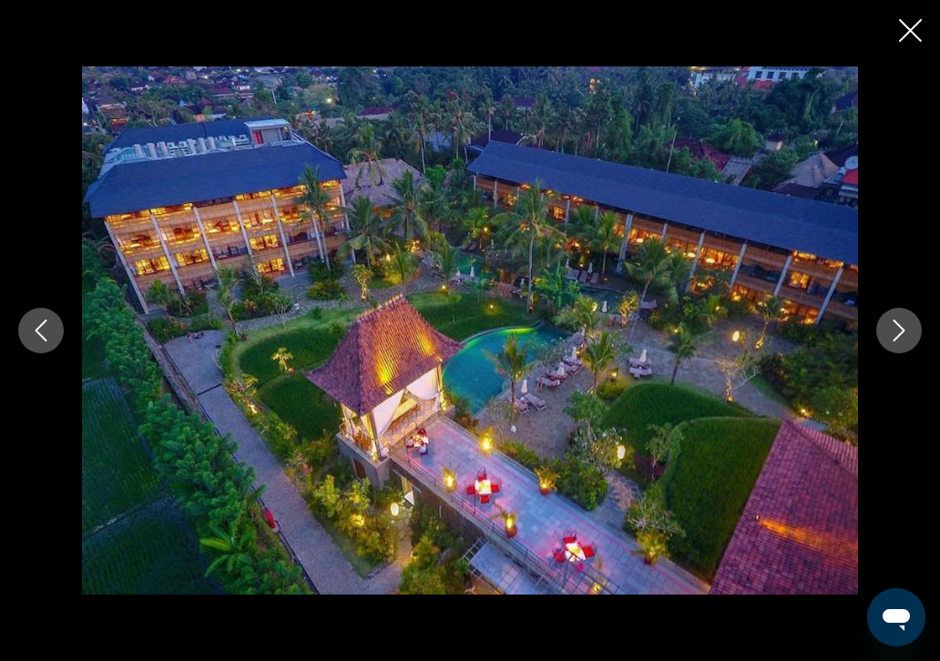
click at [901, 332] on icon "Next image" at bounding box center [900, 331] width 12 height 22
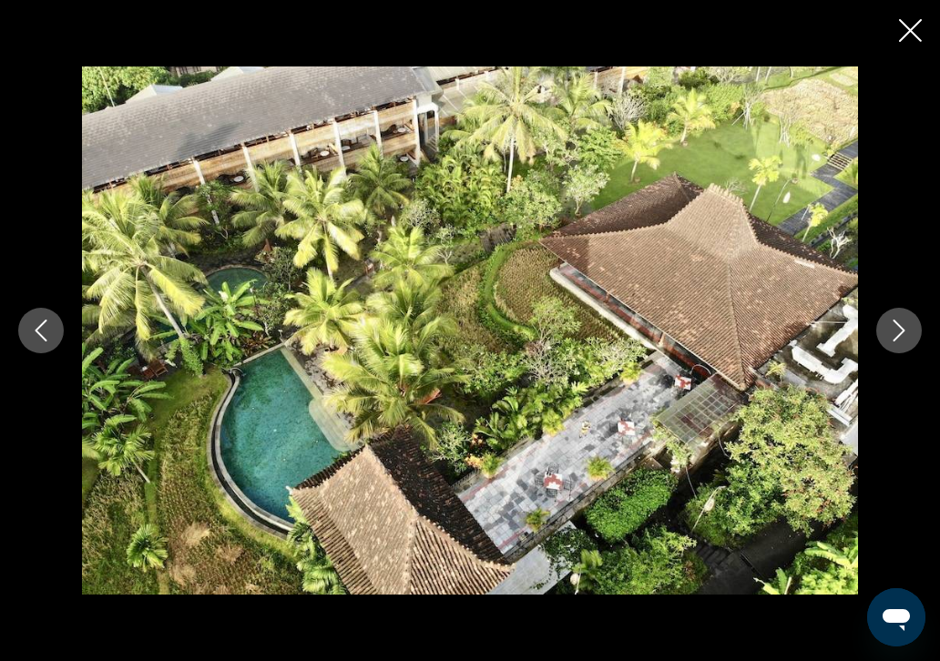
click at [901, 332] on icon "Next image" at bounding box center [900, 331] width 12 height 22
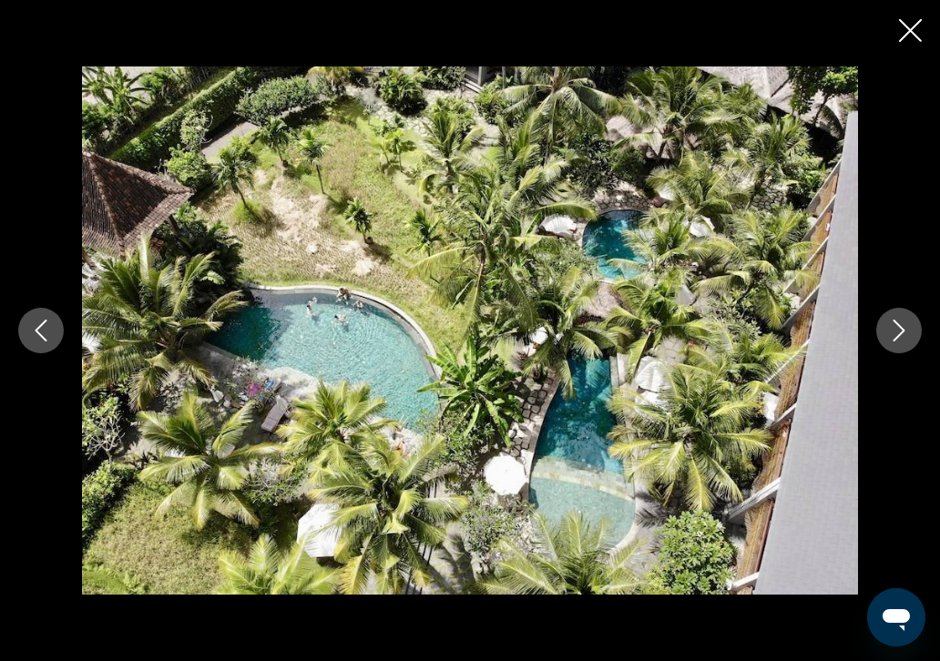
click at [901, 332] on icon "Next image" at bounding box center [900, 331] width 12 height 22
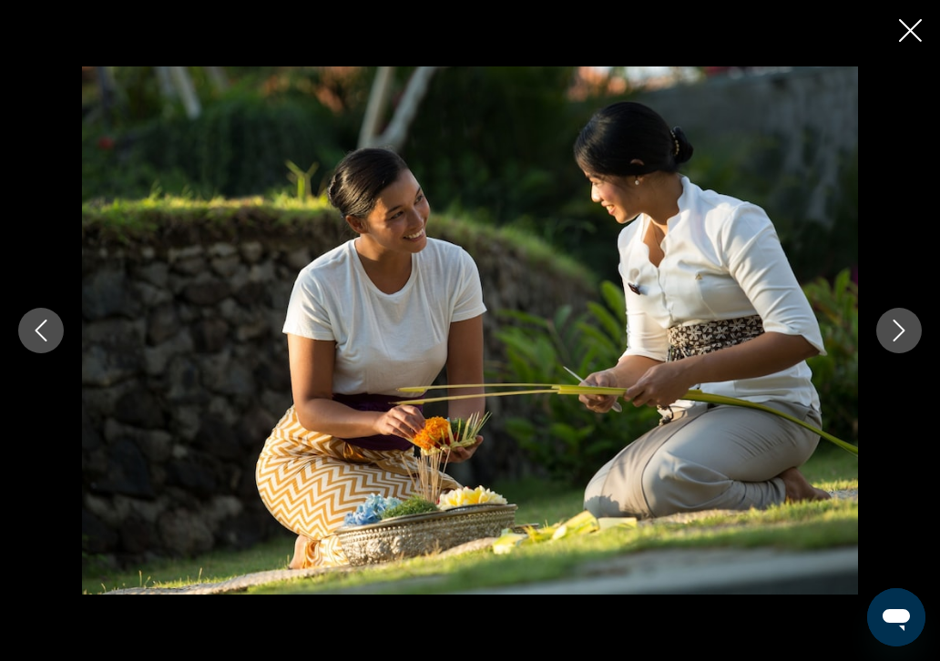
click at [901, 332] on icon "Next image" at bounding box center [900, 331] width 12 height 22
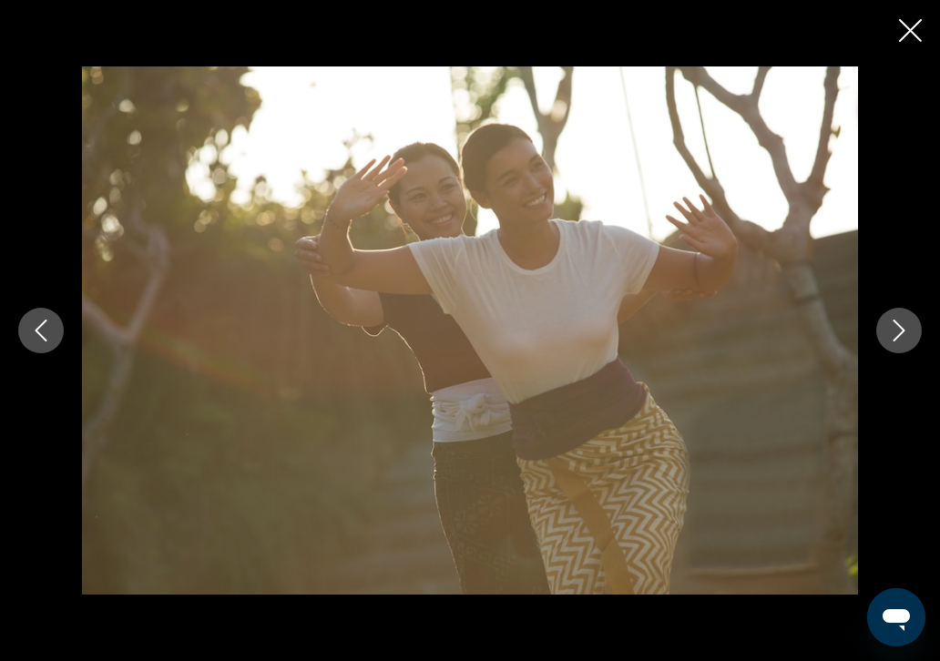
click at [901, 332] on icon "Next image" at bounding box center [900, 331] width 12 height 22
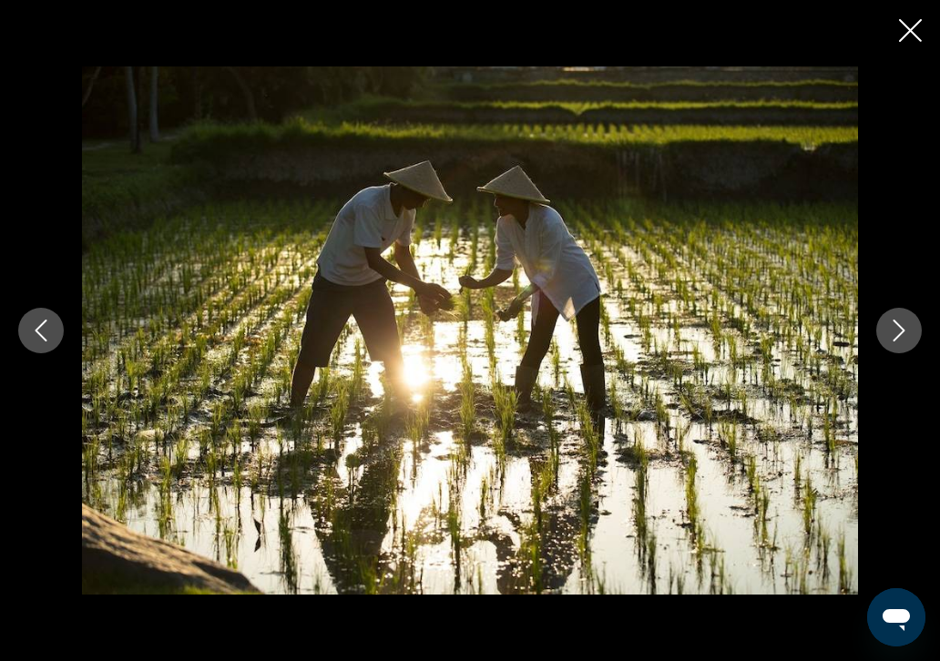
click at [901, 332] on icon "Next image" at bounding box center [900, 331] width 12 height 22
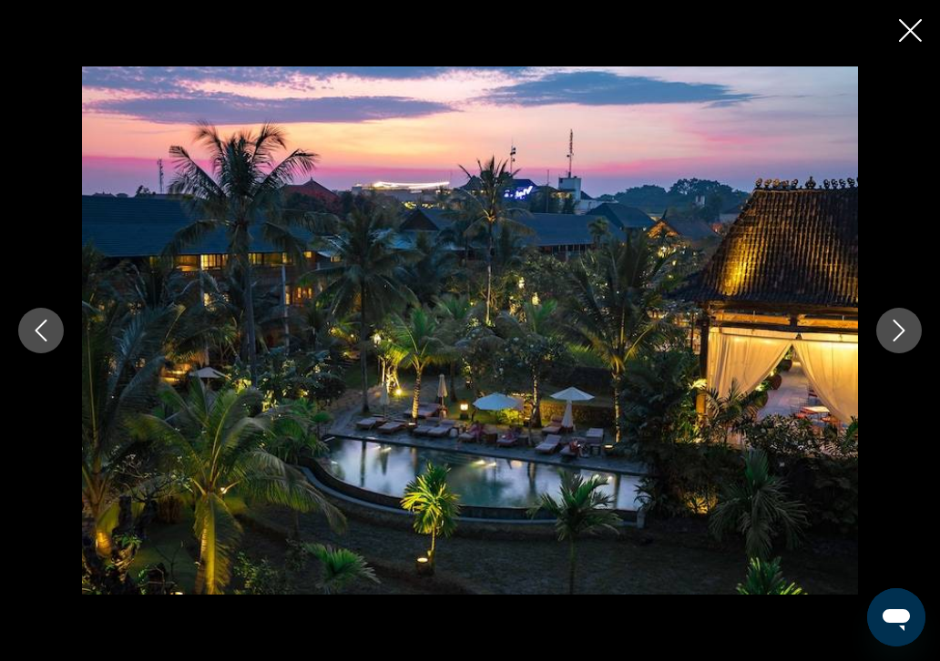
click at [903, 332] on icon "Next image" at bounding box center [900, 331] width 12 height 22
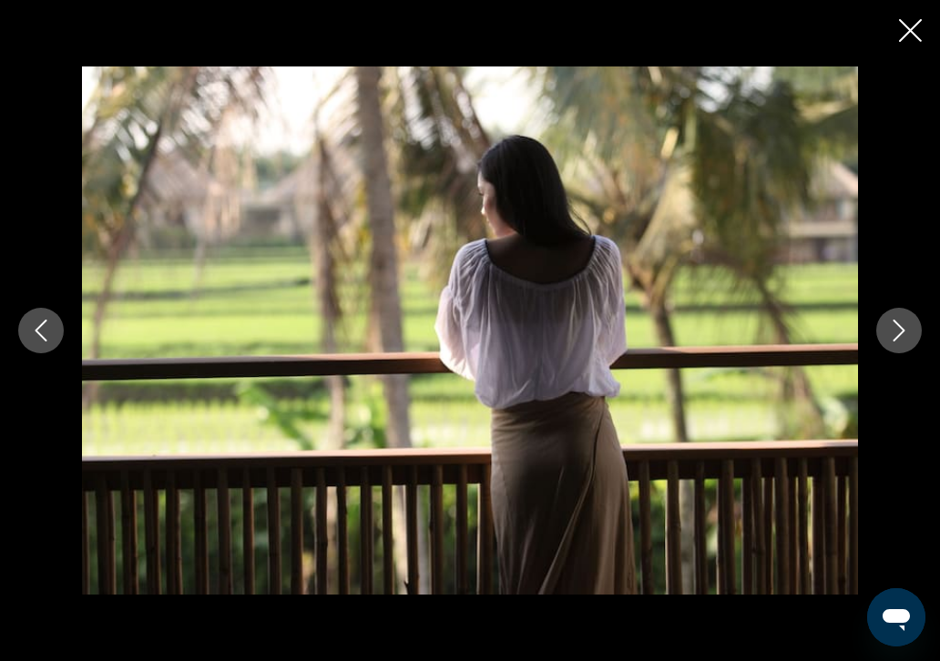
click at [903, 332] on icon "Next image" at bounding box center [900, 331] width 12 height 22
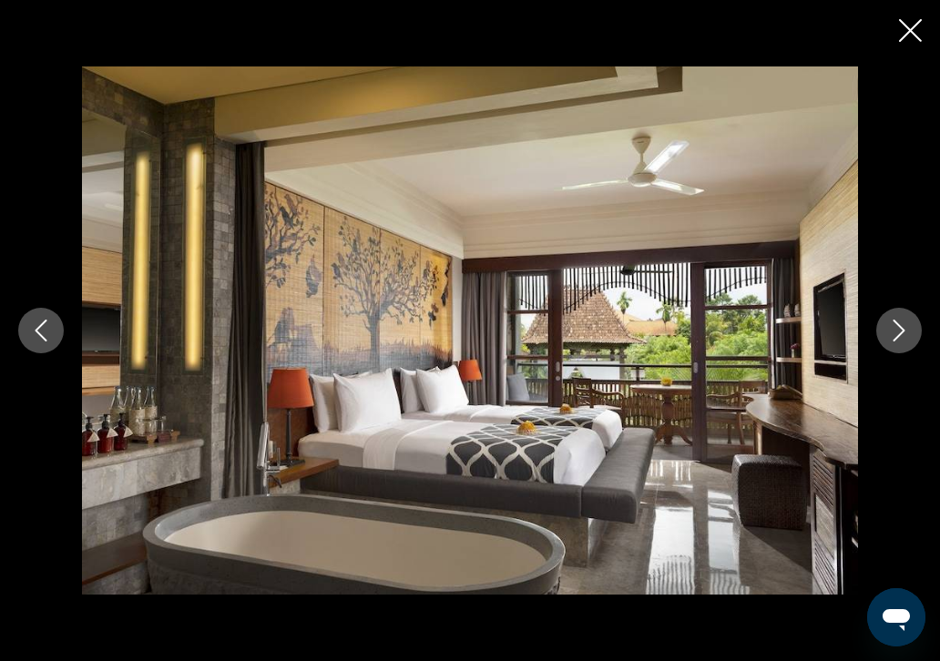
click at [903, 332] on icon "Next image" at bounding box center [900, 331] width 12 height 22
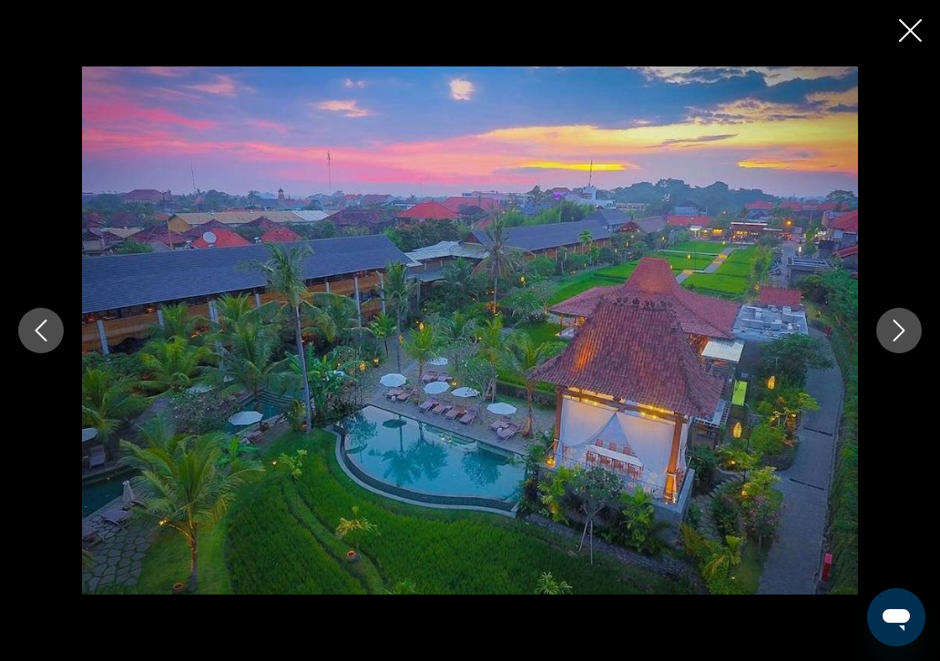
click at [903, 332] on icon "Next image" at bounding box center [900, 331] width 12 height 22
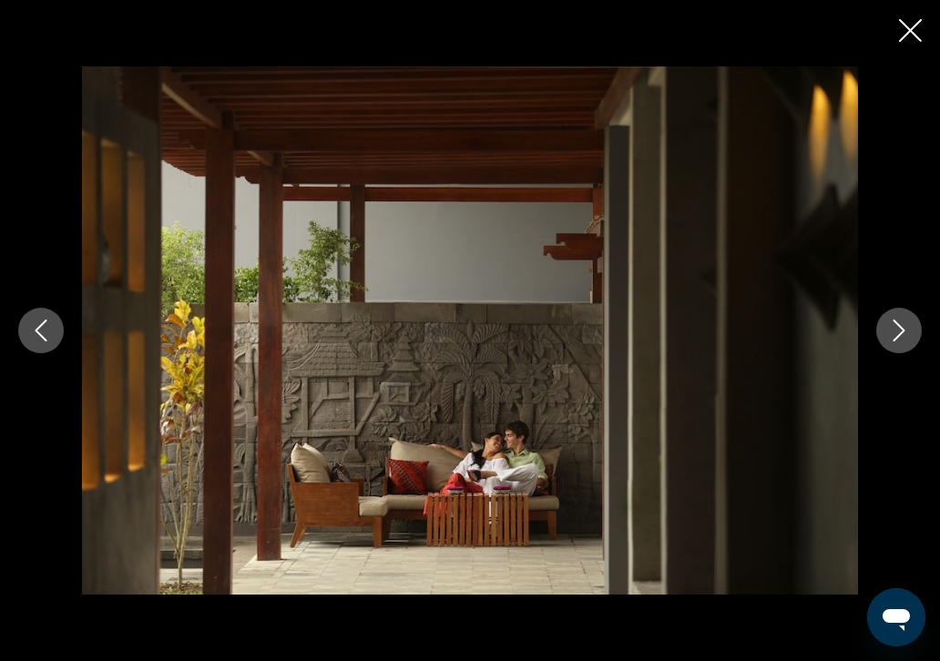
click at [907, 21] on icon "Close slideshow" at bounding box center [910, 30] width 23 height 23
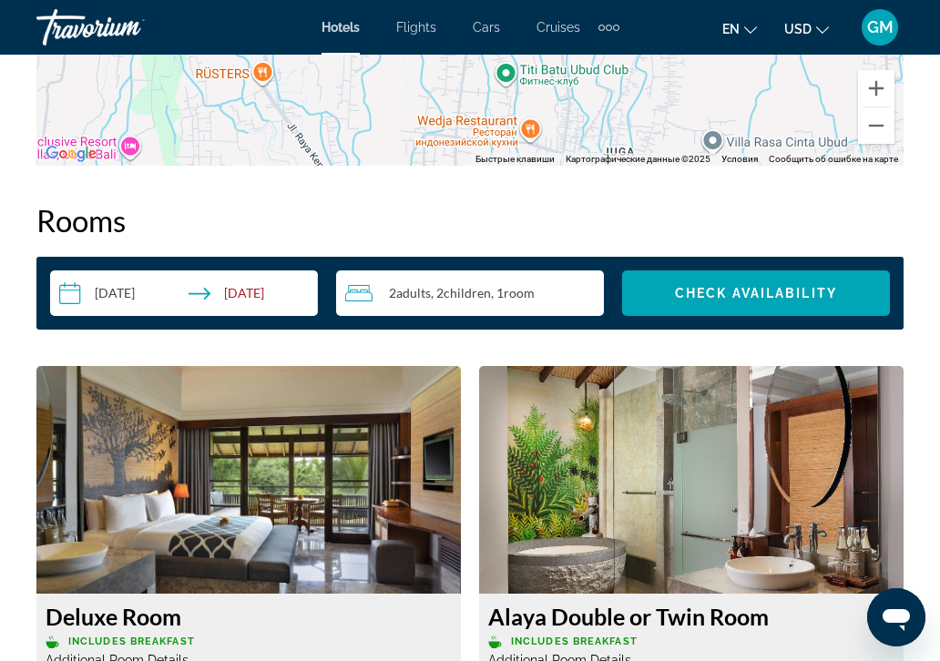
scroll to position [2642, 0]
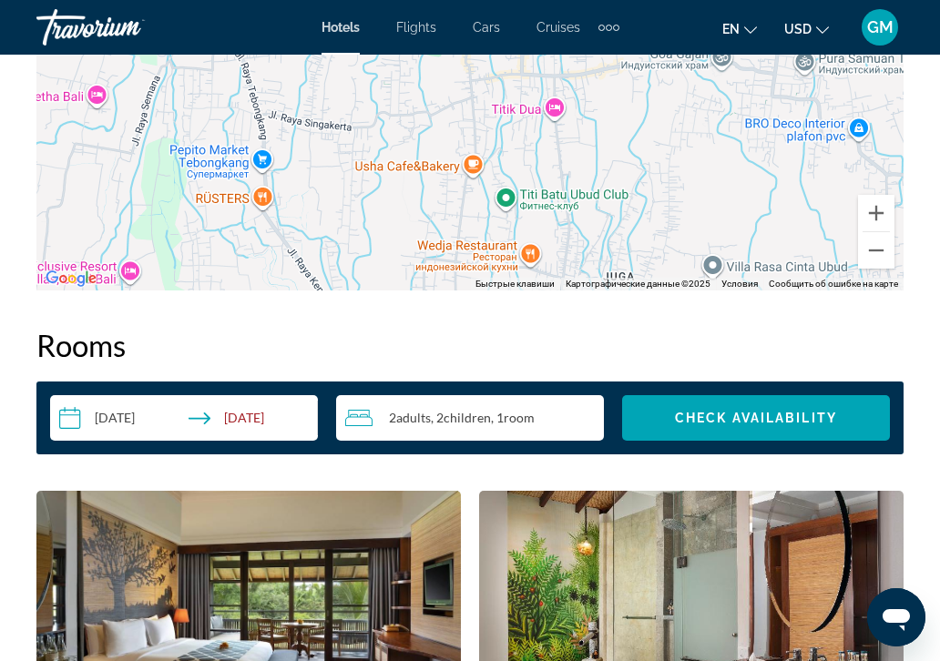
click at [251, 424] on input "**********" at bounding box center [187, 420] width 275 height 51
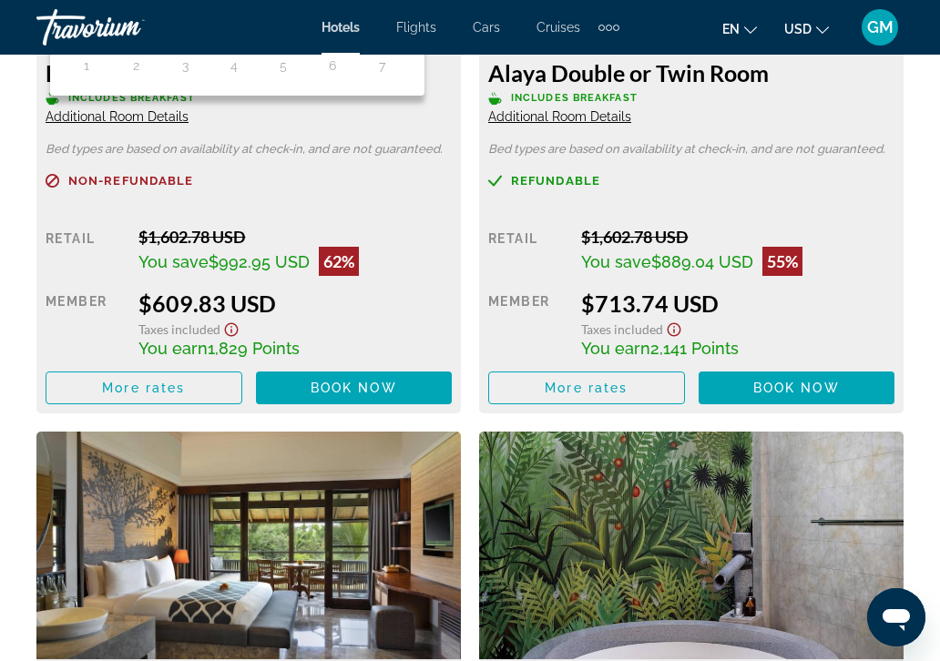
scroll to position [3339, 0]
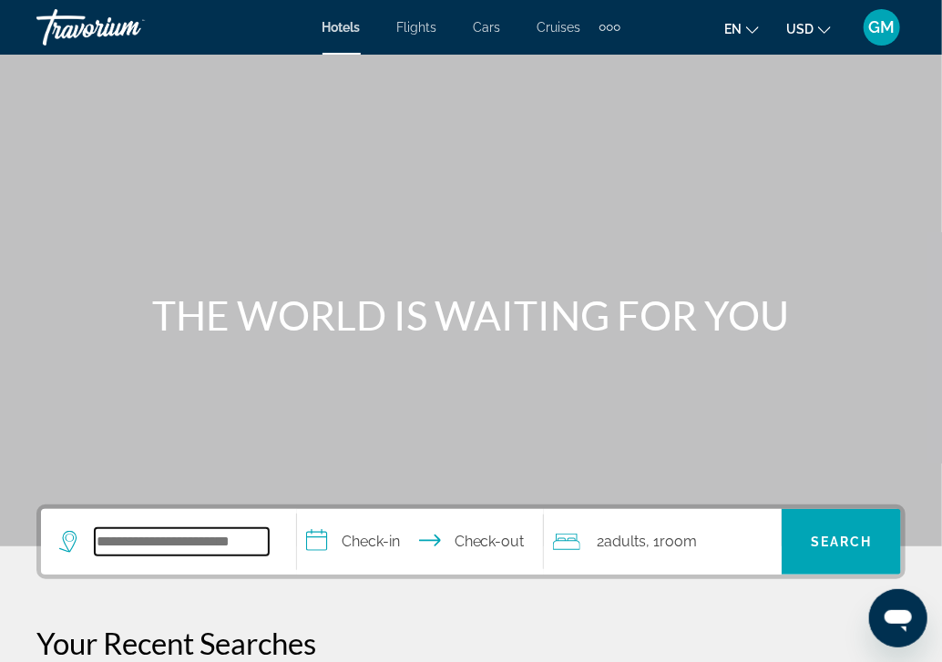
click at [99, 538] on input "Search widget" at bounding box center [182, 541] width 174 height 27
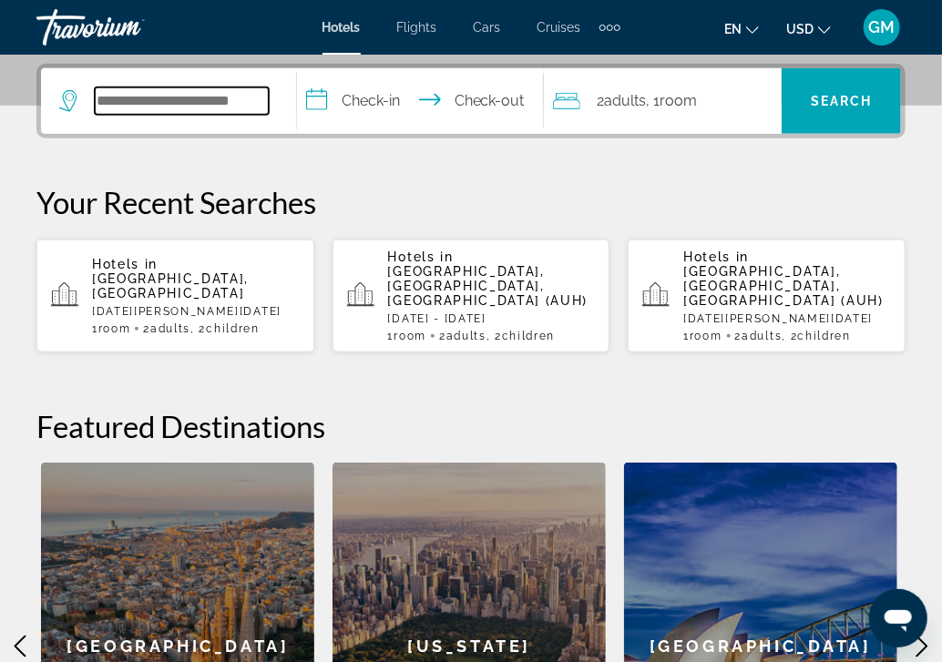
scroll to position [445, 0]
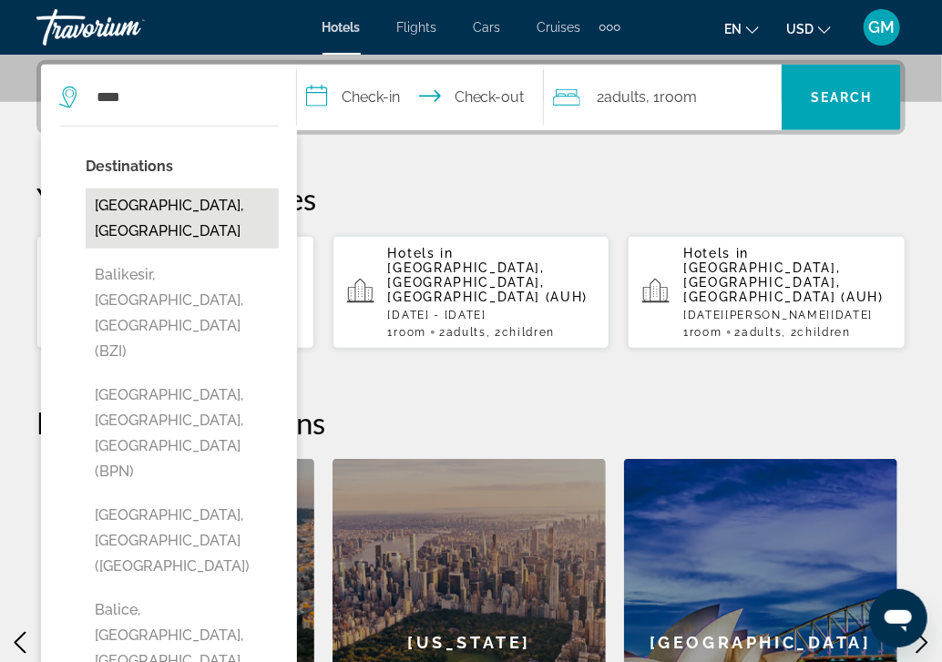
click at [192, 206] on button "[GEOGRAPHIC_DATA], [GEOGRAPHIC_DATA]" at bounding box center [182, 219] width 193 height 60
type input "**********"
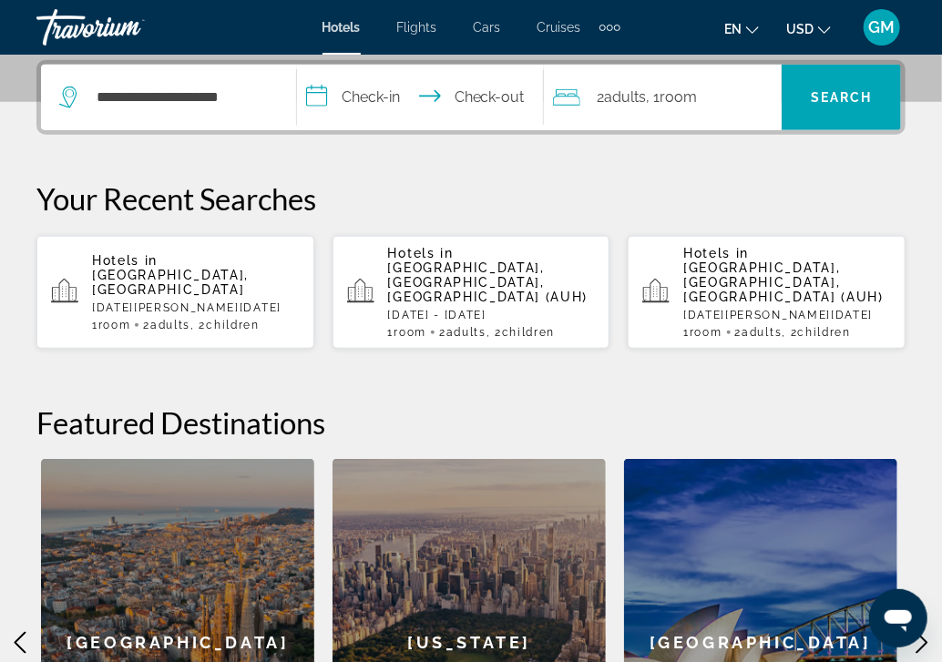
click at [312, 99] on input "**********" at bounding box center [424, 100] width 254 height 71
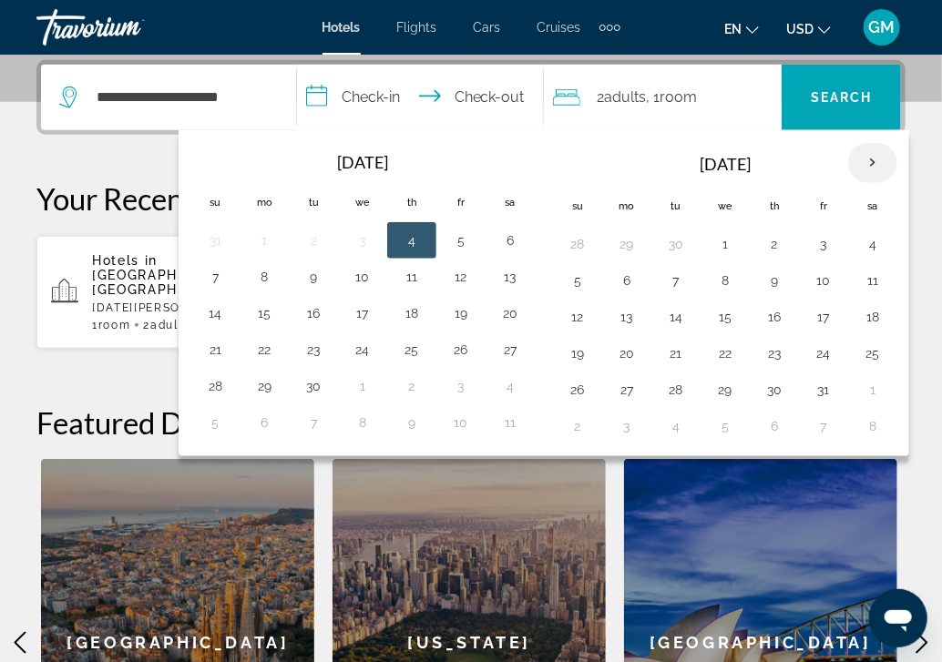
click at [863, 160] on th "Next month" at bounding box center [872, 163] width 49 height 40
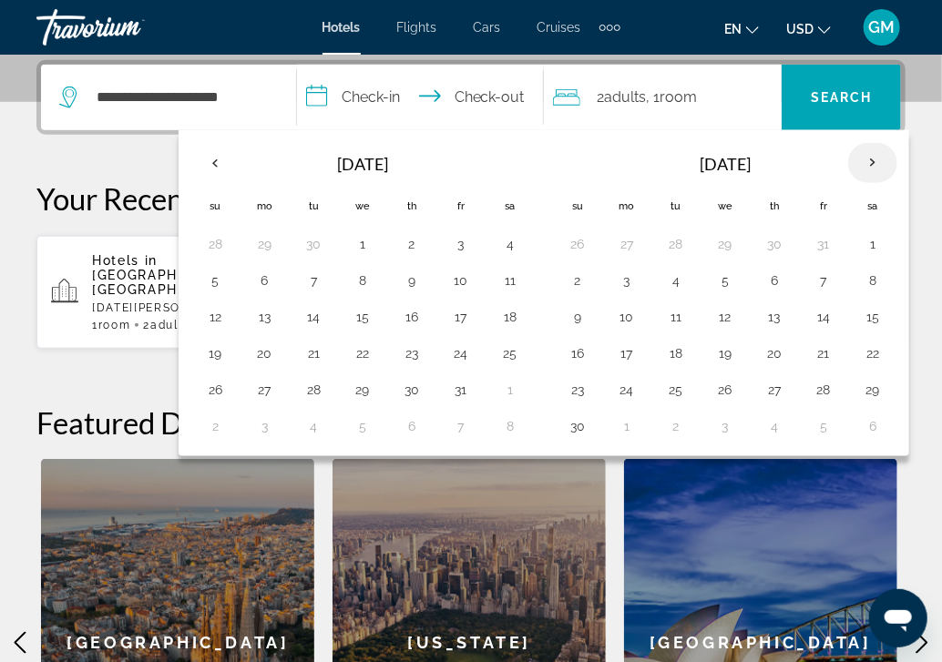
click at [863, 160] on th "Next month" at bounding box center [872, 163] width 49 height 40
click at [578, 282] on button "4" at bounding box center [577, 281] width 29 height 26
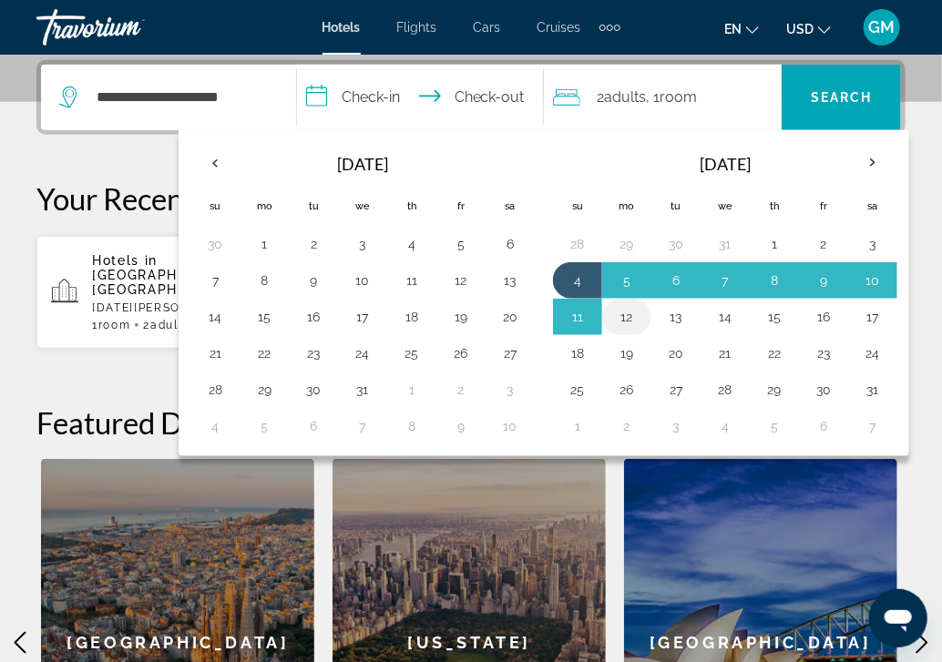
click at [629, 316] on button "12" at bounding box center [626, 317] width 29 height 26
type input "**********"
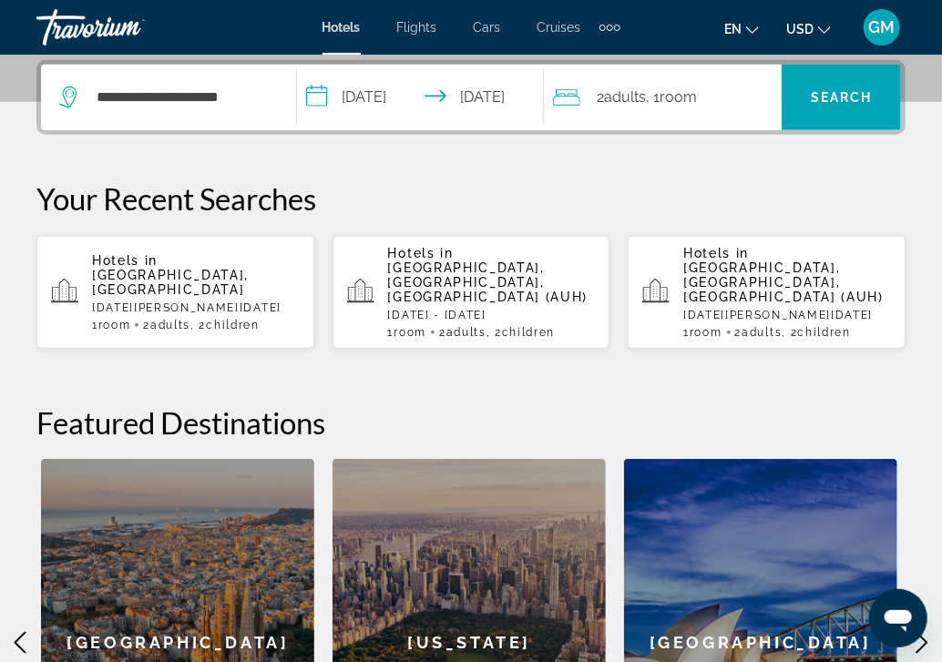
click at [670, 97] on span "Room" at bounding box center [678, 96] width 37 height 17
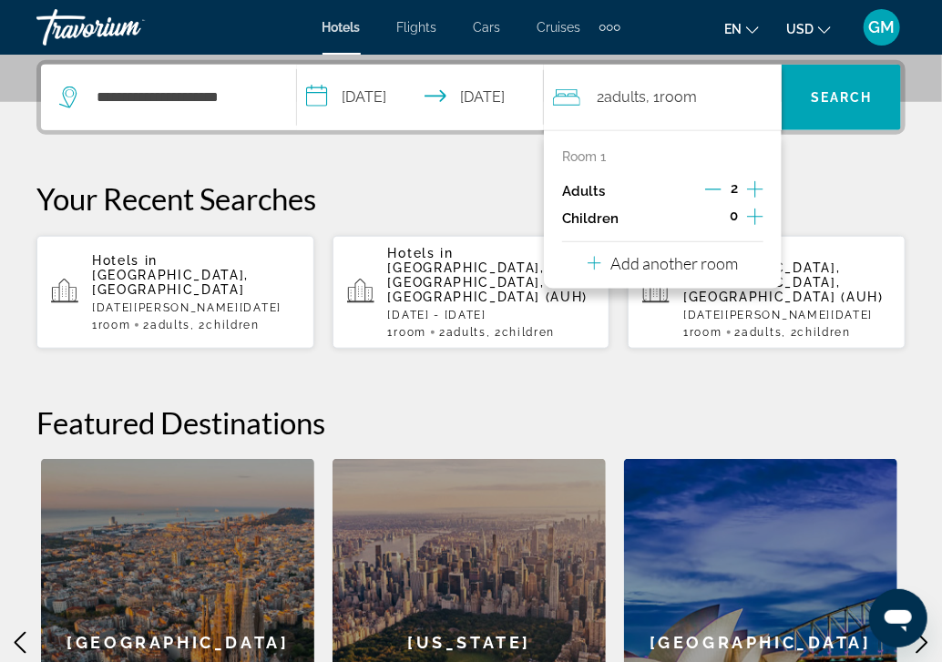
click at [753, 215] on icon "Increment children" at bounding box center [755, 217] width 16 height 22
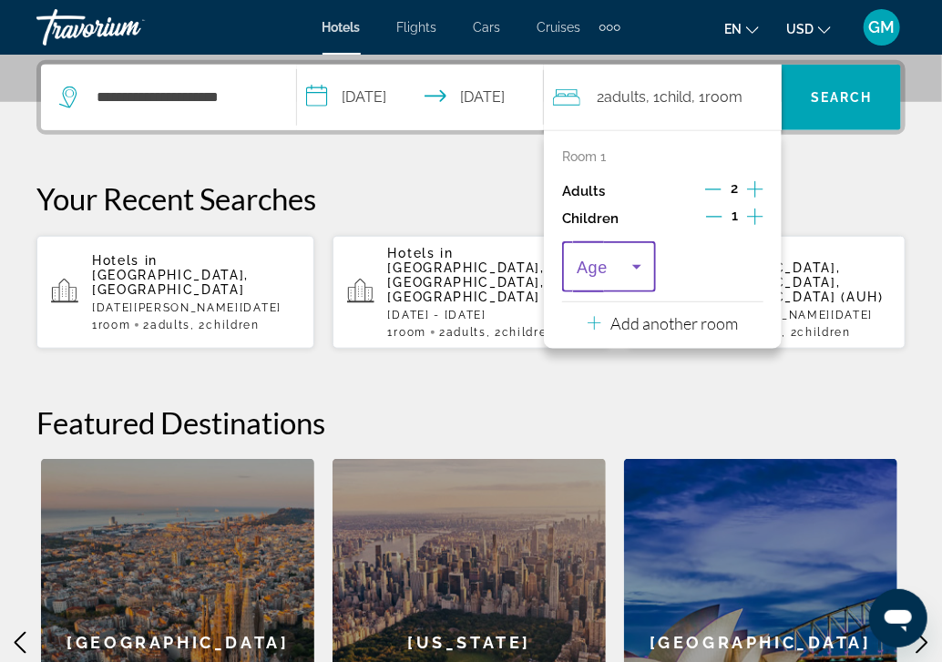
click at [640, 266] on icon "Travelers: 2 adults, 1 child" at bounding box center [636, 267] width 9 height 5
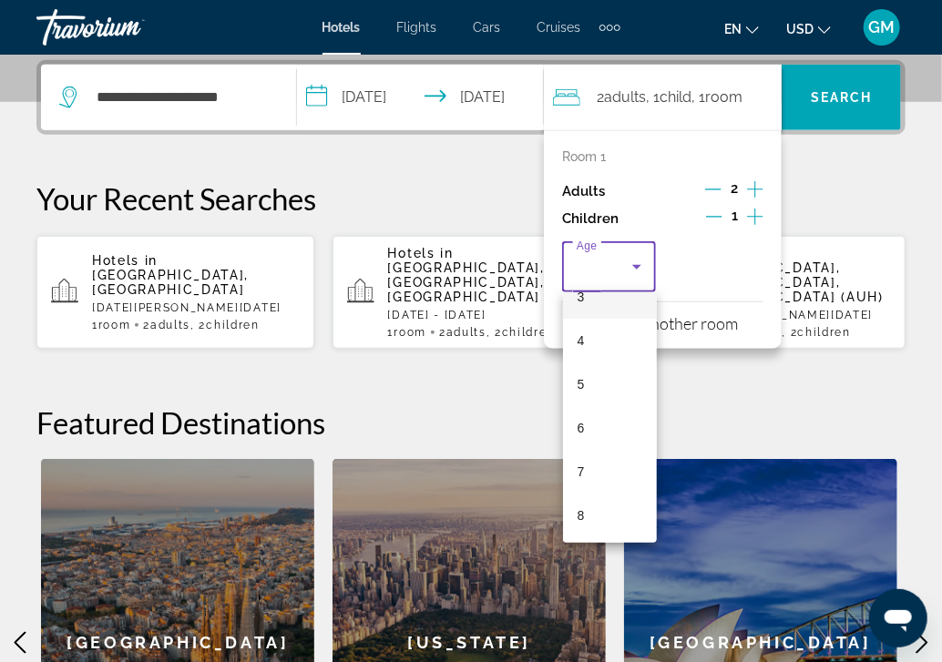
scroll to position [273, 0]
click at [581, 350] on span "7" at bounding box center [581, 354] width 7 height 22
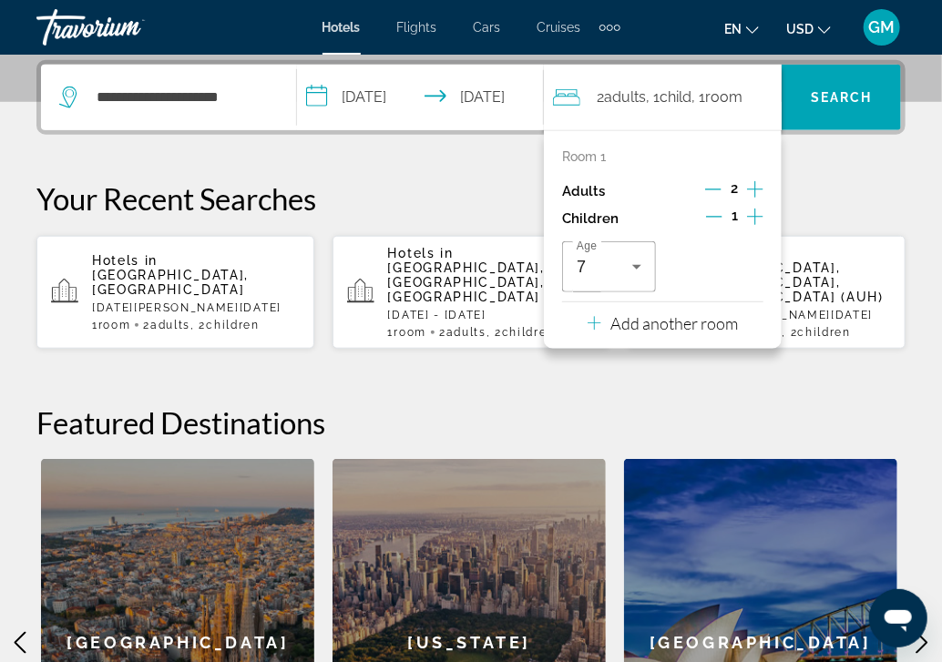
click at [755, 214] on icon "Increment children" at bounding box center [755, 217] width 16 height 16
click at [744, 265] on icon "Travelers: 2 adults, 2 children" at bounding box center [744, 267] width 9 height 5
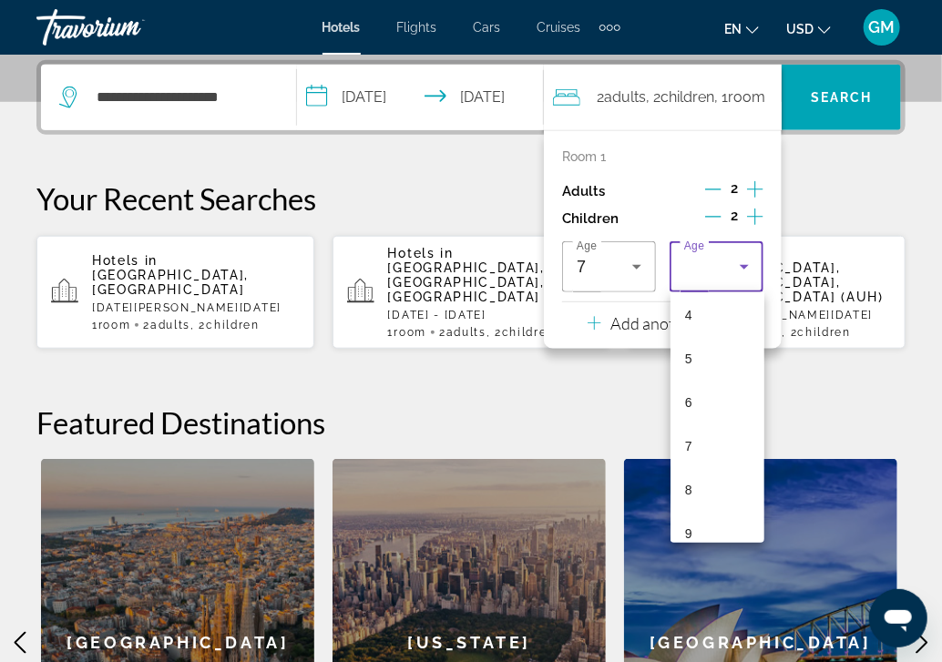
scroll to position [182, 0]
click at [691, 491] on span "8" at bounding box center [688, 489] width 7 height 22
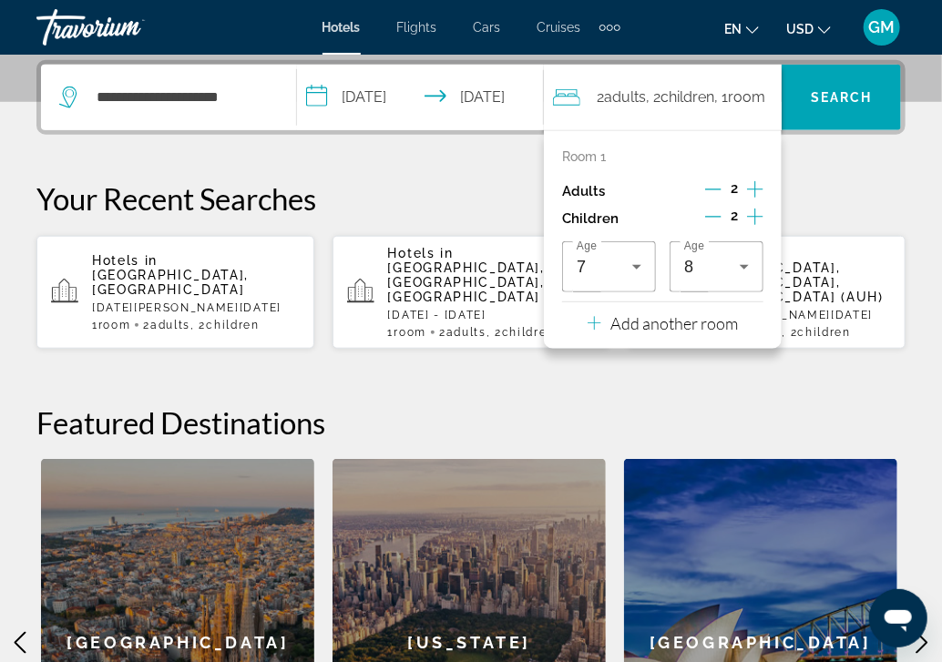
click at [821, 374] on div "**********" at bounding box center [471, 443] width 942 height 766
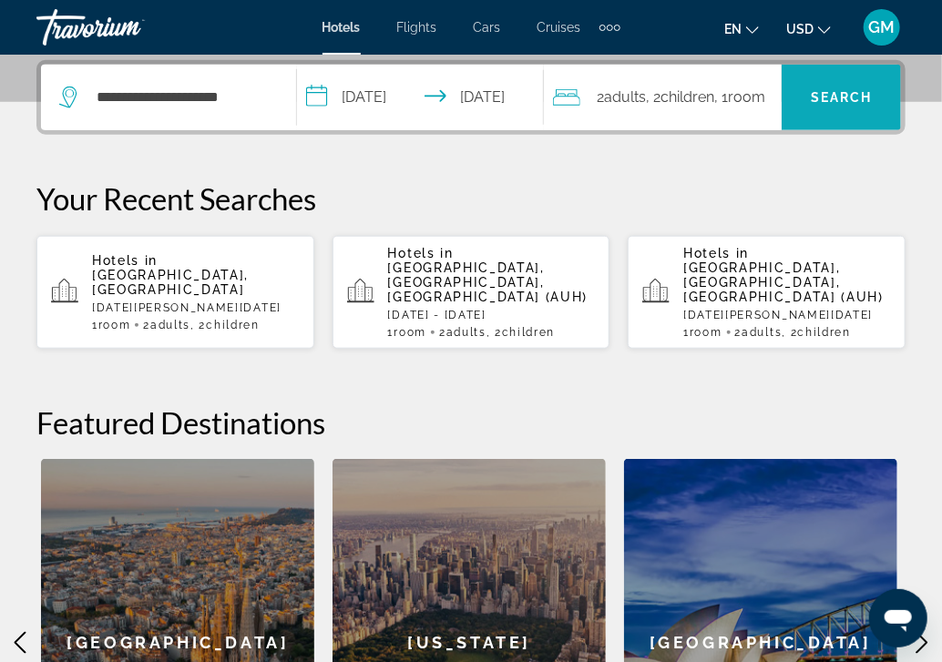
click at [848, 97] on span "Search" at bounding box center [842, 97] width 62 height 15
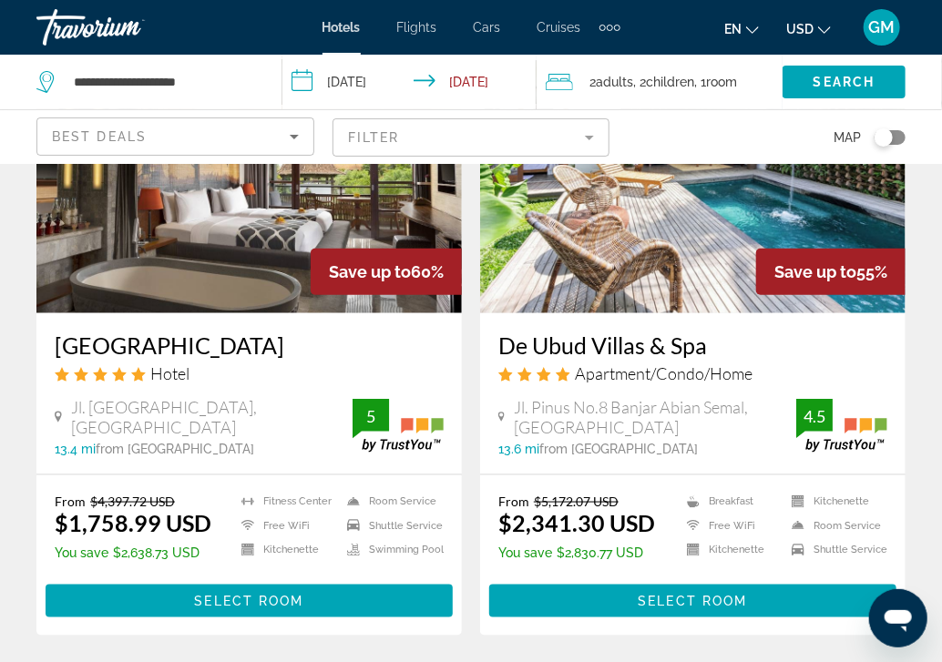
scroll to position [2915, 0]
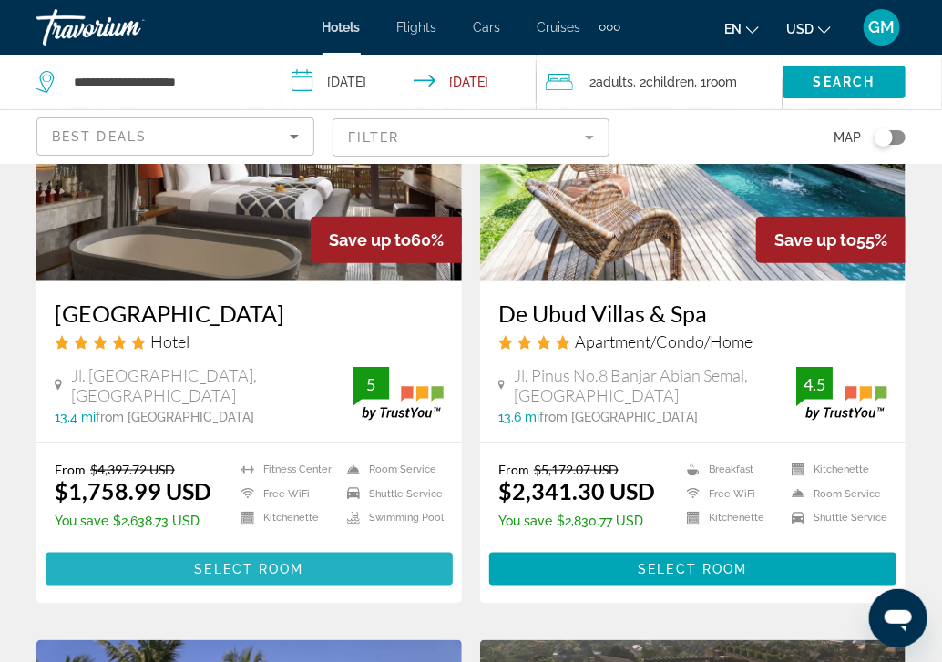
click at [267, 548] on span "Main content" at bounding box center [249, 570] width 407 height 44
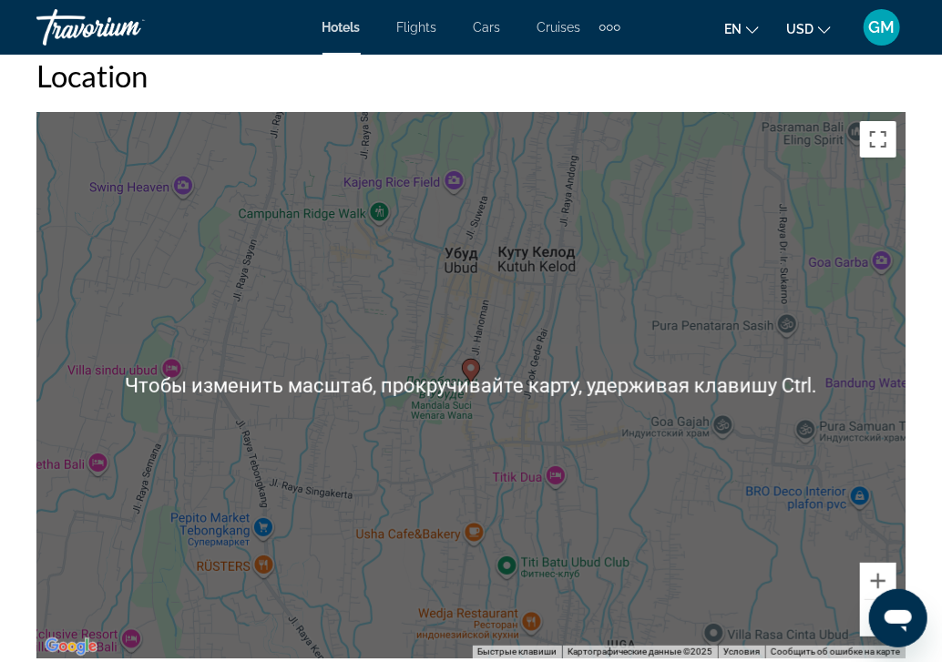
scroll to position [2095, 0]
